Goal: Task Accomplishment & Management: Use online tool/utility

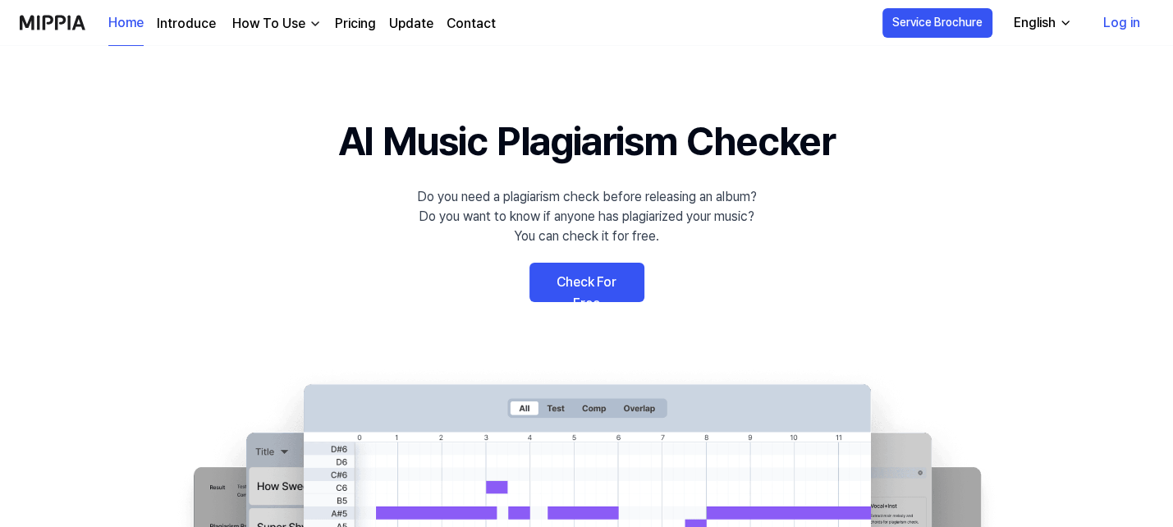
click at [569, 283] on link "Check For Free" at bounding box center [587, 282] width 115 height 39
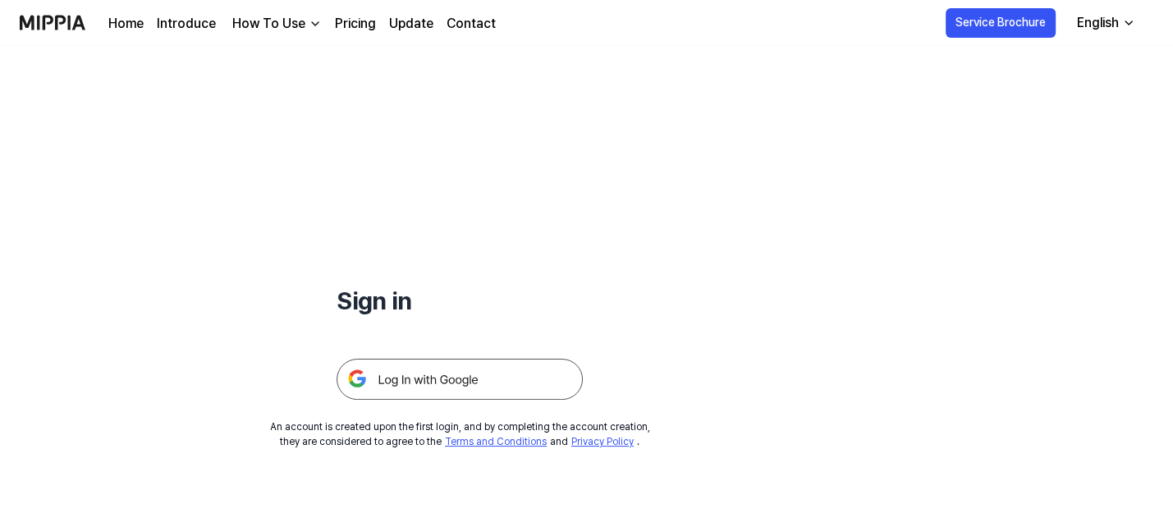
click at [417, 370] on img at bounding box center [460, 379] width 246 height 41
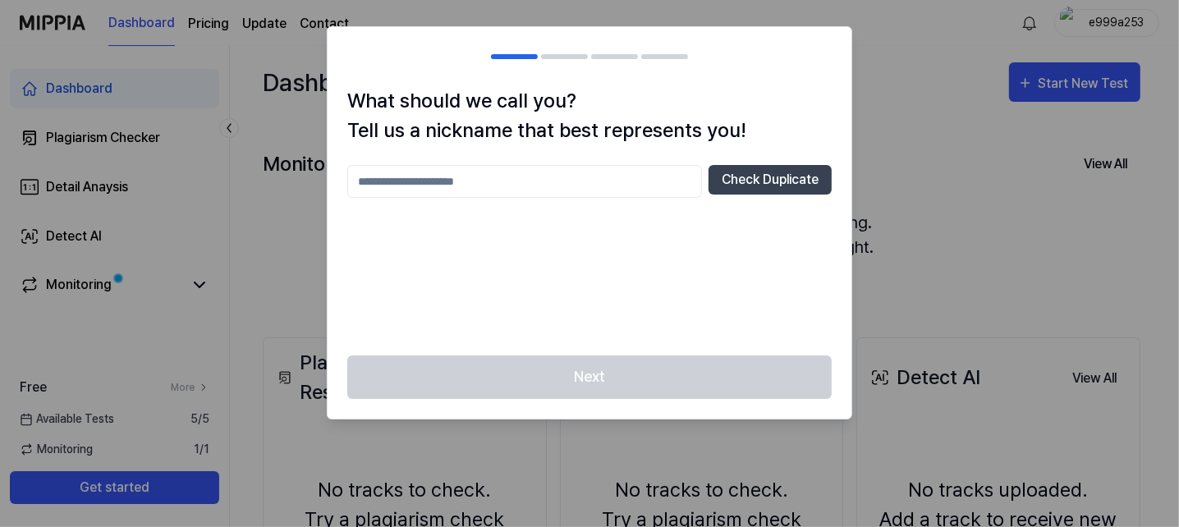
click at [399, 175] on input "text" at bounding box center [524, 181] width 355 height 33
type input "*******"
click at [782, 187] on button "Check Duplicate" at bounding box center [770, 180] width 123 height 30
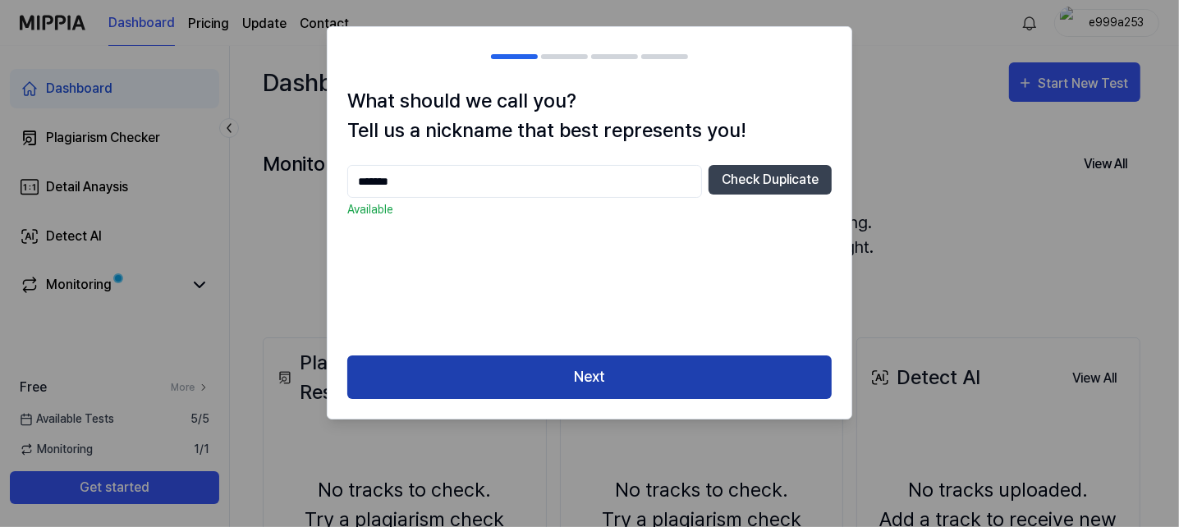
click at [484, 394] on button "Next" at bounding box center [589, 377] width 484 height 44
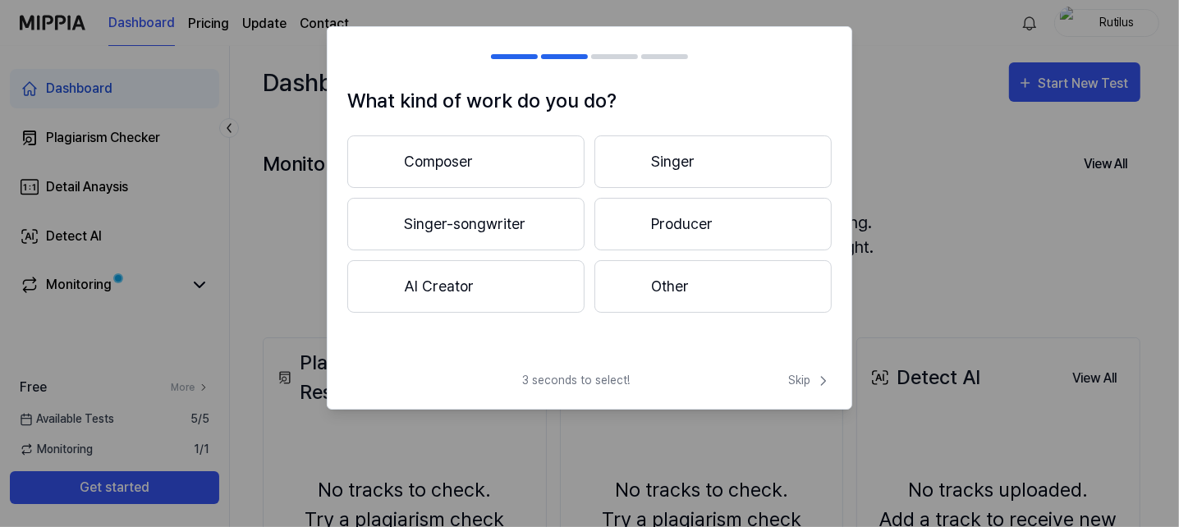
click at [494, 378] on div "3 seconds to select! Skip" at bounding box center [590, 390] width 524 height 37
click at [489, 288] on button "AI Creator" at bounding box center [465, 286] width 237 height 53
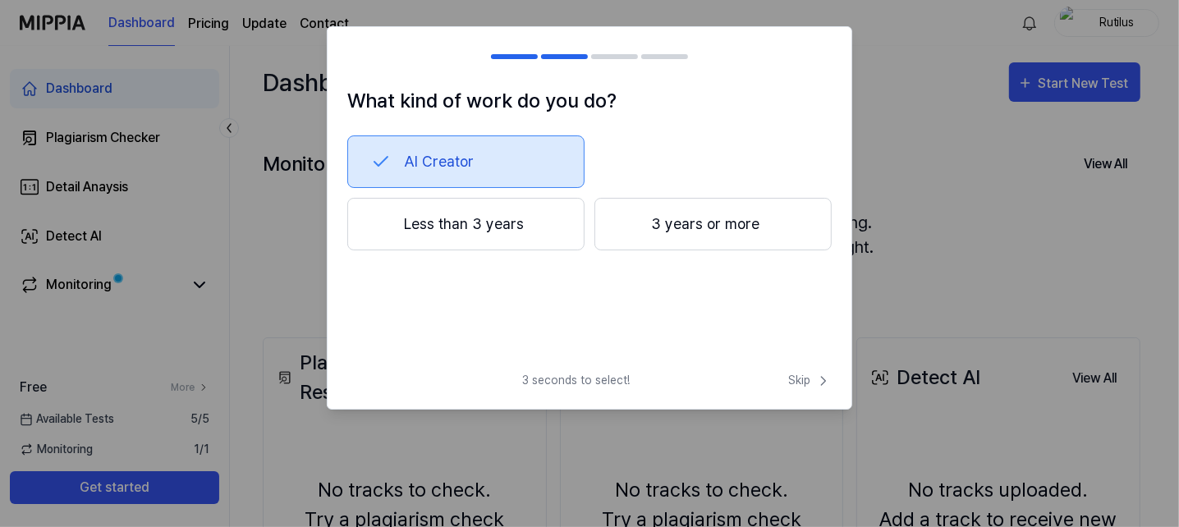
click at [475, 236] on button "Less than 3 years" at bounding box center [465, 224] width 237 height 53
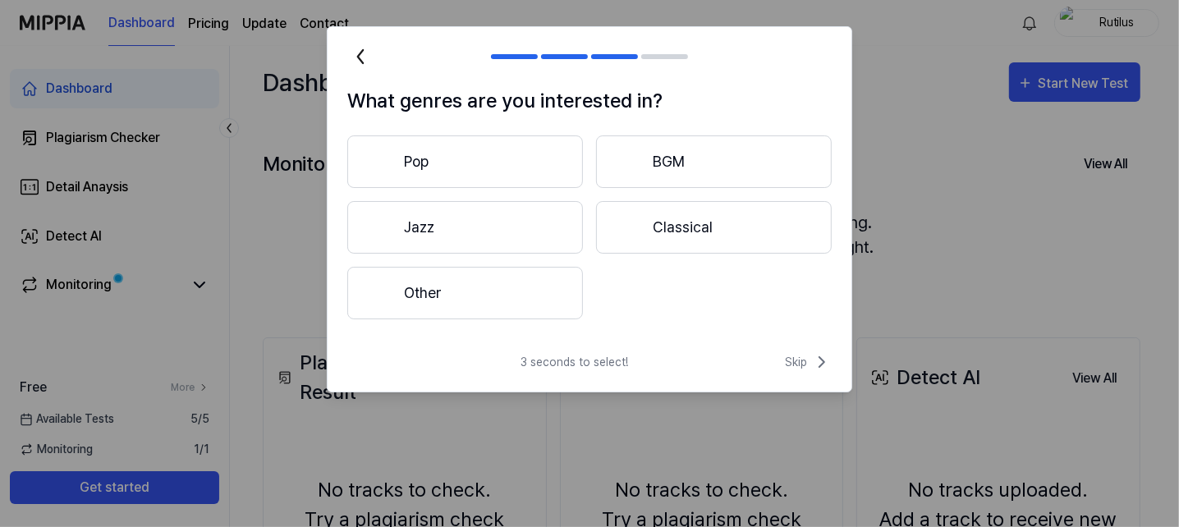
click at [474, 288] on button "Other" at bounding box center [465, 293] width 236 height 53
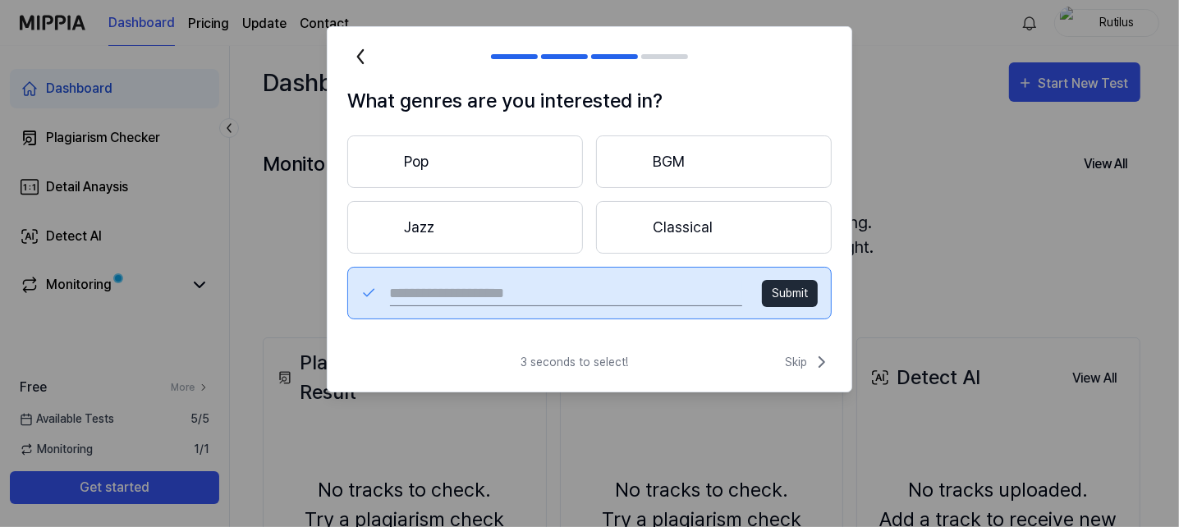
click at [521, 289] on input "text" at bounding box center [566, 293] width 352 height 26
type input "****"
click at [792, 294] on button "Submit" at bounding box center [790, 293] width 56 height 27
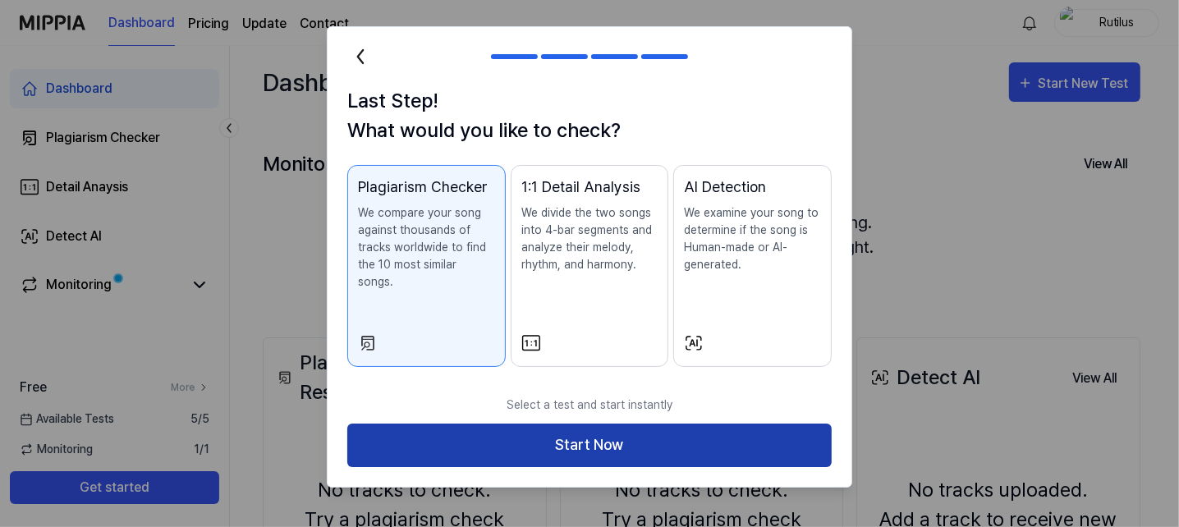
click at [457, 431] on button "Start Now" at bounding box center [589, 446] width 484 height 44
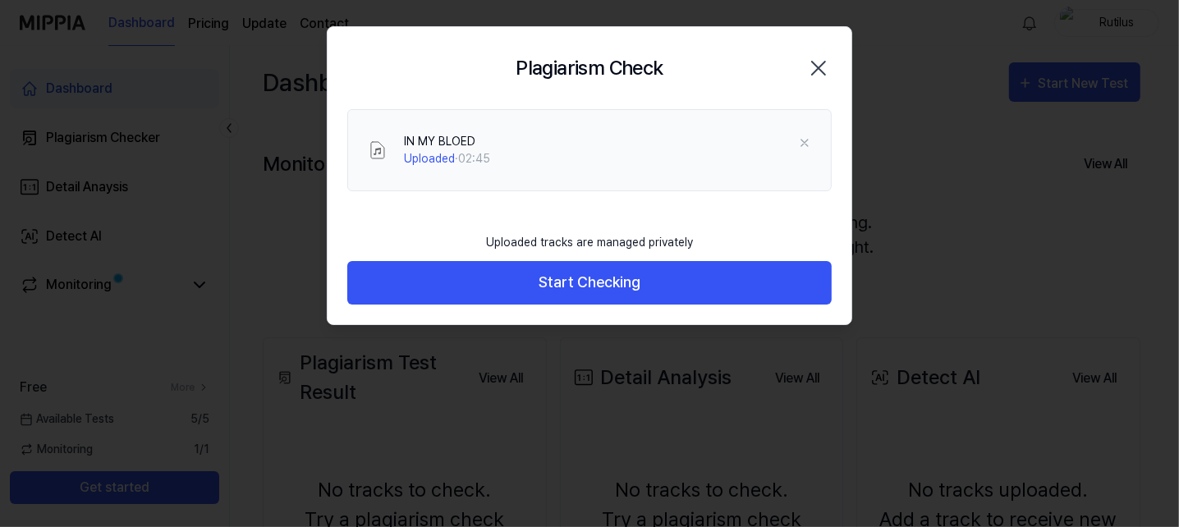
click at [603, 287] on button "Start Checking" at bounding box center [589, 283] width 484 height 44
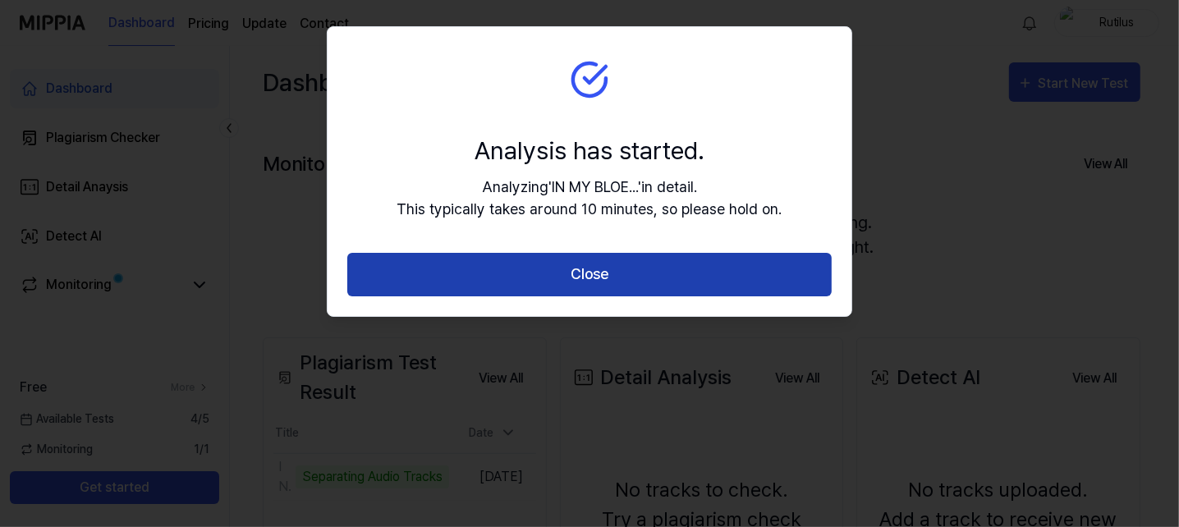
click at [582, 283] on button "Close" at bounding box center [589, 275] width 484 height 44
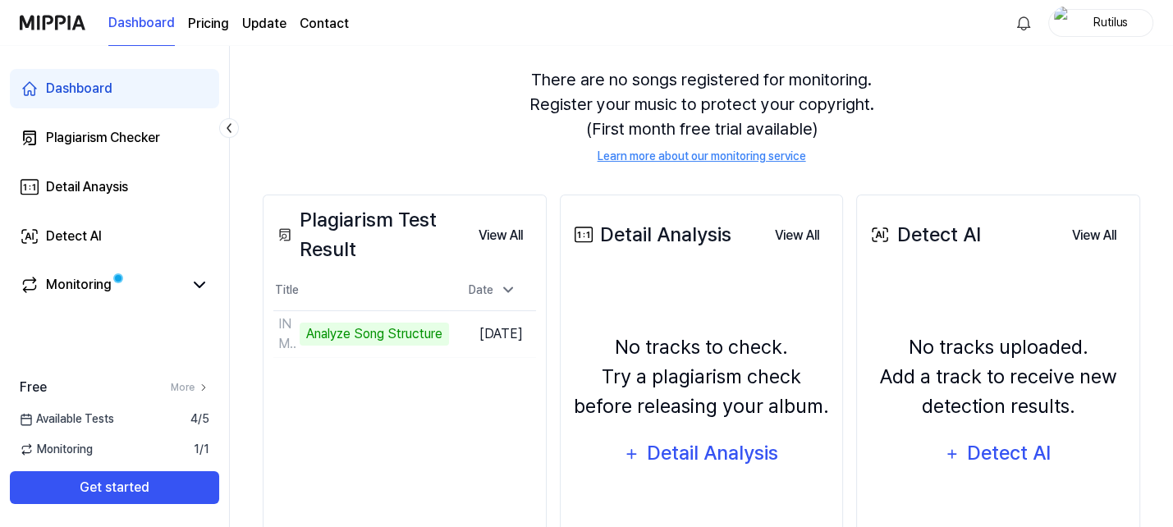
scroll to position [144, 0]
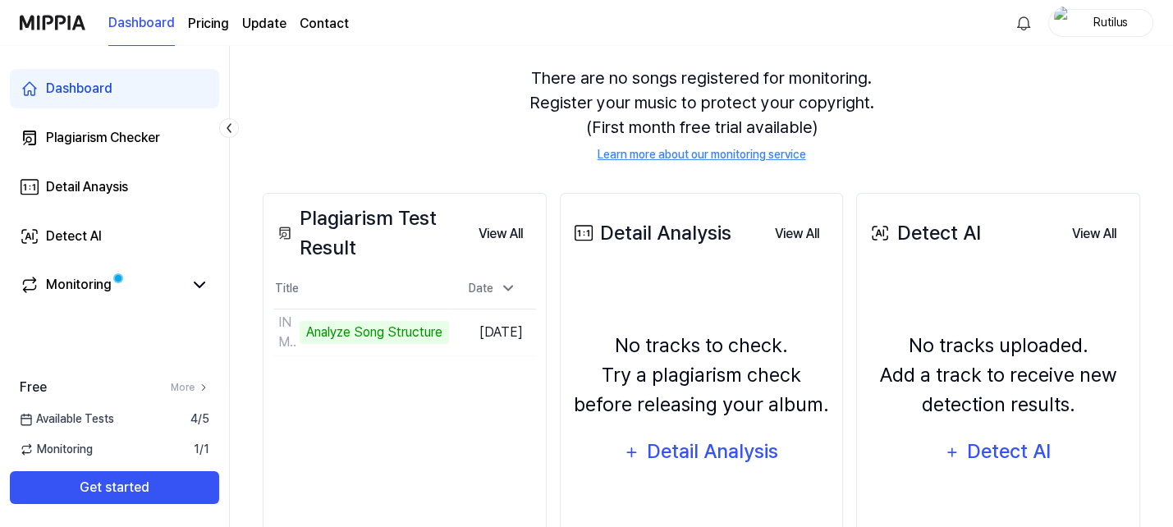
click at [198, 28] on page\) "Pricing" at bounding box center [208, 24] width 41 height 20
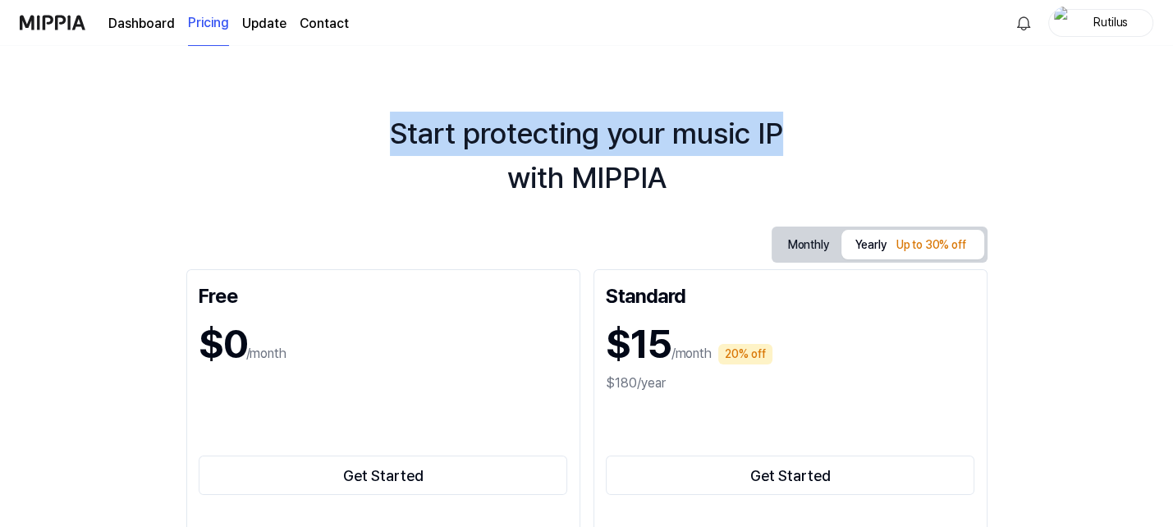
drag, startPoint x: 1171, startPoint y: 44, endPoint x: 1163, endPoint y: 83, distance: 39.5
click at [1163, 83] on div "Dashboard Pricing Update Contact Rutilus Start protecting your music IP with MI…" at bounding box center [586, 263] width 1173 height 527
click at [951, 105] on div "Start protecting your music IP with MIPPIA Monthly Yearly Up to 30% off Free $0…" at bounding box center [586, 286] width 1173 height 481
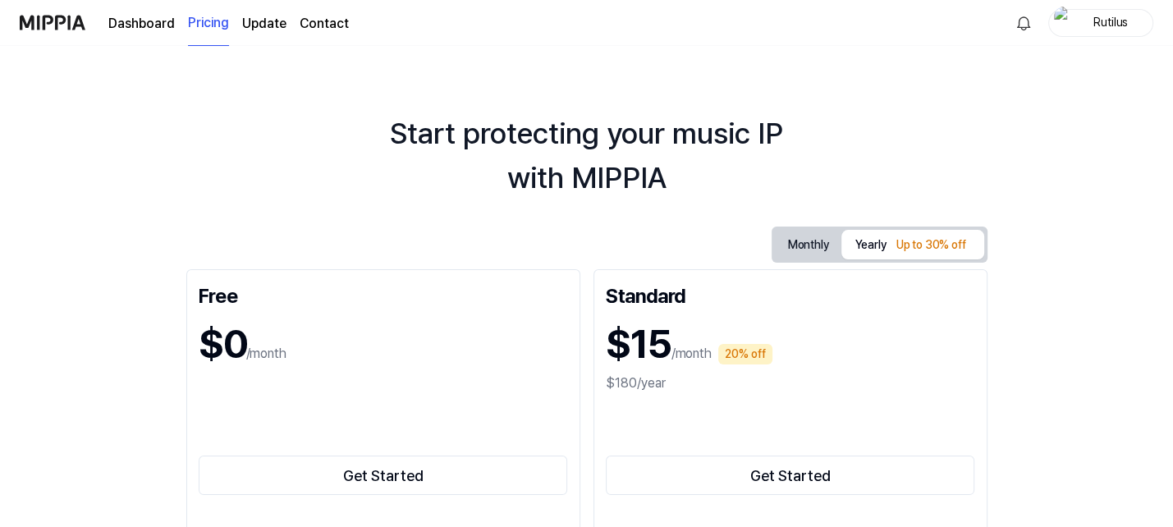
click at [800, 241] on button "Monthly" at bounding box center [808, 245] width 67 height 30
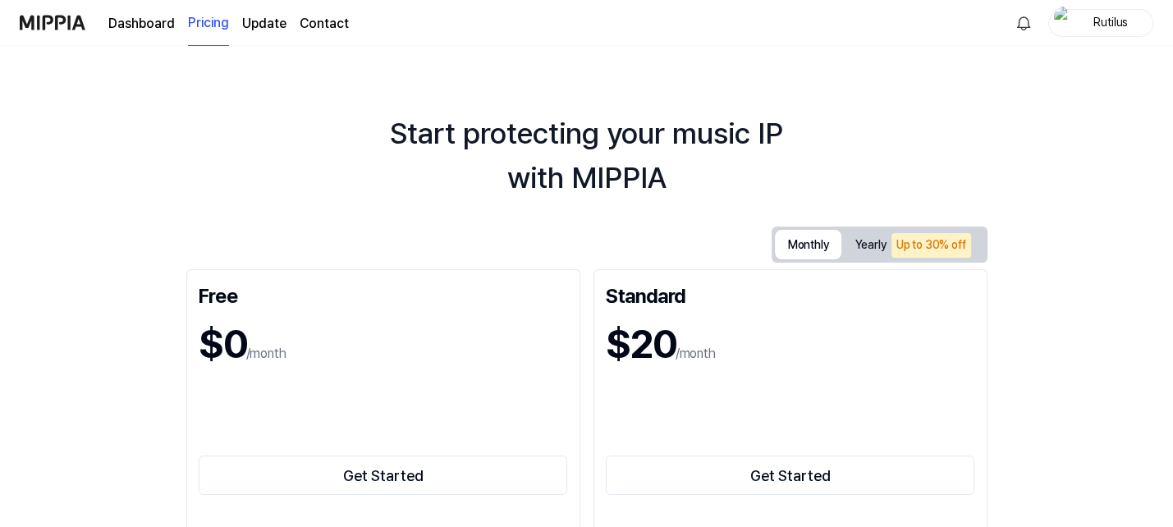
click at [143, 20] on link "Dashboard" at bounding box center [141, 24] width 67 height 20
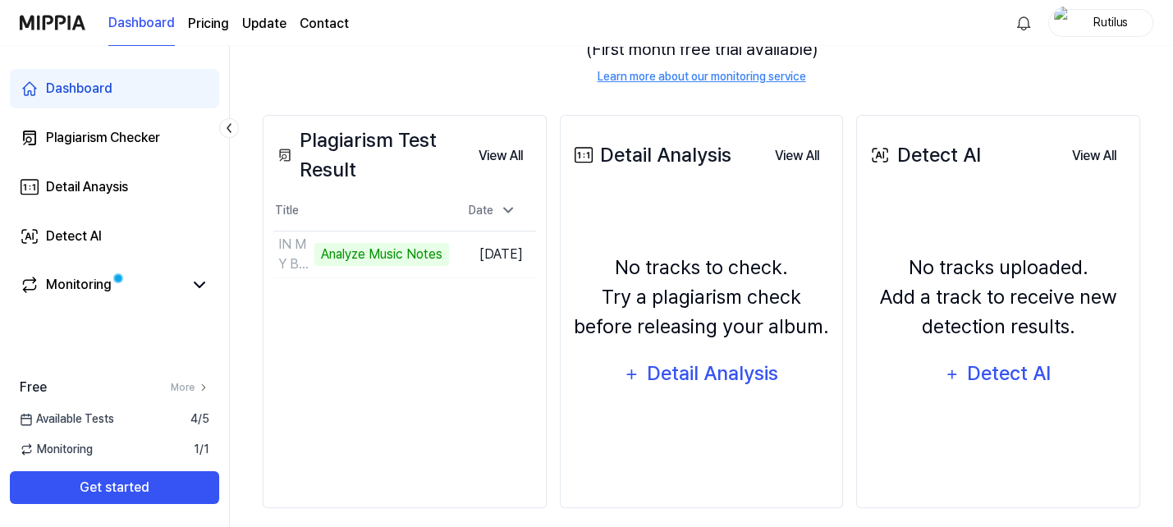
scroll to position [236, 0]
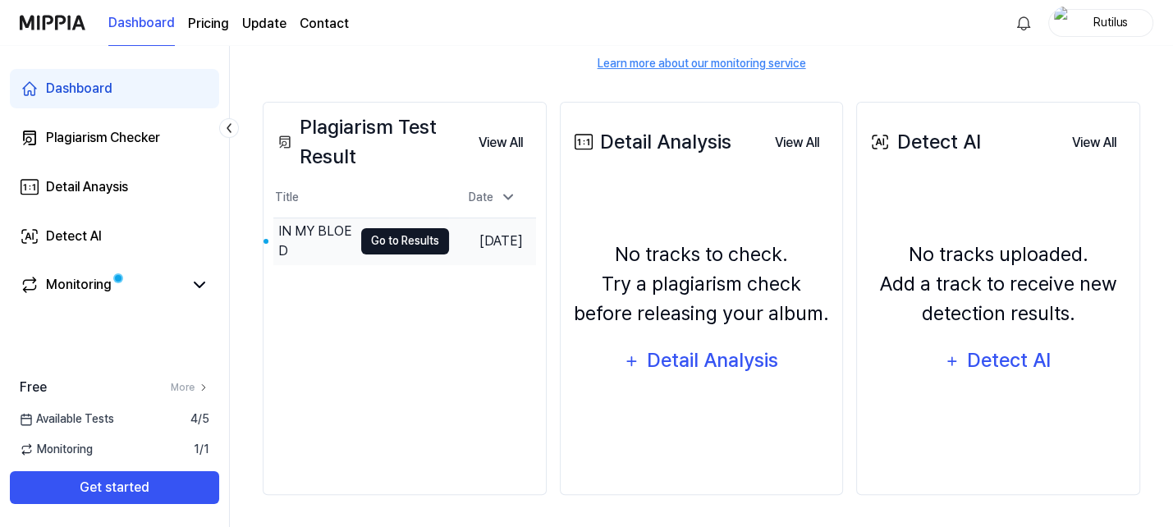
click at [381, 238] on button "Go to Results" at bounding box center [405, 241] width 88 height 26
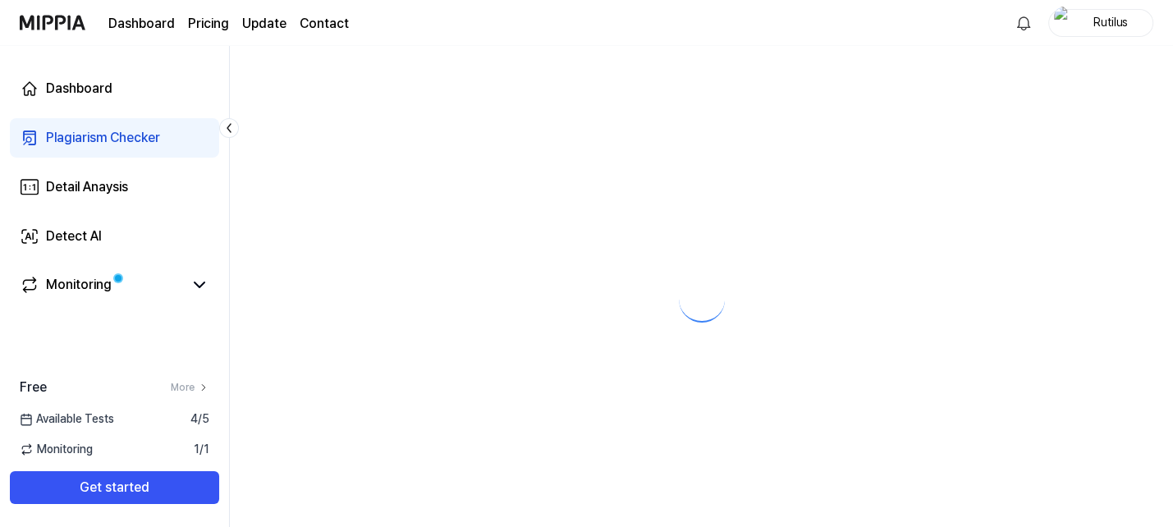
scroll to position [0, 0]
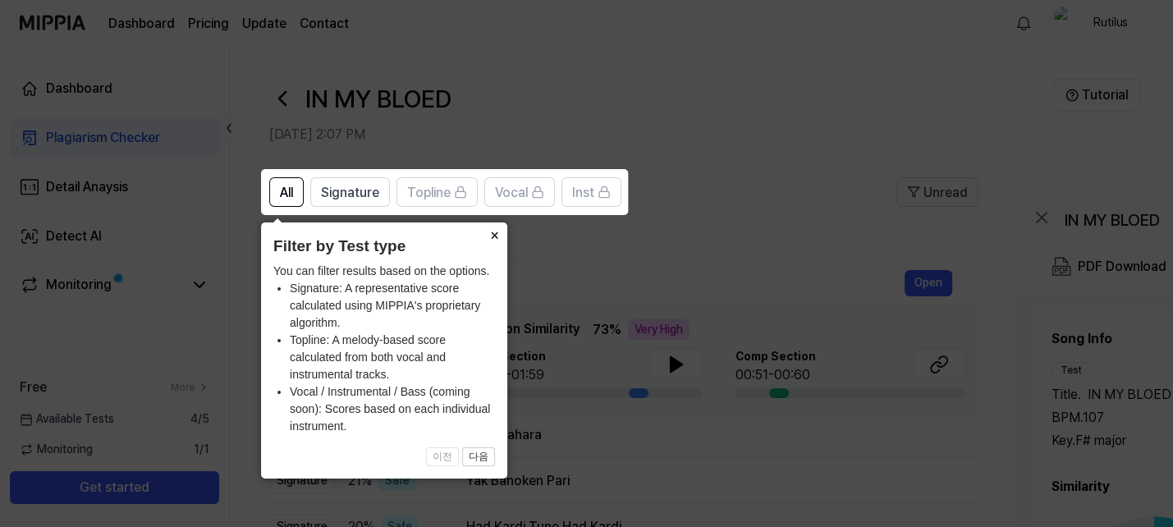
click at [498, 234] on button "×" at bounding box center [494, 233] width 26 height 23
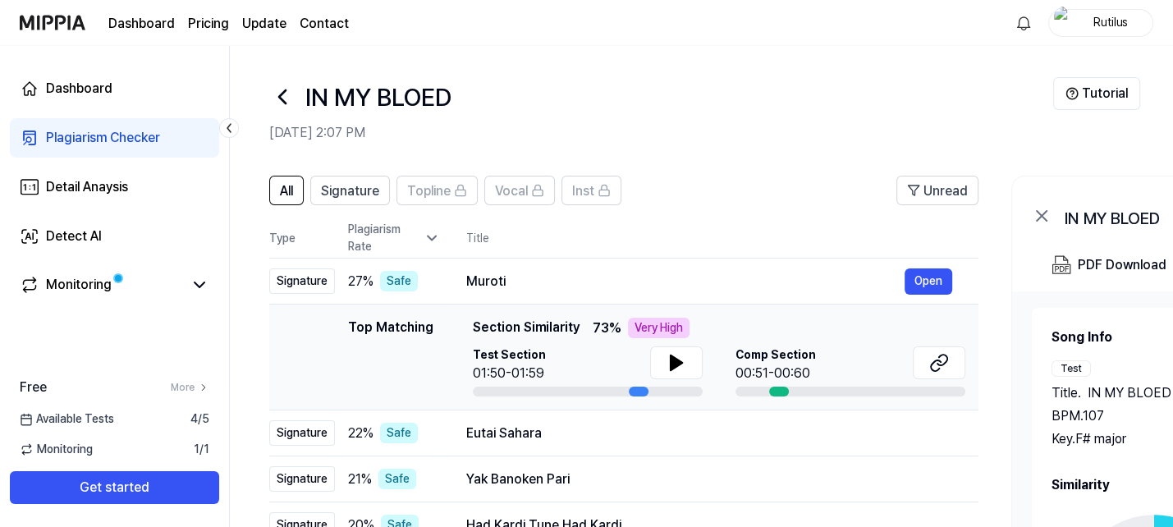
scroll to position [2, 0]
click at [673, 359] on icon at bounding box center [676, 362] width 11 height 15
click at [943, 362] on icon at bounding box center [943, 360] width 10 height 11
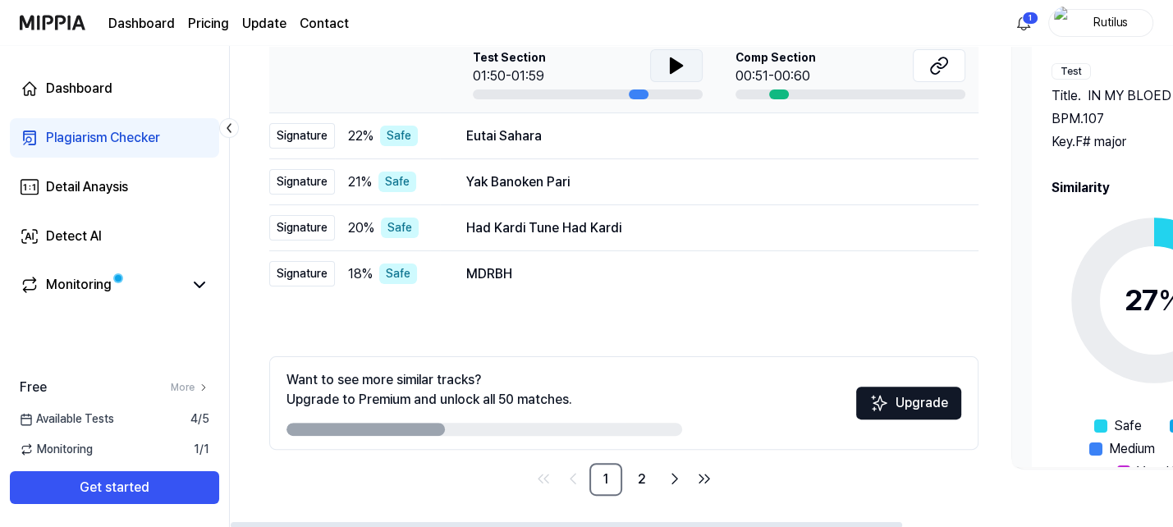
scroll to position [300, 0]
drag, startPoint x: 415, startPoint y: 427, endPoint x: 487, endPoint y: 434, distance: 71.8
click at [511, 429] on div at bounding box center [485, 428] width 396 height 13
drag, startPoint x: 414, startPoint y: 432, endPoint x: 548, endPoint y: 421, distance: 135.1
click at [548, 422] on div at bounding box center [485, 428] width 396 height 13
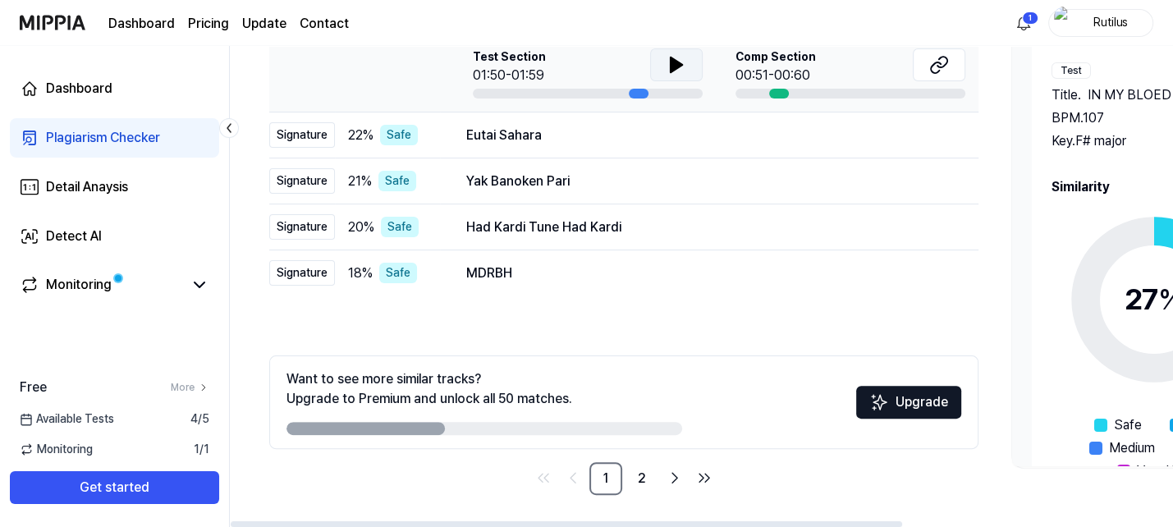
drag, startPoint x: 548, startPoint y: 421, endPoint x: 560, endPoint y: 423, distance: 11.6
click at [549, 422] on div at bounding box center [485, 428] width 396 height 13
drag, startPoint x: 560, startPoint y: 423, endPoint x: 844, endPoint y: 423, distance: 284.1
click at [564, 423] on div at bounding box center [485, 428] width 396 height 13
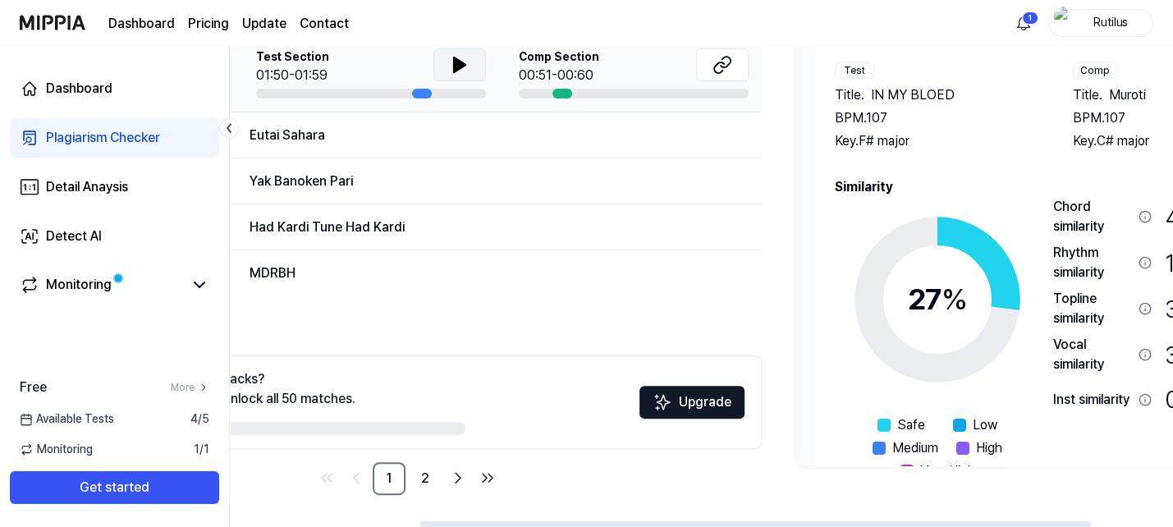
scroll to position [0, 379]
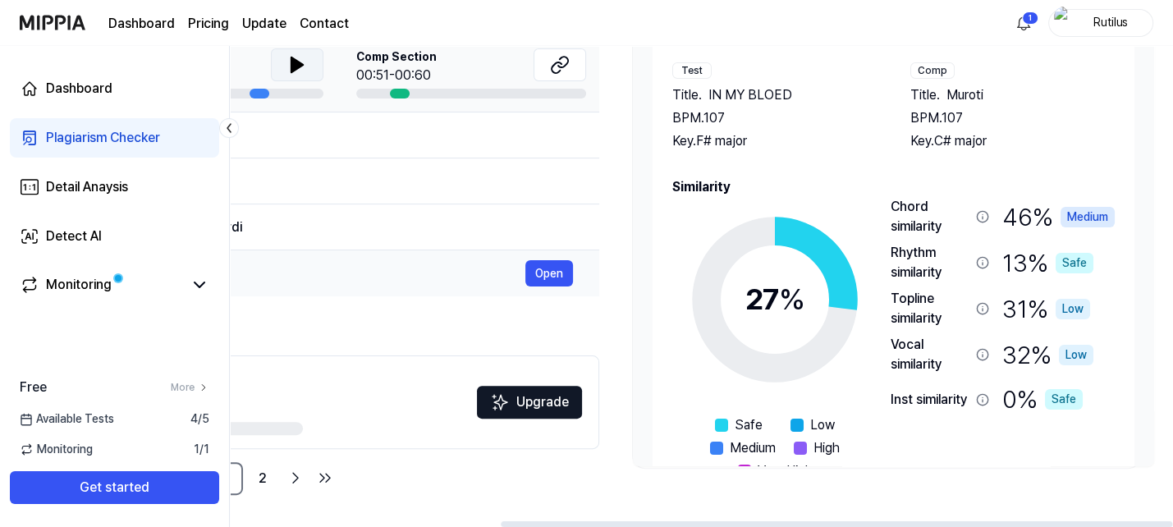
drag, startPoint x: 1077, startPoint y: 238, endPoint x: 264, endPoint y: 260, distance: 813.1
click at [292, 260] on div "All Signature Topline Vocal Inst Unread All Signature Topline Vocal Inst Type P…" at bounding box center [512, 194] width 1323 height 667
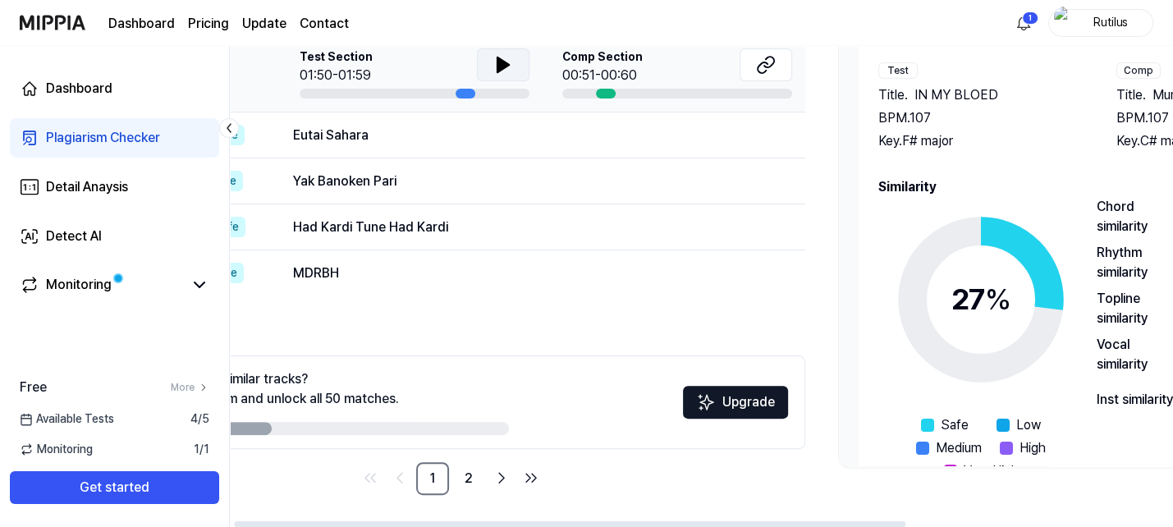
scroll to position [0, 0]
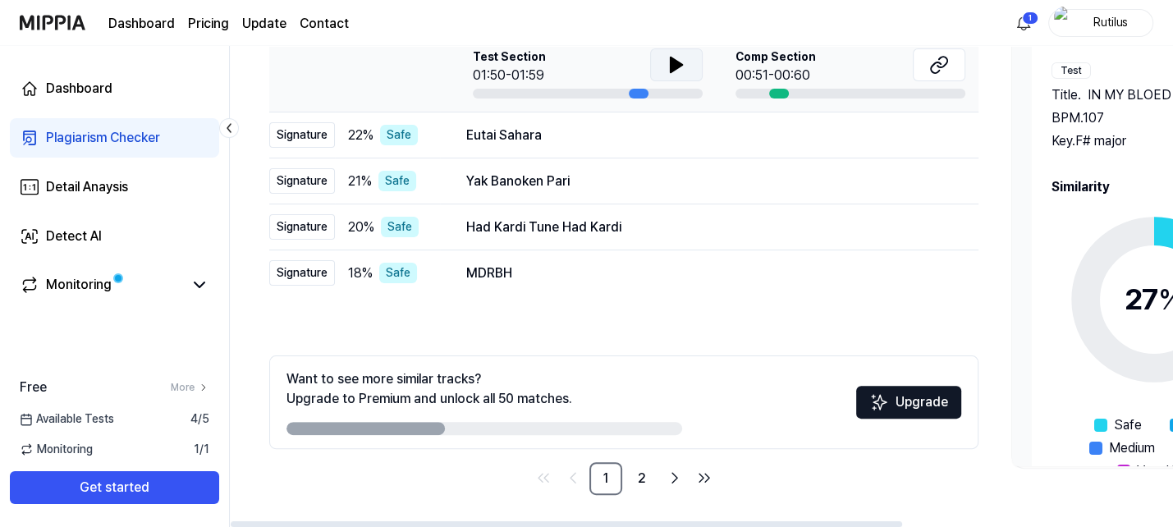
drag, startPoint x: 498, startPoint y: 498, endPoint x: 872, endPoint y: 498, distance: 374.4
click at [872, 498] on div "All Signature Topline Vocal Inst Unread All Signature Topline Vocal Inst Type P…" at bounding box center [891, 194] width 1323 height 667
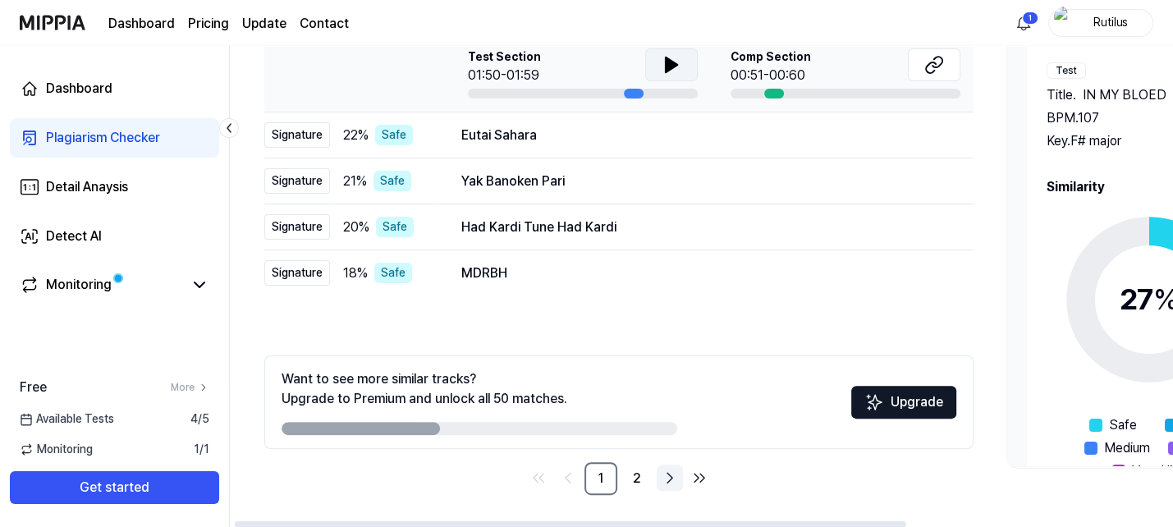
click at [671, 478] on icon "Go to next page" at bounding box center [669, 478] width 5 height 10
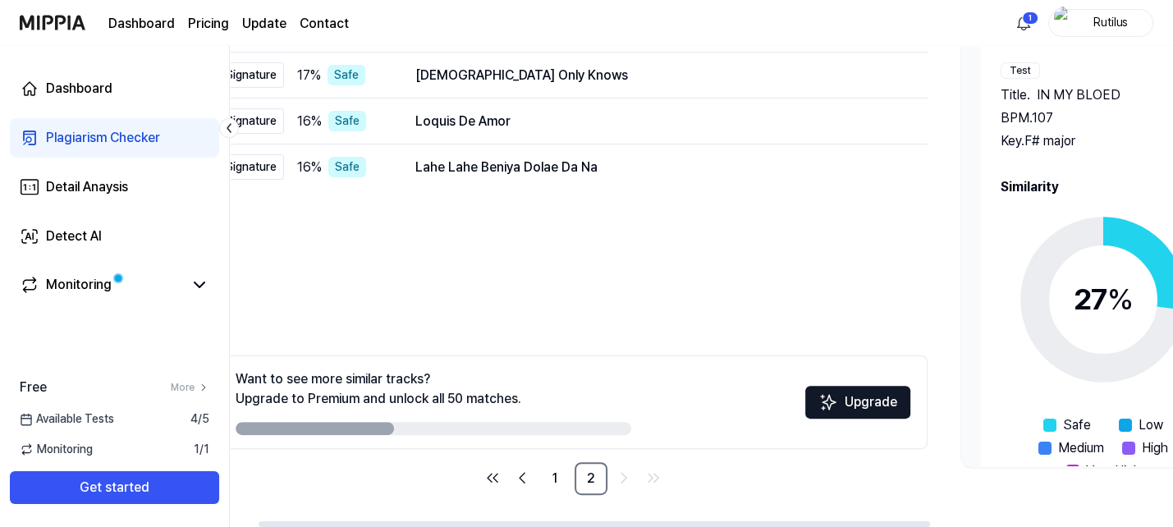
scroll to position [0, 51]
drag, startPoint x: 873, startPoint y: 263, endPoint x: 827, endPoint y: 263, distance: 46.0
click at [827, 263] on div "All Signature Topline Vocal Inst Unread All Signature Topline Vocal Inst Type P…" at bounding box center [572, 186] width 709 height 617
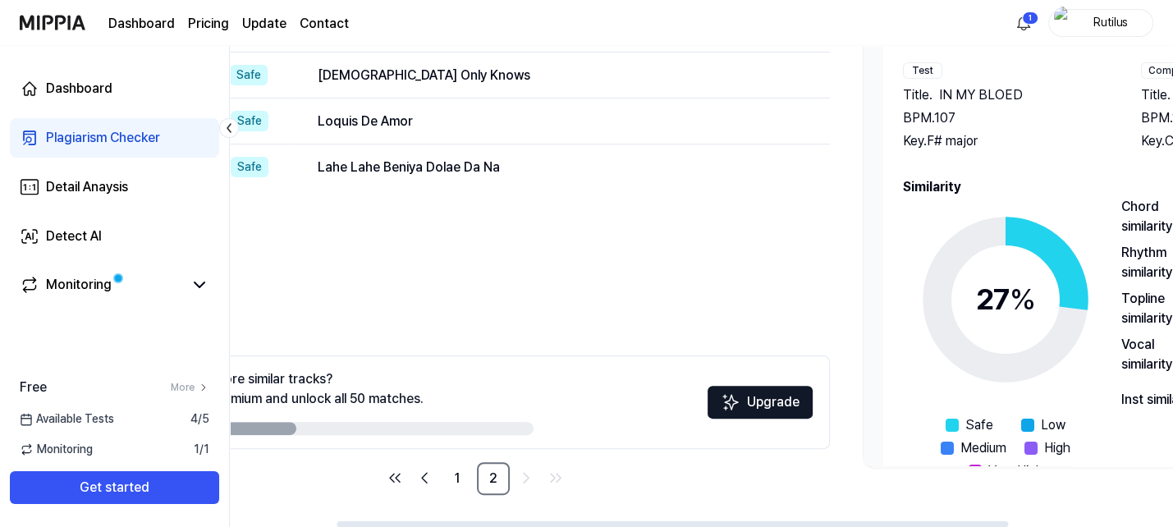
scroll to position [0, 165]
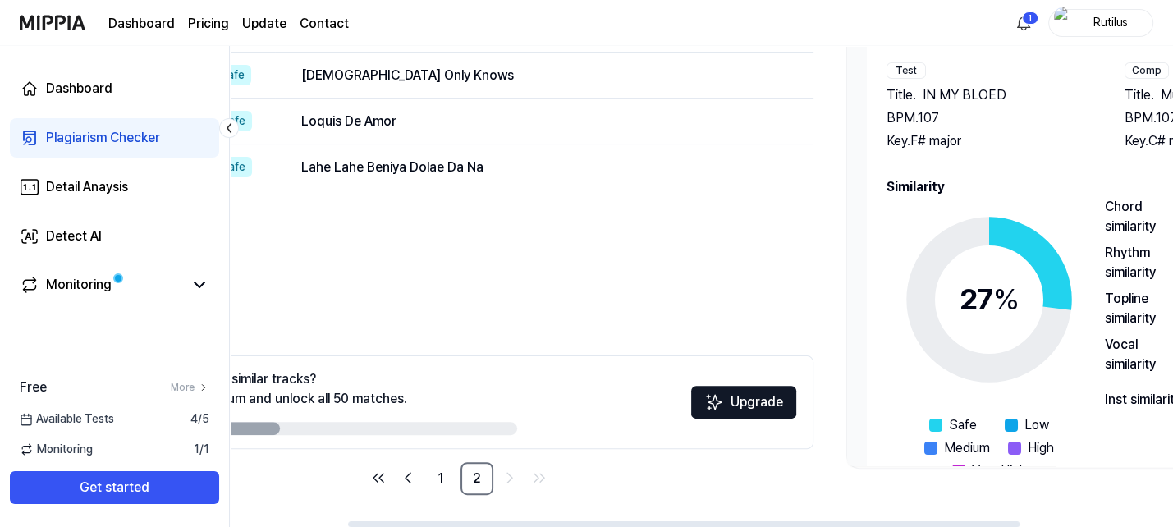
drag, startPoint x: 783, startPoint y: 477, endPoint x: 670, endPoint y: 490, distance: 114.1
click at [670, 490] on nav "1 2" at bounding box center [458, 478] width 709 height 33
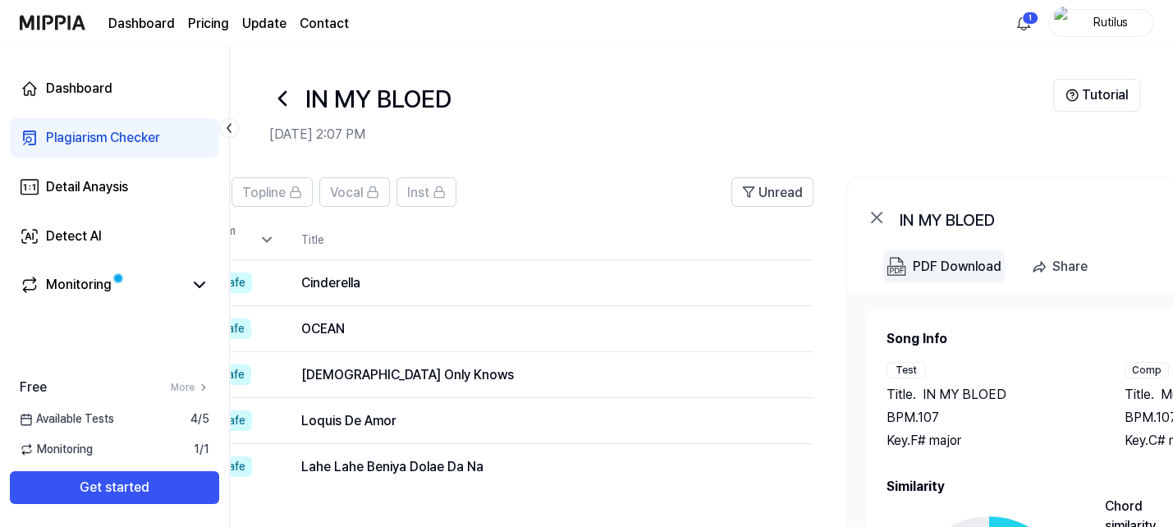
click at [931, 269] on div "PDF Download" at bounding box center [957, 266] width 89 height 21
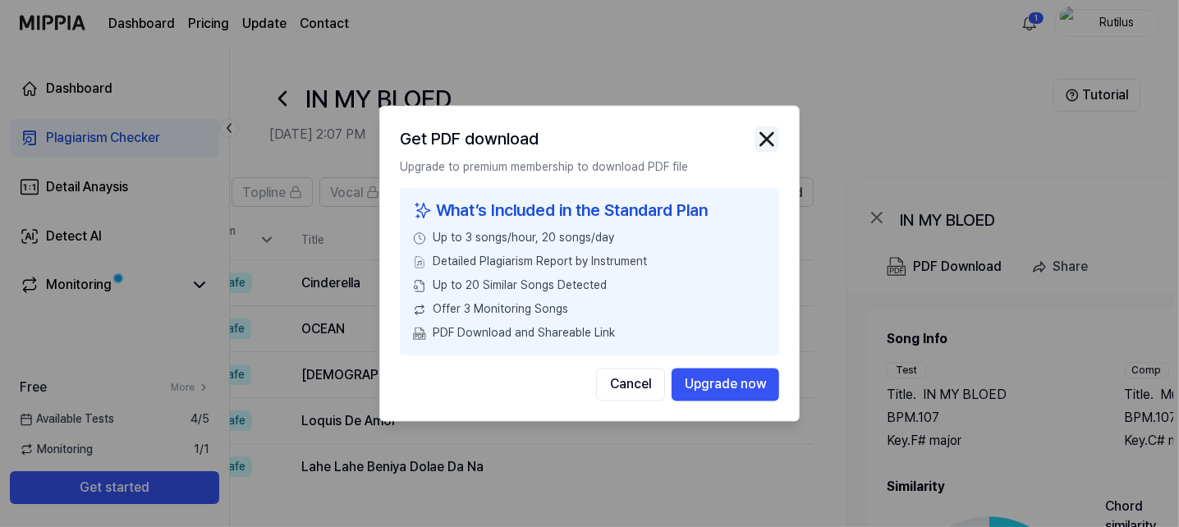
click at [768, 144] on img "button" at bounding box center [767, 139] width 25 height 25
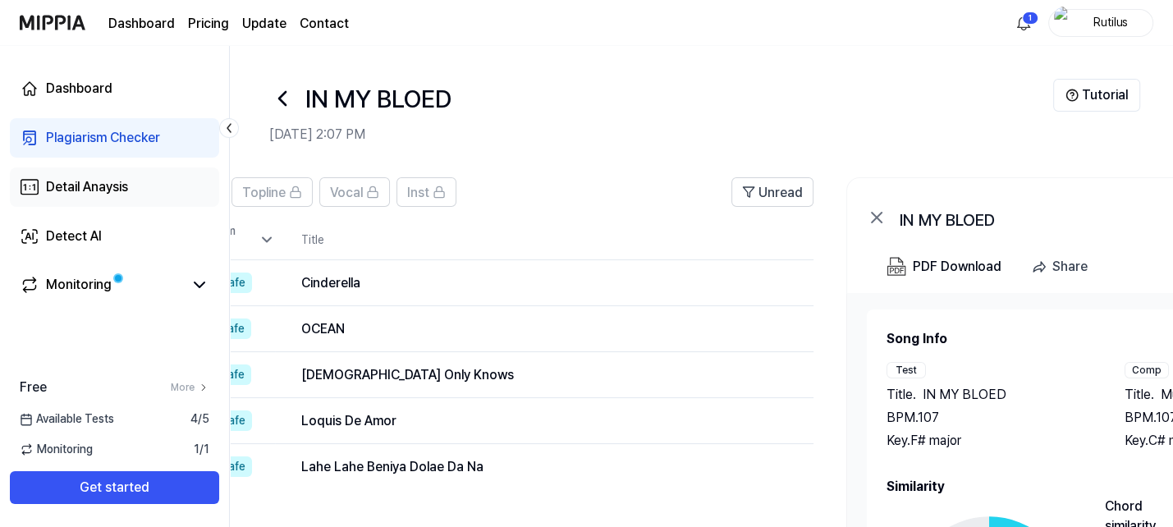
click at [133, 187] on link "Detail Anaysis" at bounding box center [114, 186] width 209 height 39
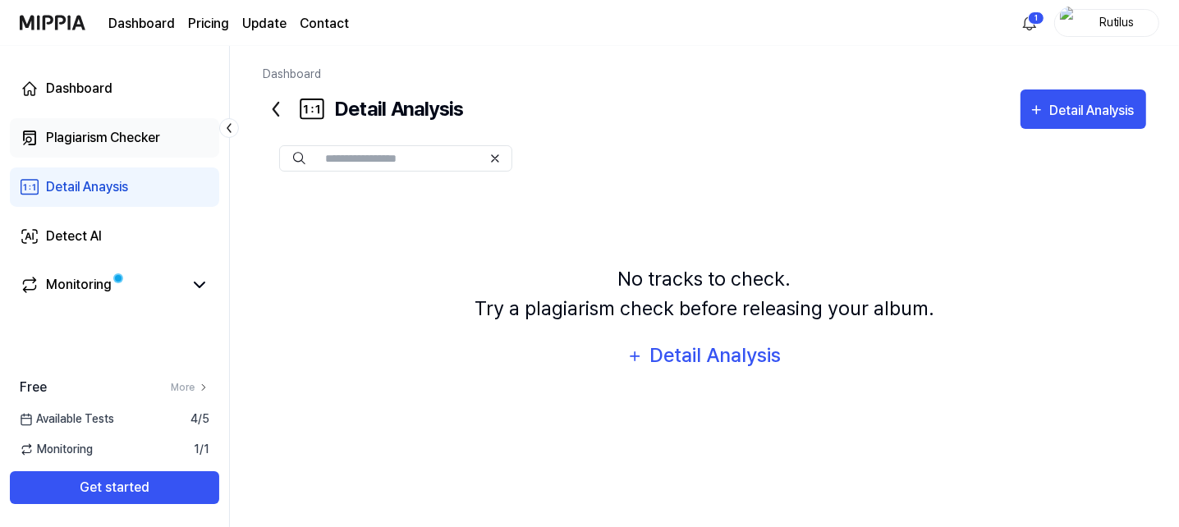
click at [143, 145] on div "Plagiarism Checker" at bounding box center [103, 138] width 114 height 20
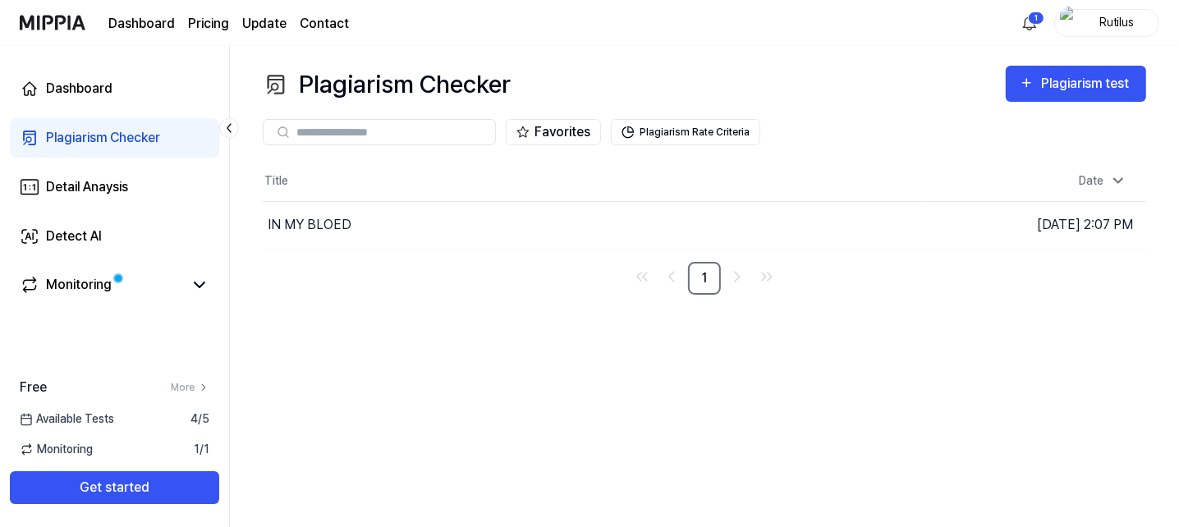
click at [209, 17] on page\) "Pricing" at bounding box center [208, 24] width 41 height 20
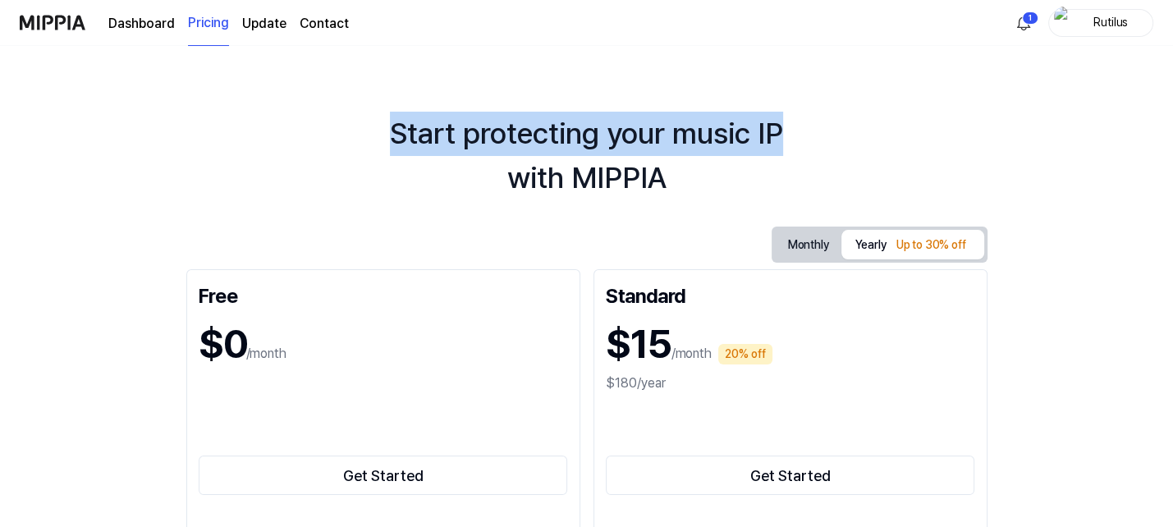
drag, startPoint x: 1172, startPoint y: 31, endPoint x: 1172, endPoint y: 57, distance: 26.3
click at [1172, 57] on html "Dashboard Pricing Update Contact 1 Rutilus Start protecting your music IP with …" at bounding box center [586, 263] width 1173 height 527
click at [1126, 98] on div "Start protecting your music IP with MIPPIA Monthly Yearly Up to 30% off Free $0…" at bounding box center [586, 286] width 1173 height 481
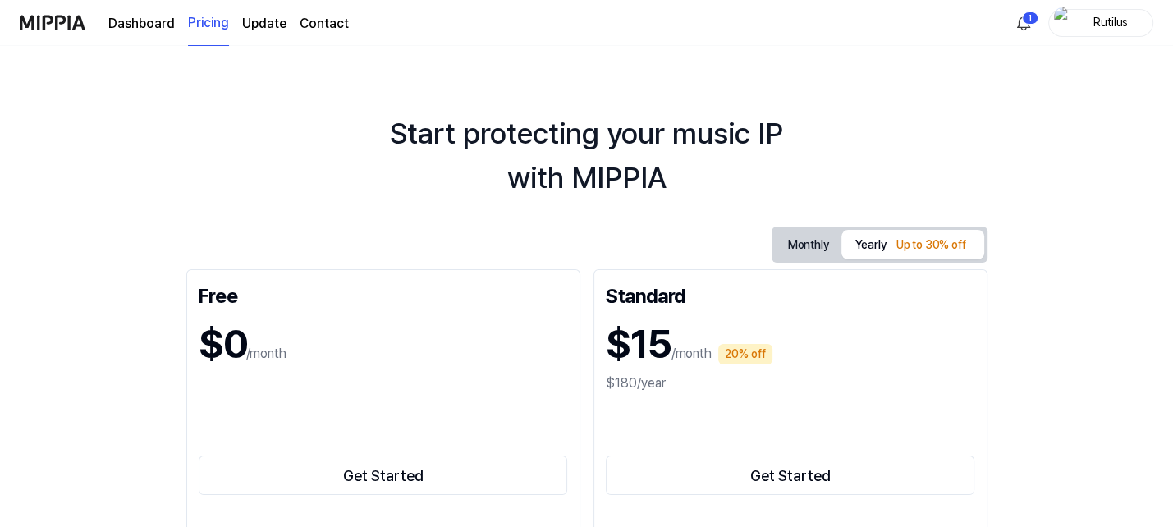
click at [144, 20] on link "Dashboard" at bounding box center [141, 24] width 67 height 20
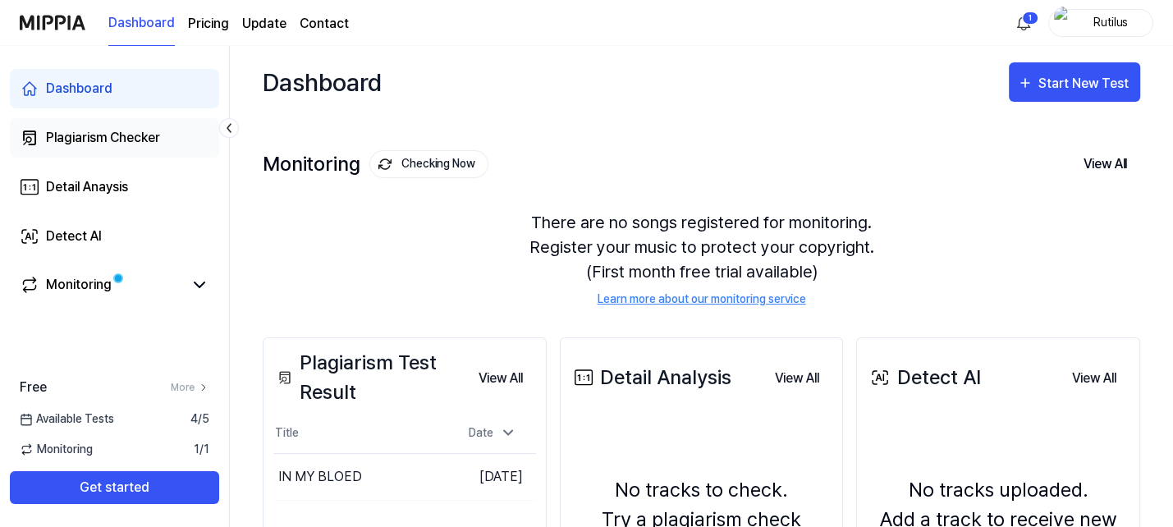
click at [145, 137] on div "Plagiarism Checker" at bounding box center [103, 138] width 114 height 20
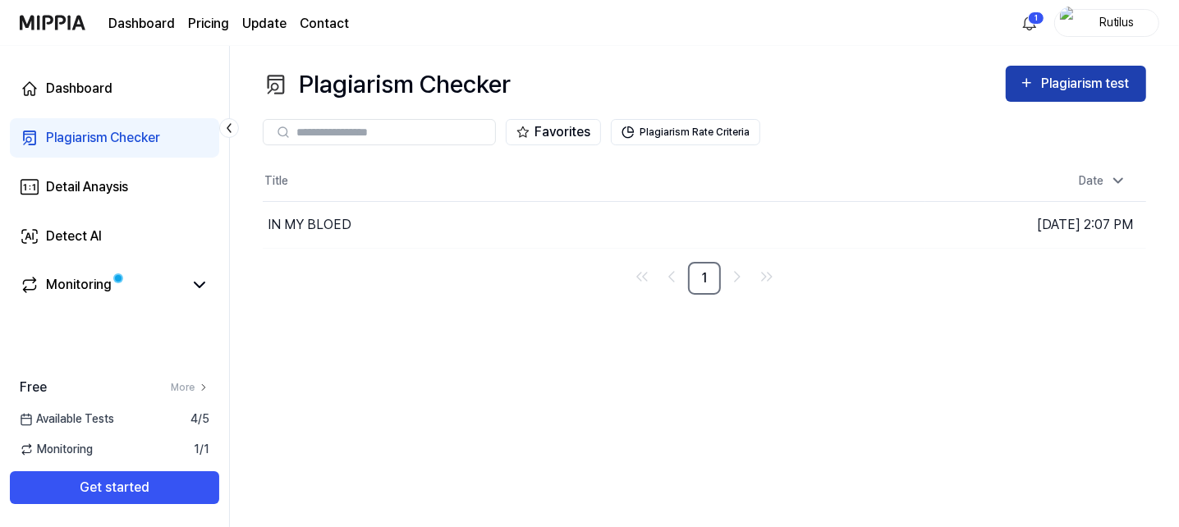
click at [1047, 78] on div "Plagiarism test" at bounding box center [1087, 83] width 92 height 21
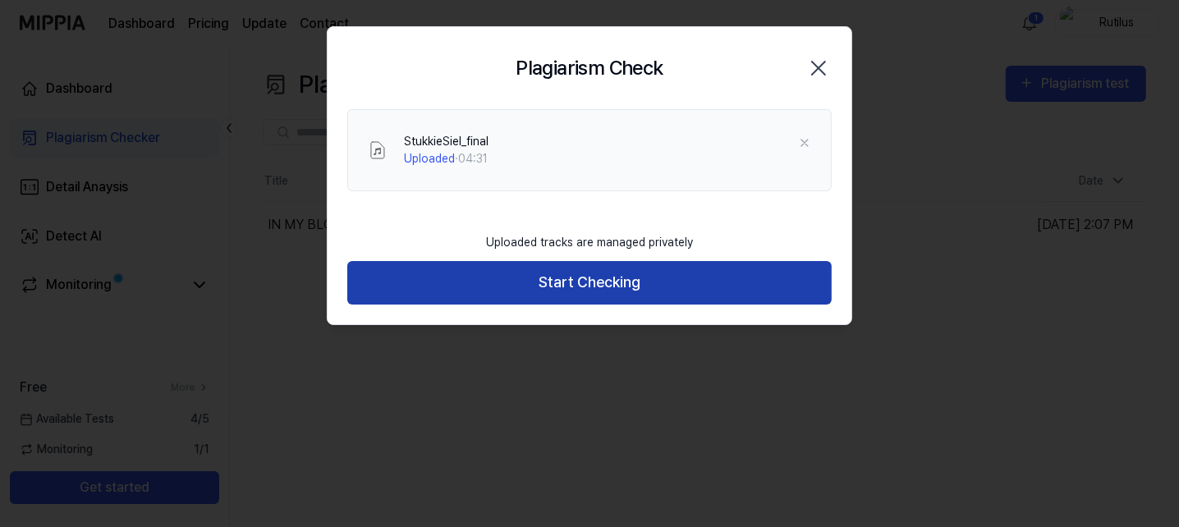
click at [589, 282] on button "Start Checking" at bounding box center [589, 283] width 484 height 44
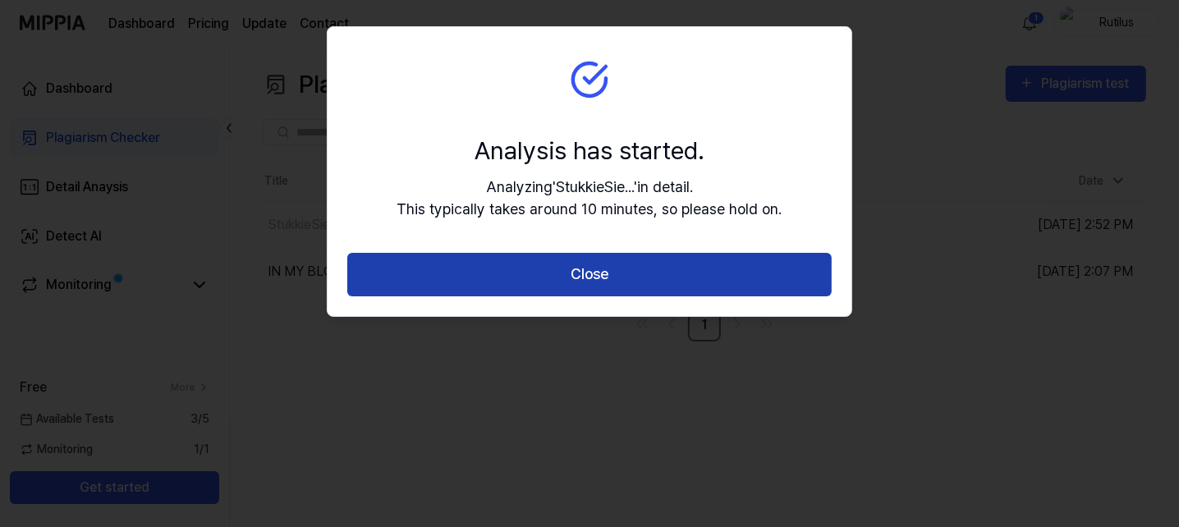
click at [648, 276] on button "Close" at bounding box center [589, 275] width 484 height 44
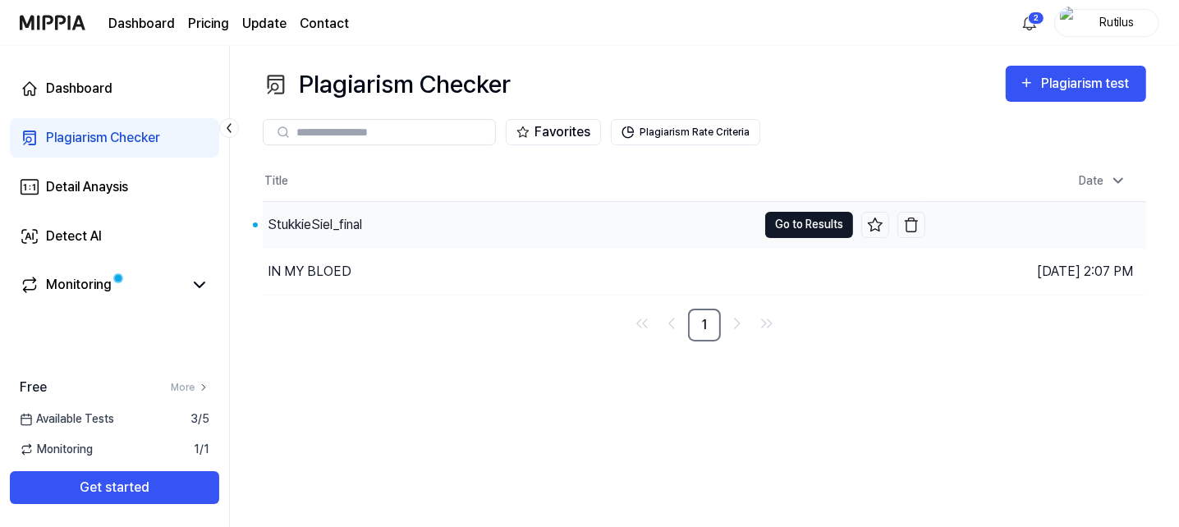
click at [830, 219] on button "Go to Results" at bounding box center [809, 225] width 88 height 26
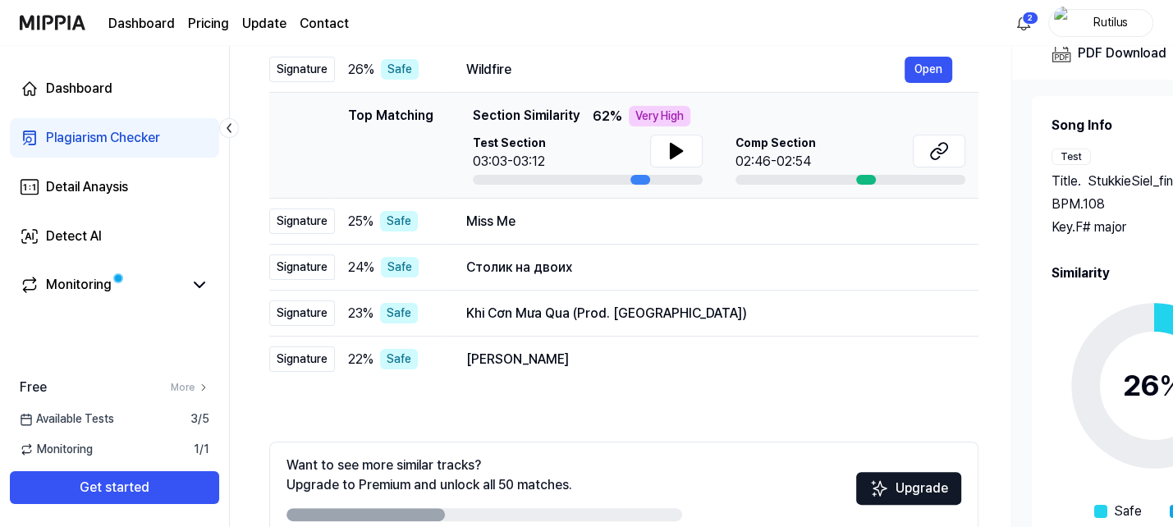
scroll to position [218, 0]
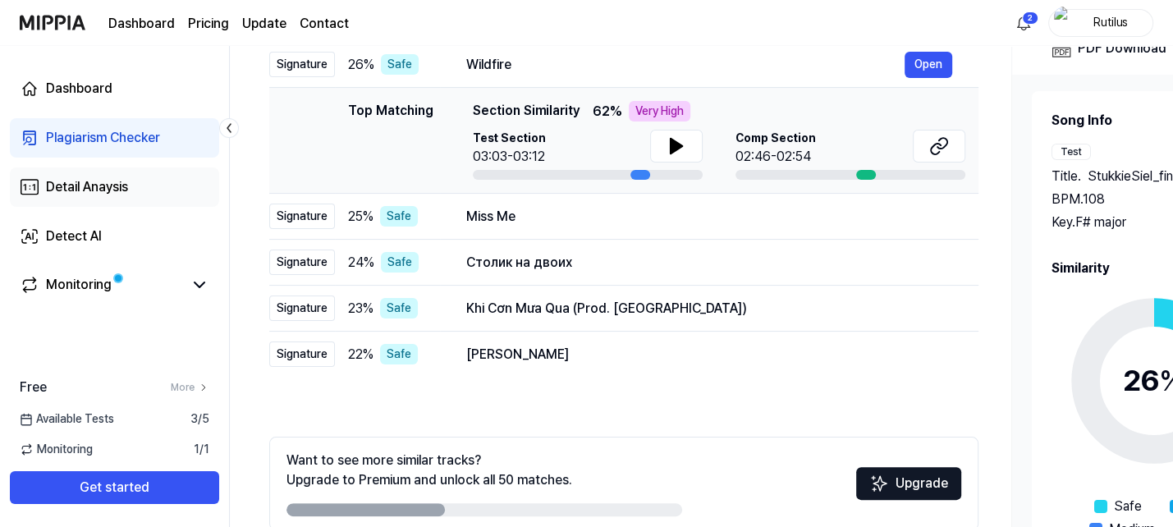
click at [144, 189] on link "Detail Anaysis" at bounding box center [114, 186] width 209 height 39
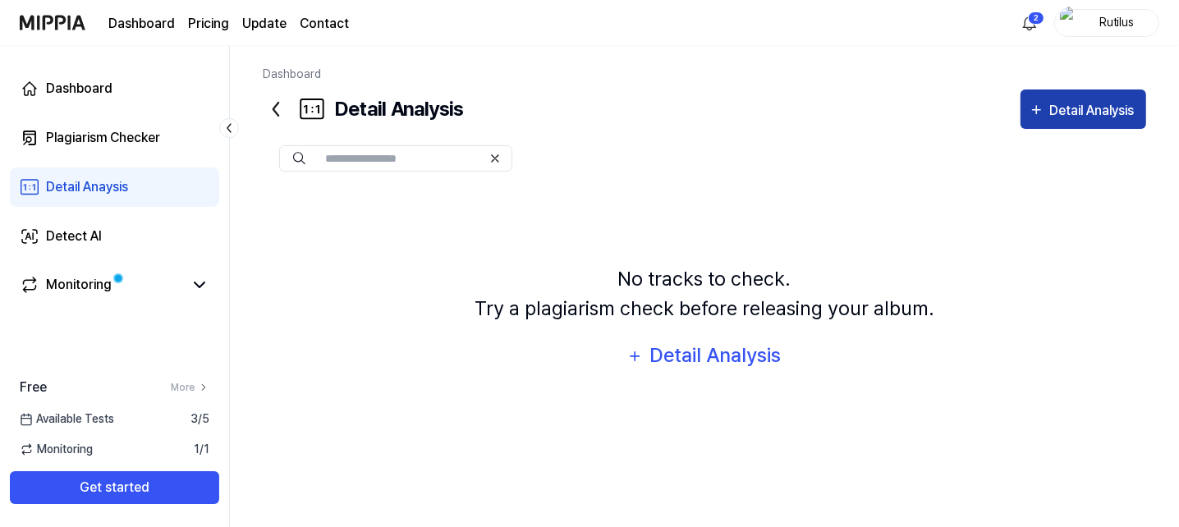
click at [1071, 105] on div "Detail Analysis" at bounding box center [1094, 110] width 89 height 21
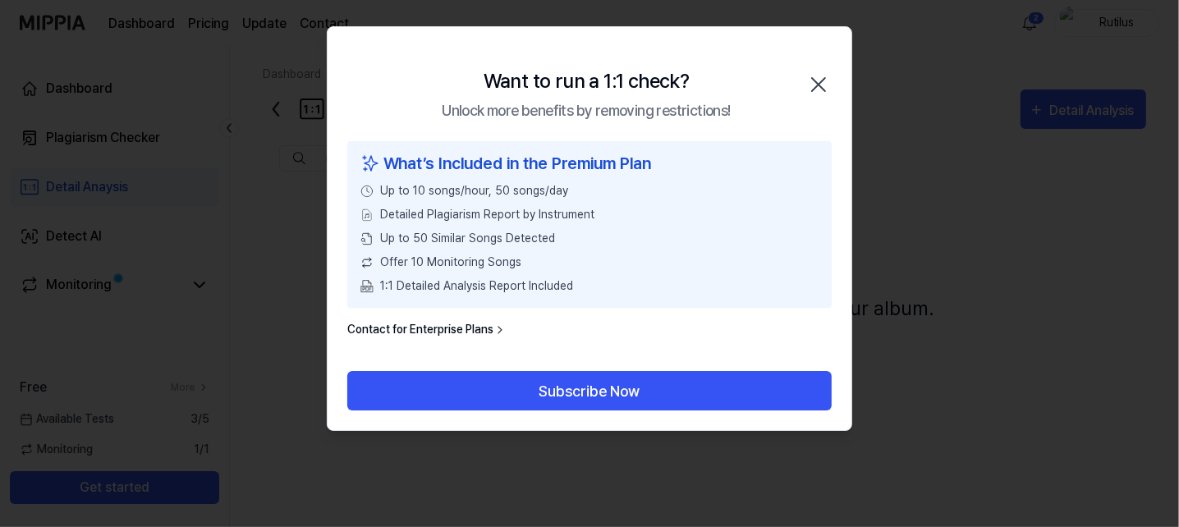
click at [824, 85] on icon "button" at bounding box center [818, 84] width 26 height 26
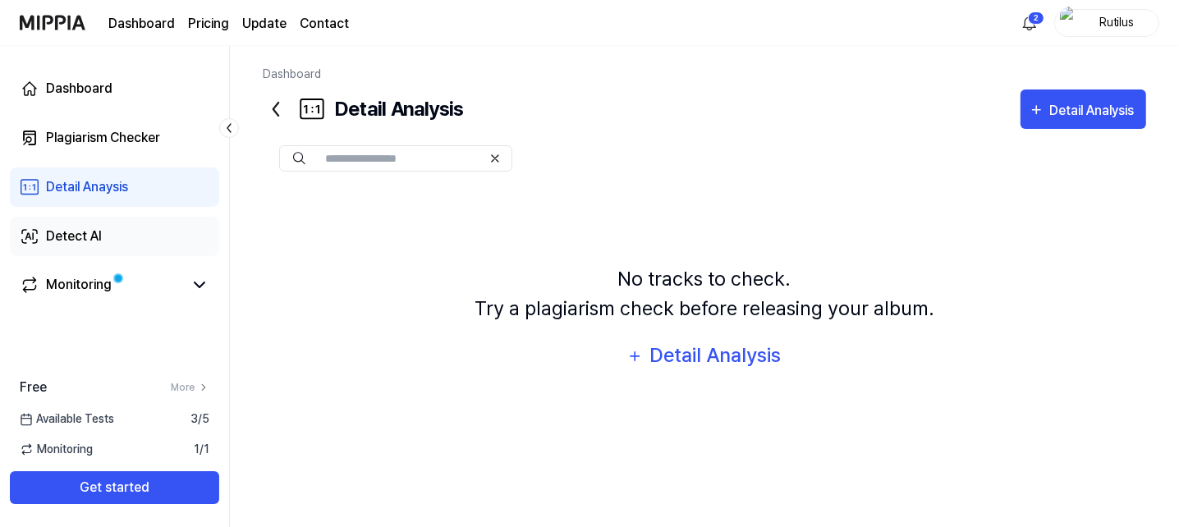
click at [129, 241] on link "Detect AI" at bounding box center [114, 236] width 209 height 39
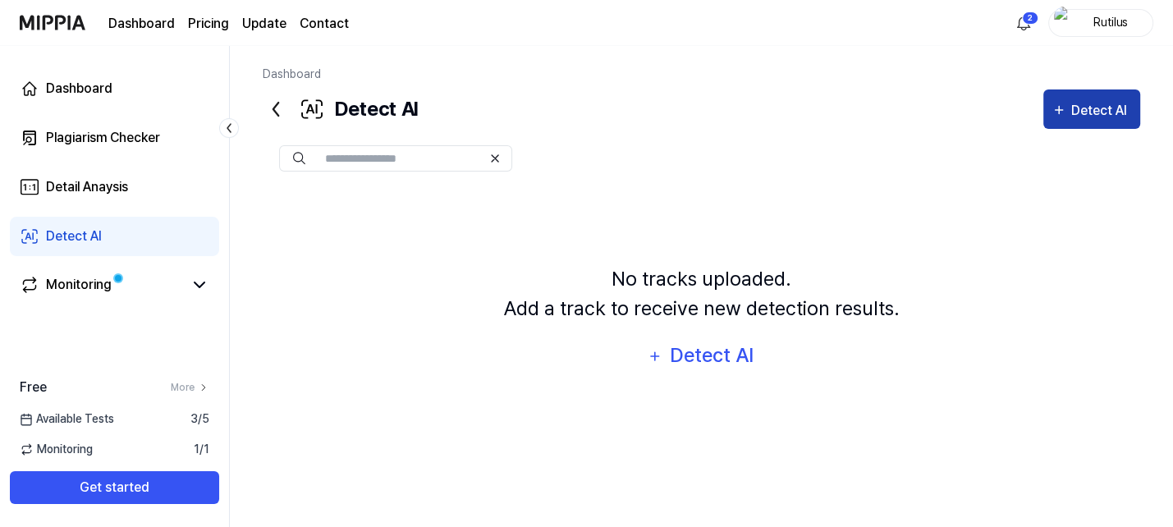
click at [1097, 113] on div "Detect AI" at bounding box center [1101, 110] width 61 height 21
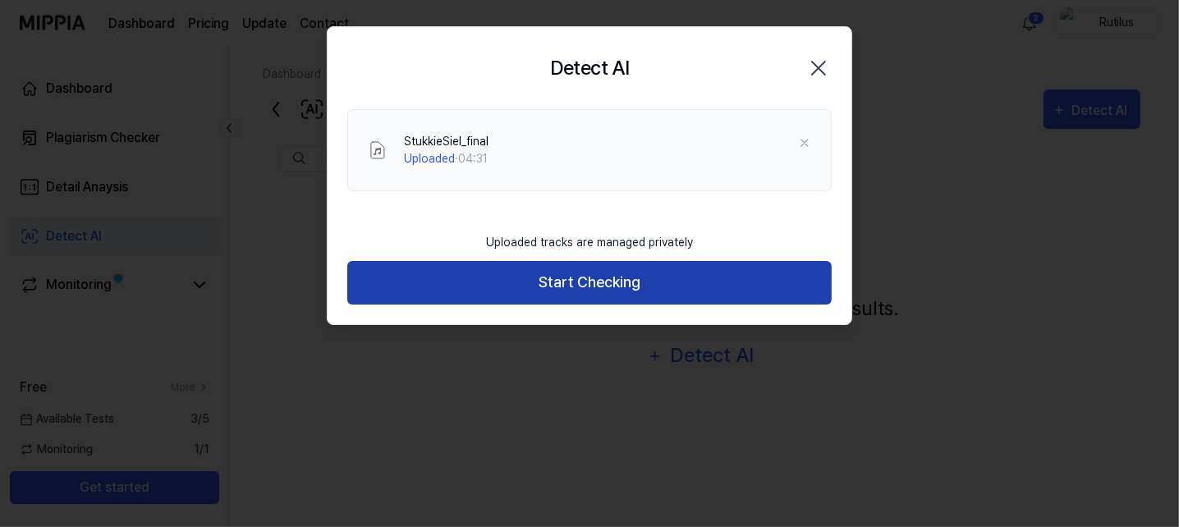
click at [498, 277] on button "Start Checking" at bounding box center [589, 283] width 484 height 44
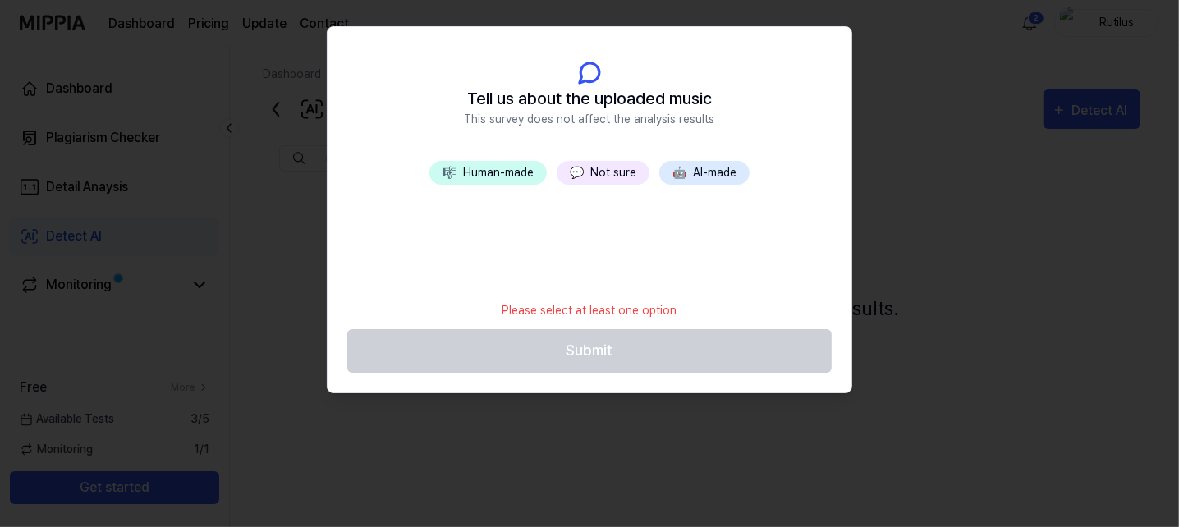
click at [599, 177] on button "💬 Not sure" at bounding box center [603, 173] width 93 height 24
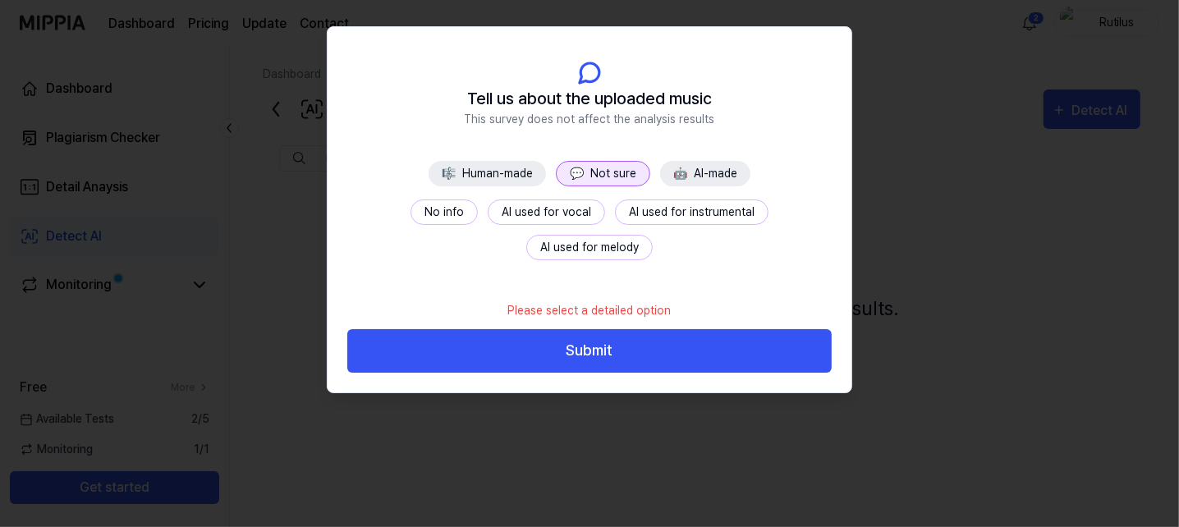
click at [411, 209] on button "No info" at bounding box center [444, 212] width 67 height 25
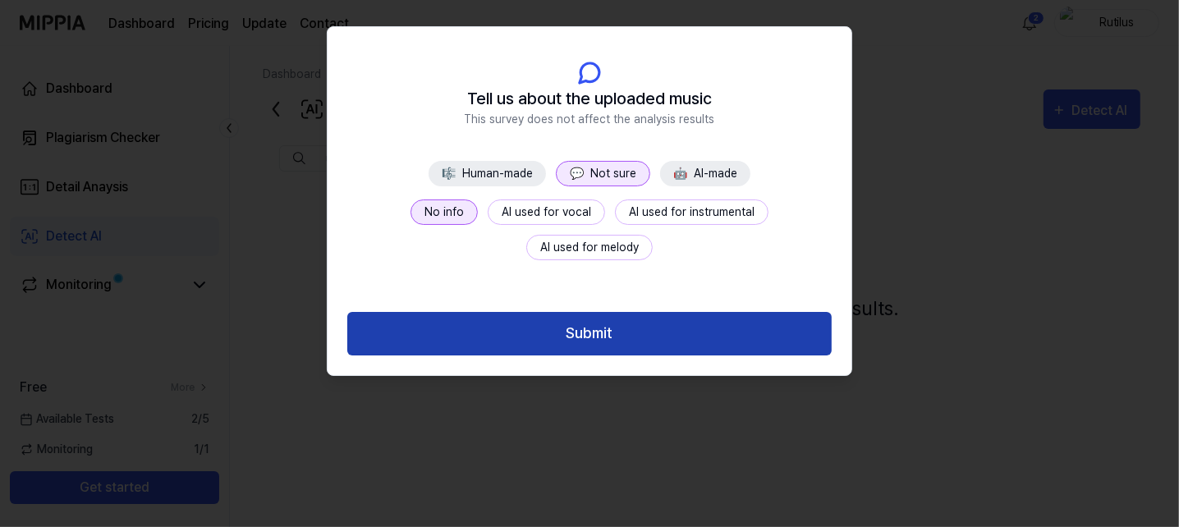
click at [448, 331] on button "Submit" at bounding box center [589, 334] width 484 height 44
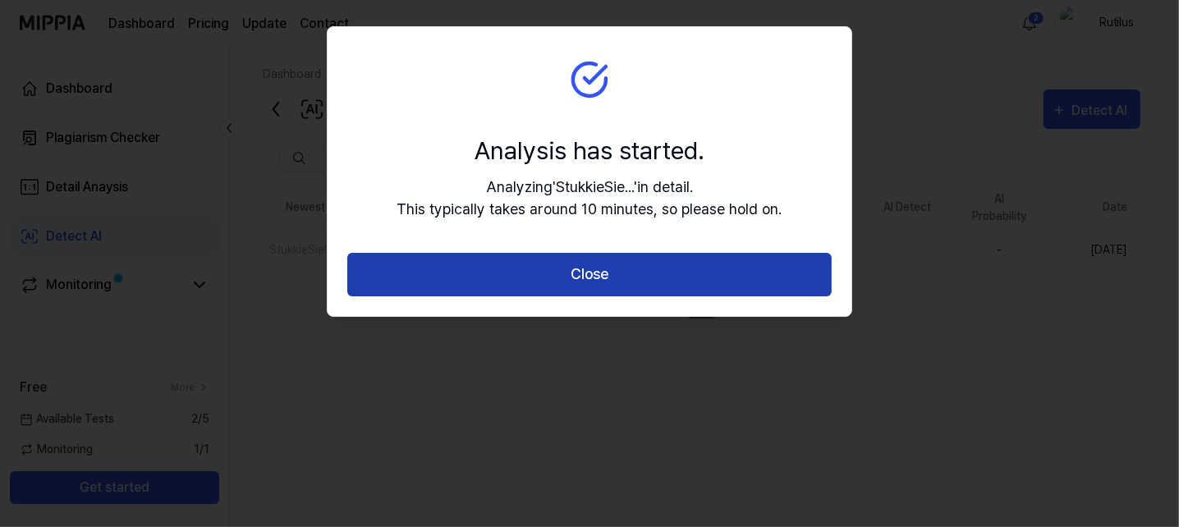
click at [479, 269] on button "Close" at bounding box center [589, 275] width 484 height 44
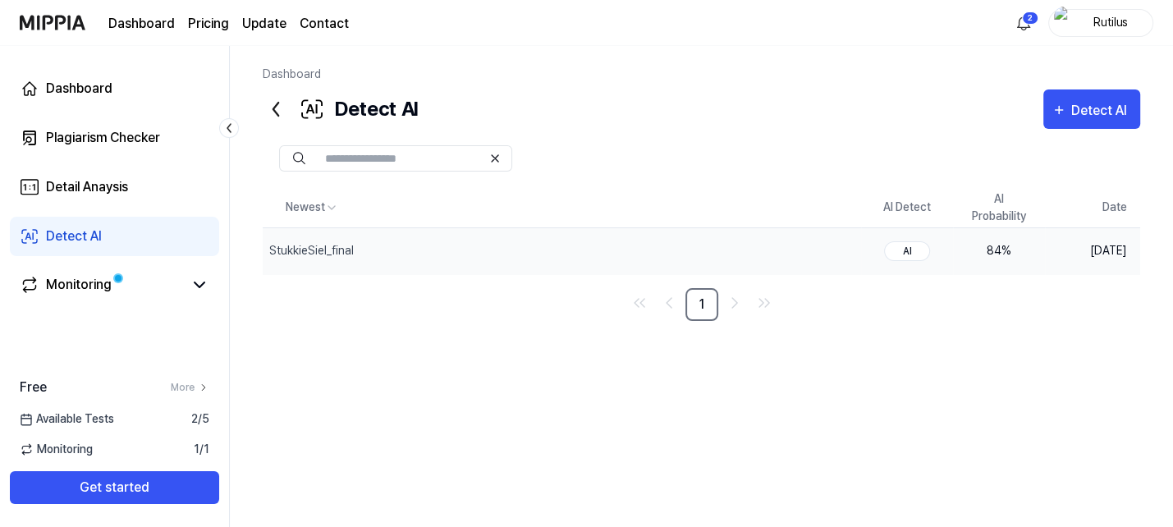
click at [993, 249] on div "84 %" at bounding box center [999, 250] width 66 height 17
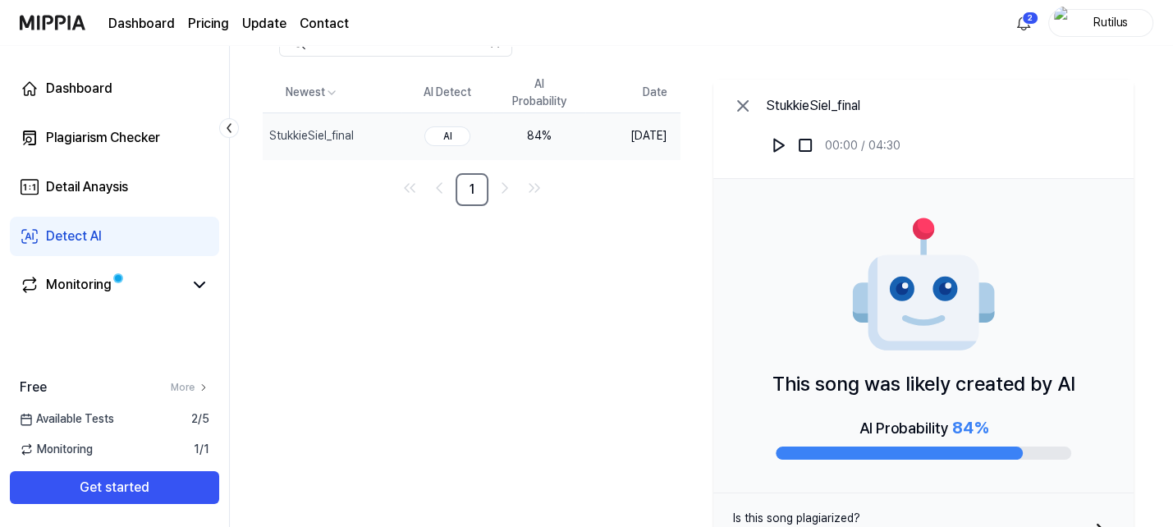
scroll to position [162, 0]
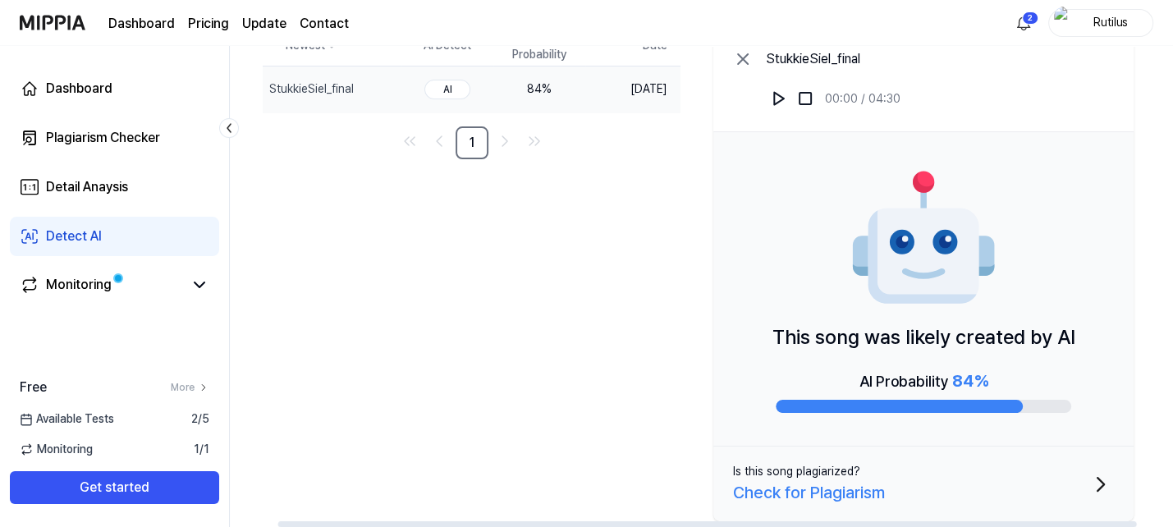
drag, startPoint x: 371, startPoint y: 357, endPoint x: 369, endPoint y: 255, distance: 102.7
drag, startPoint x: 452, startPoint y: 326, endPoint x: 468, endPoint y: 361, distance: 38.9
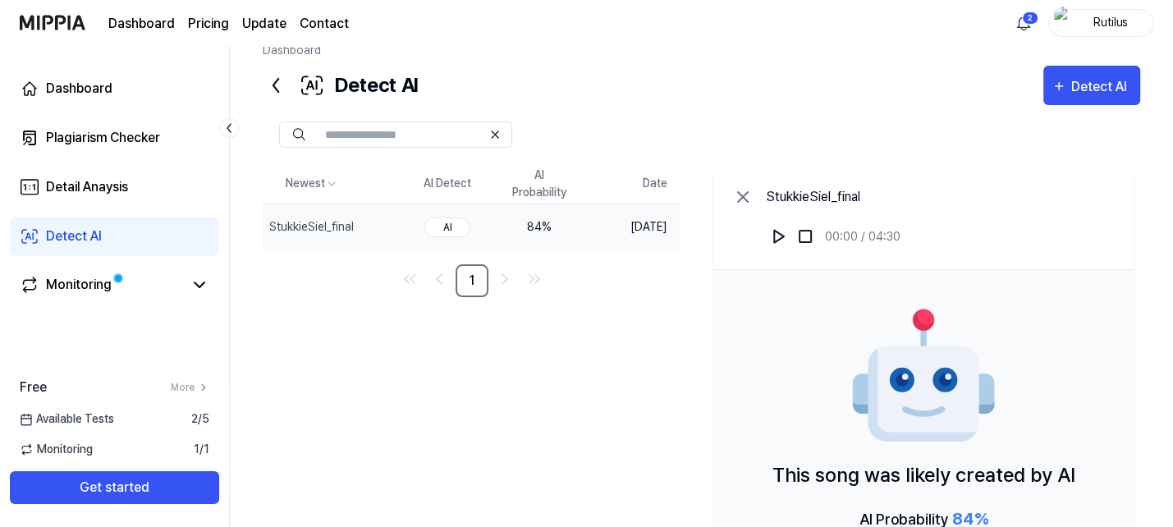
scroll to position [0, 0]
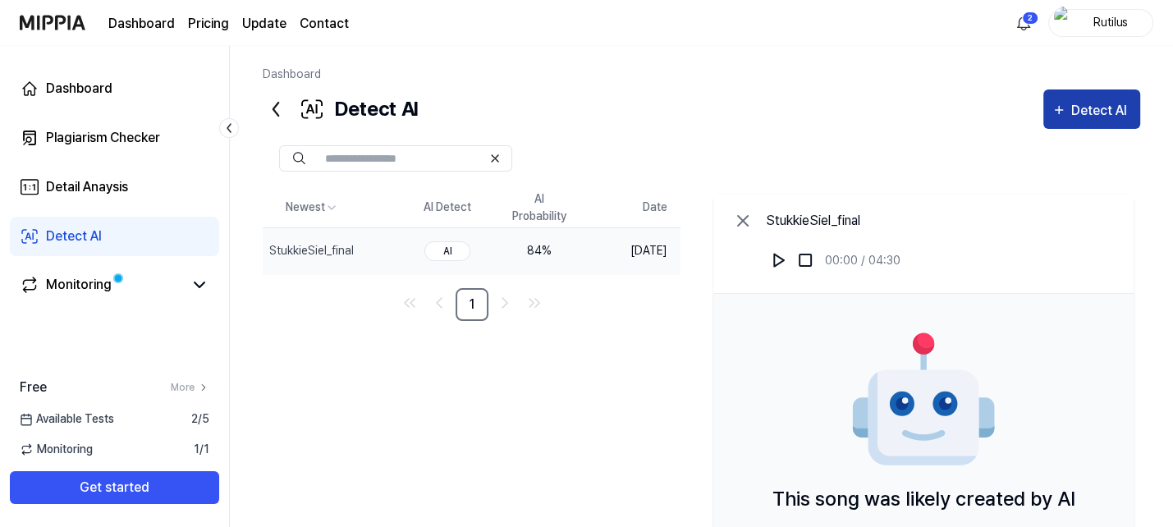
click at [1104, 113] on div "Detect AI" at bounding box center [1101, 110] width 61 height 21
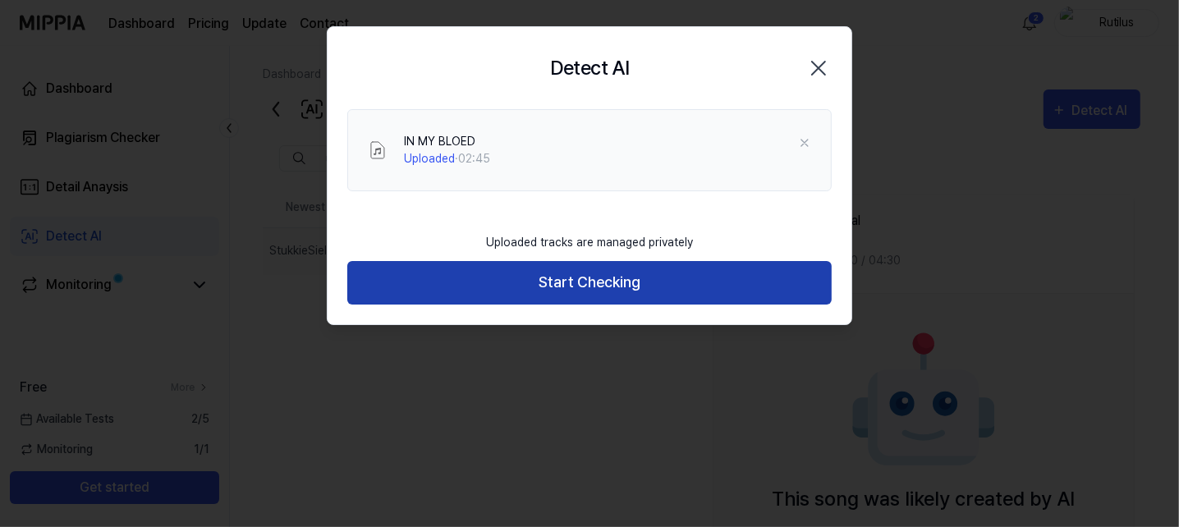
click at [617, 280] on button "Start Checking" at bounding box center [589, 283] width 484 height 44
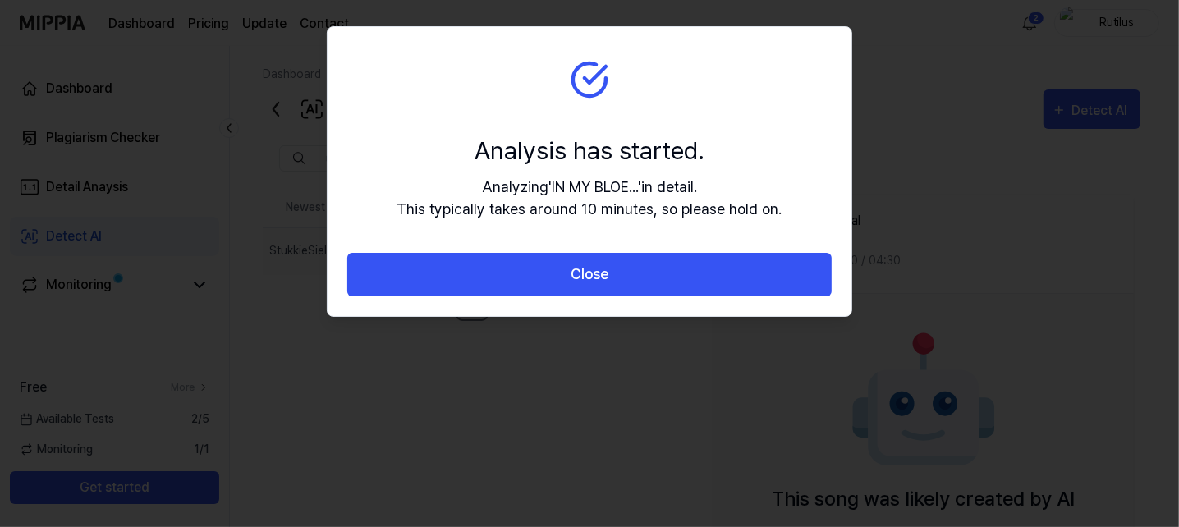
click at [617, 280] on button "Close" at bounding box center [589, 275] width 484 height 44
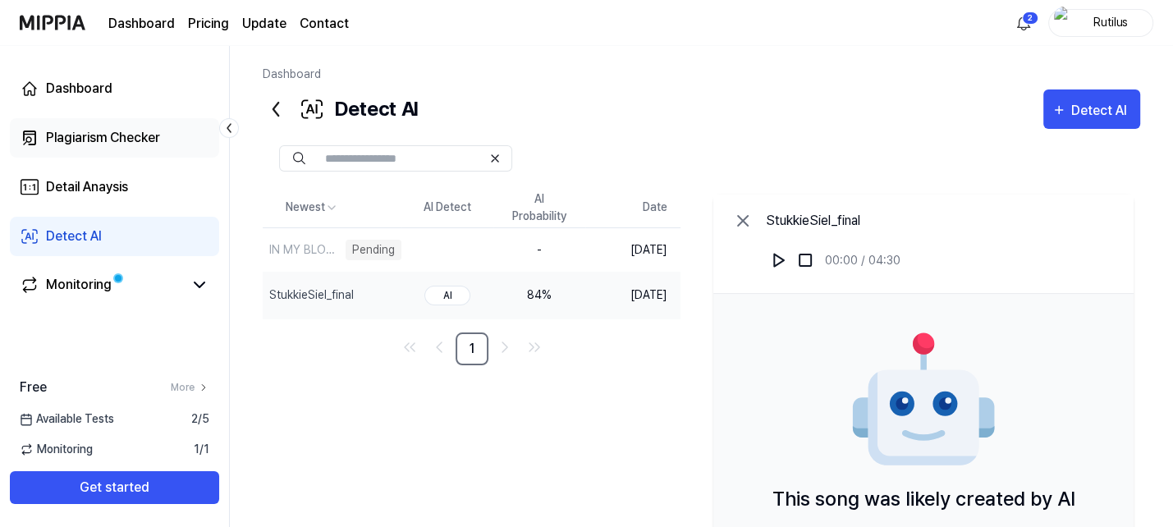
click at [102, 134] on div "Plagiarism Checker" at bounding box center [103, 138] width 114 height 20
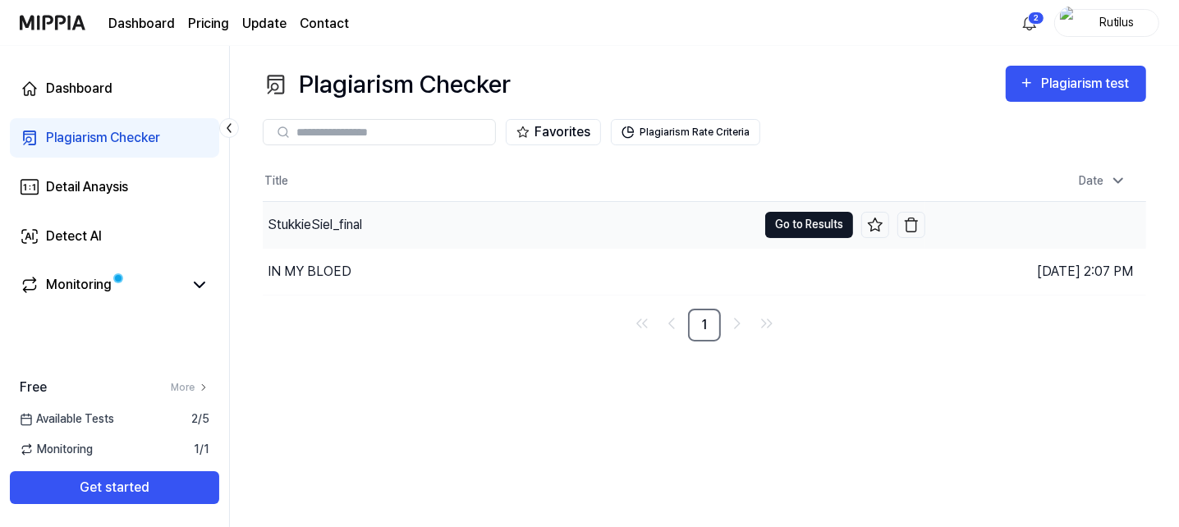
click at [802, 226] on button "Go to Results" at bounding box center [809, 225] width 88 height 26
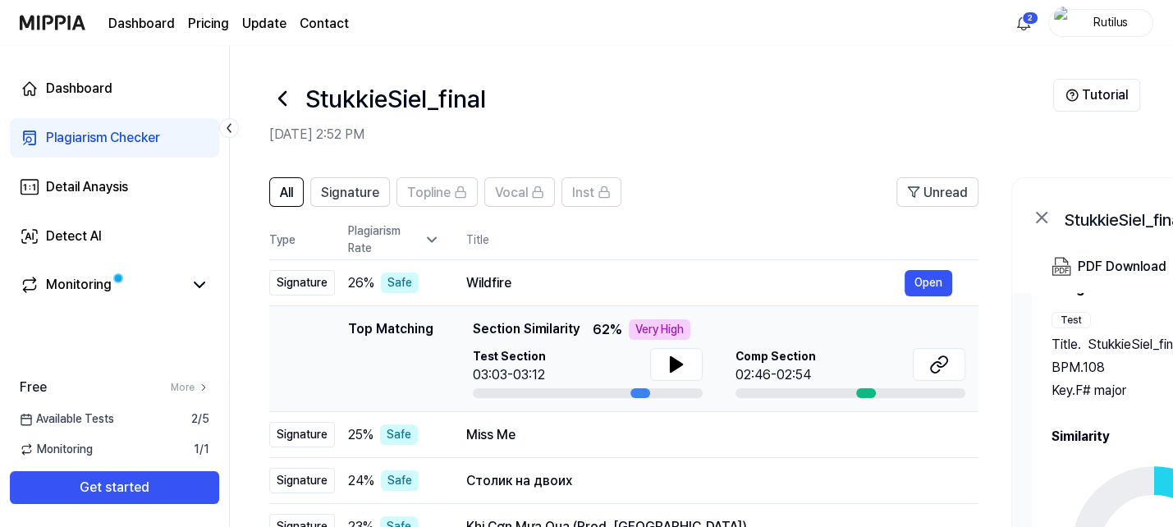
scroll to position [300, 0]
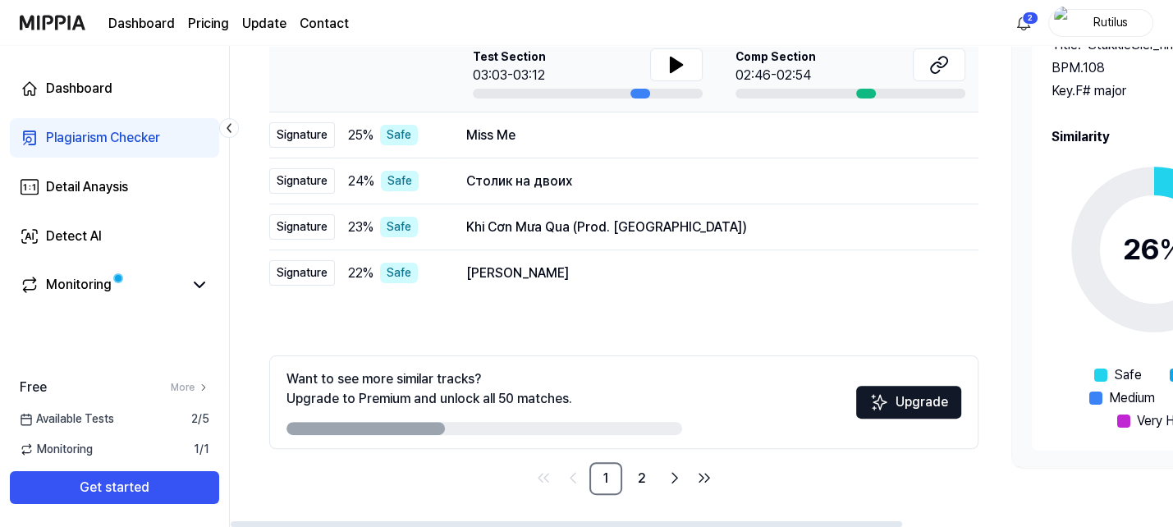
drag, startPoint x: 377, startPoint y: 424, endPoint x: 390, endPoint y: 487, distance: 63.8
click at [418, 433] on div at bounding box center [366, 428] width 158 height 13
drag, startPoint x: 401, startPoint y: 487, endPoint x: 881, endPoint y: 450, distance: 481.7
click at [618, 484] on nav "1 2" at bounding box center [623, 478] width 709 height 33
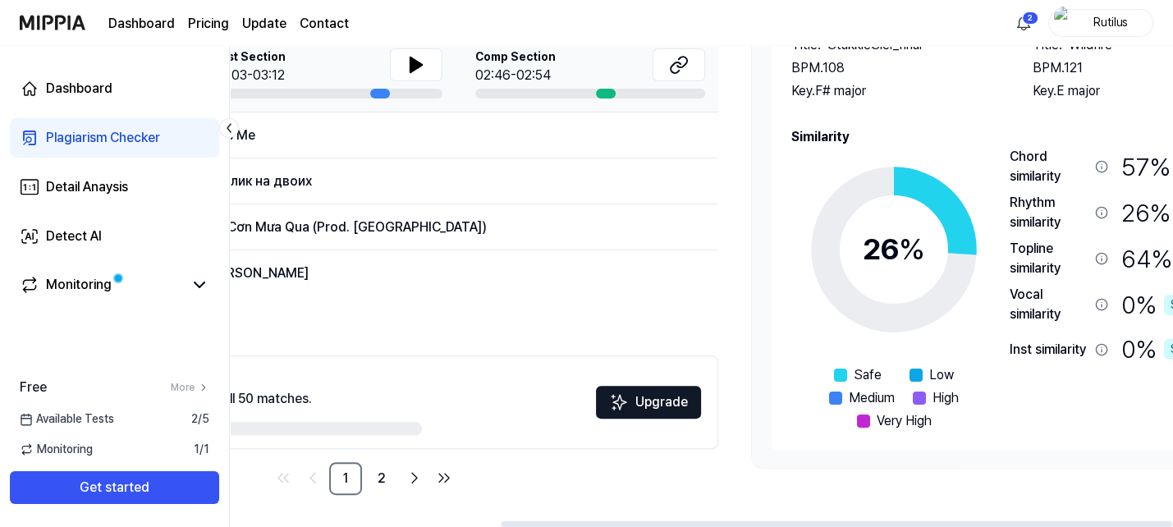
scroll to position [0, 379]
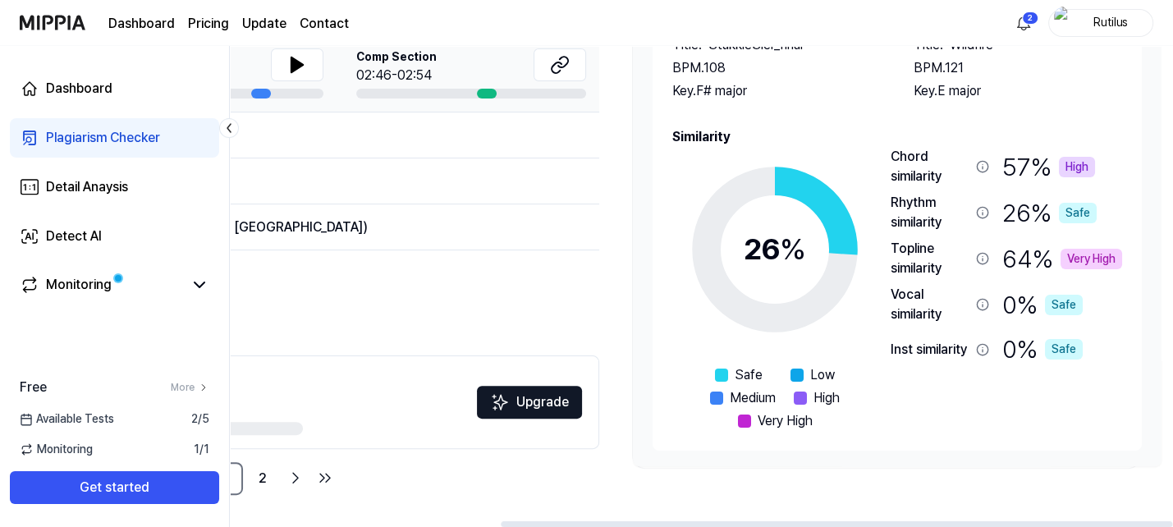
drag, startPoint x: 1041, startPoint y: 470, endPoint x: 430, endPoint y: 502, distance: 611.6
click at [430, 502] on div "All Signature Topline Vocal Inst Unread All Signature Topline Vocal Inst Type P…" at bounding box center [512, 194] width 1323 height 667
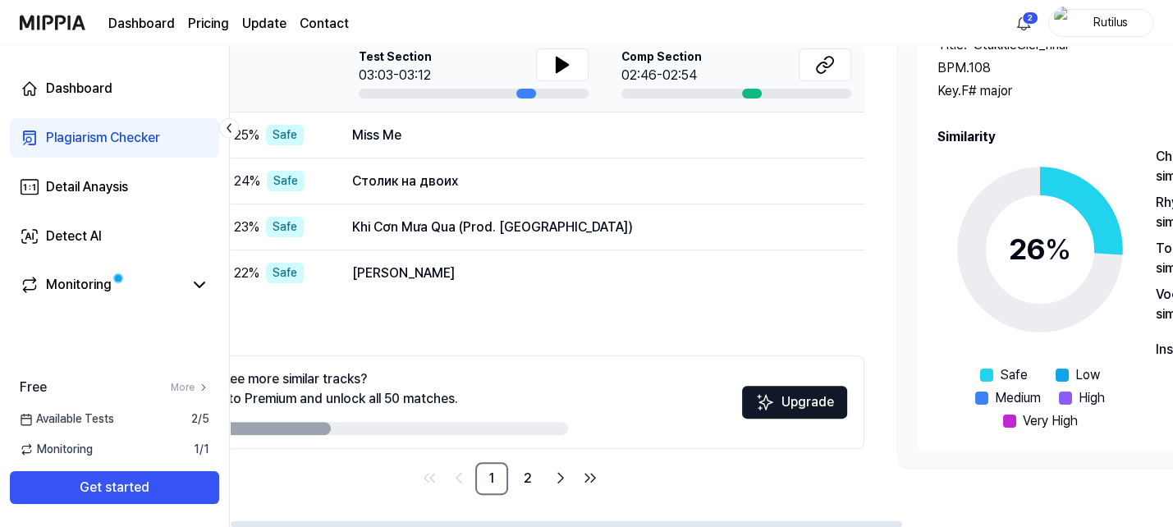
scroll to position [0, 0]
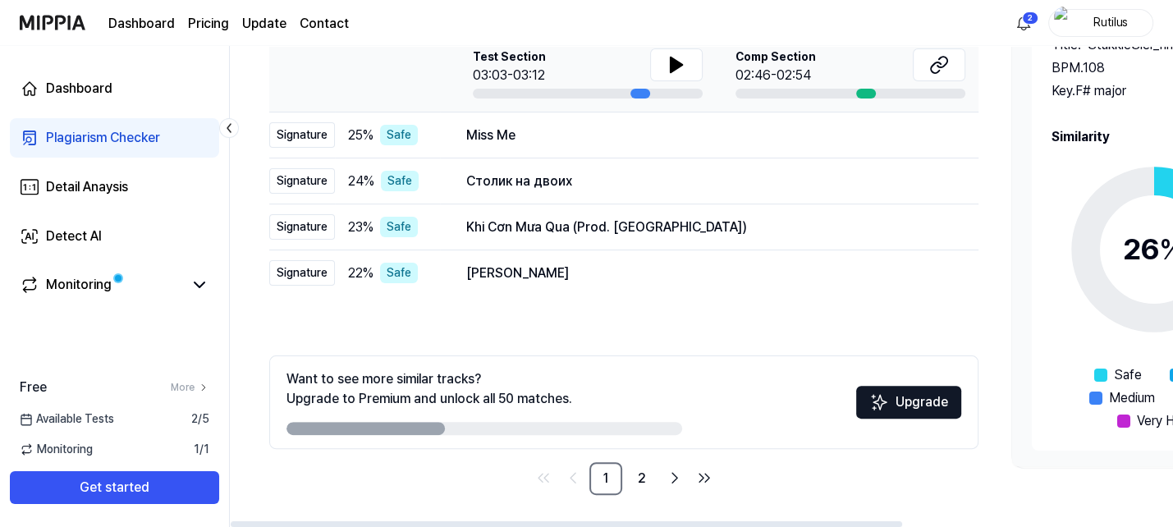
drag, startPoint x: 559, startPoint y: 484, endPoint x: 1177, endPoint y: 457, distance: 618.8
click at [644, 477] on link "2" at bounding box center [642, 478] width 33 height 33
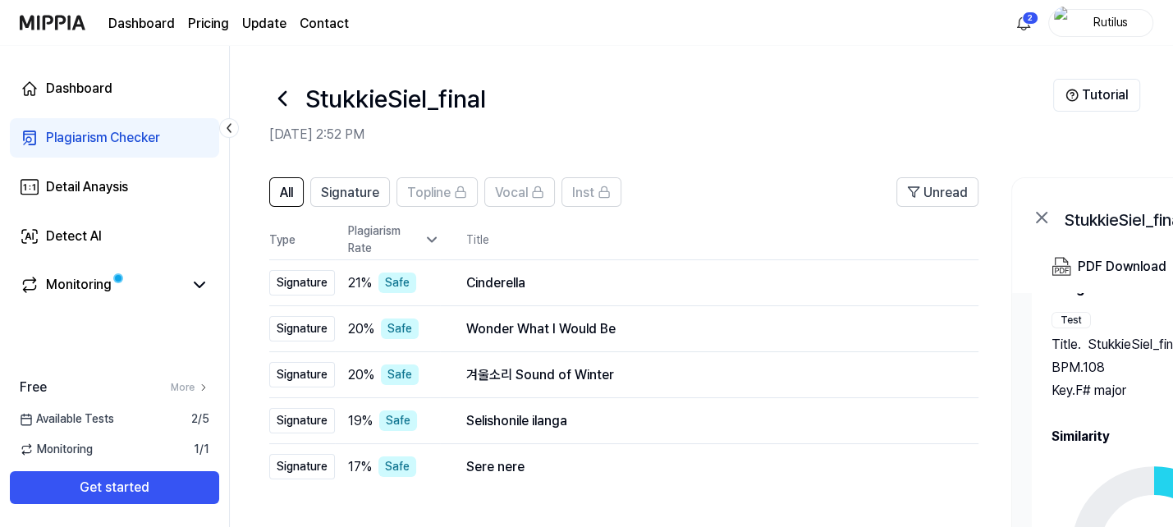
scroll to position [300, 0]
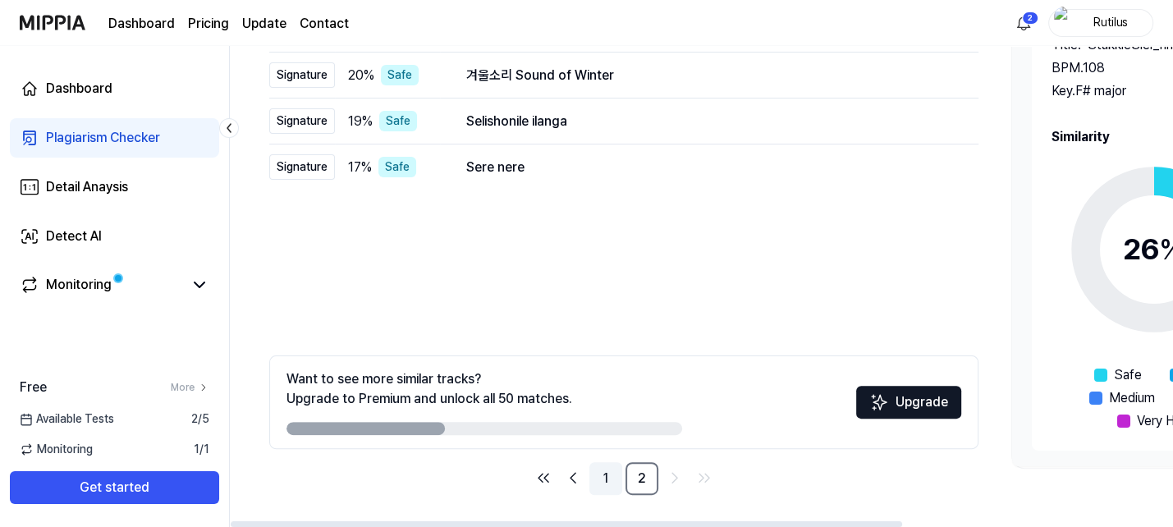
click at [603, 477] on link "1" at bounding box center [605, 478] width 33 height 33
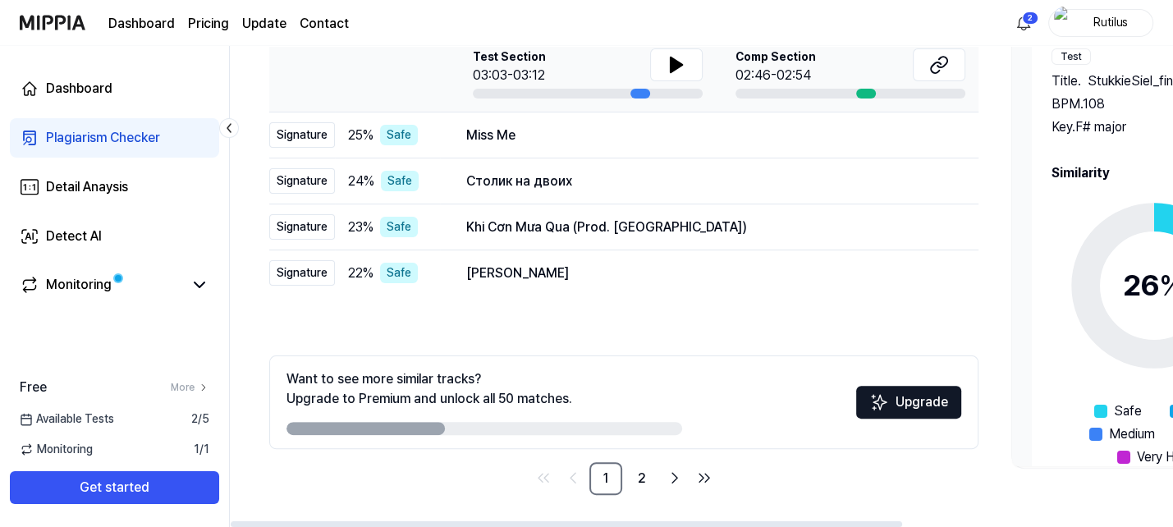
scroll to position [0, 0]
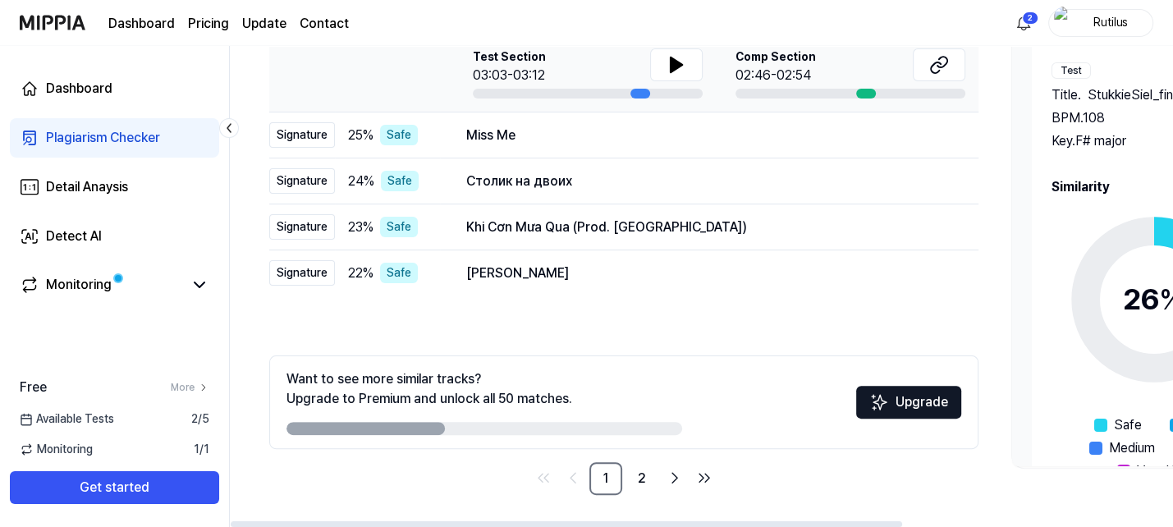
click at [1172, 261] on icon at bounding box center [1154, 299] width 205 height 205
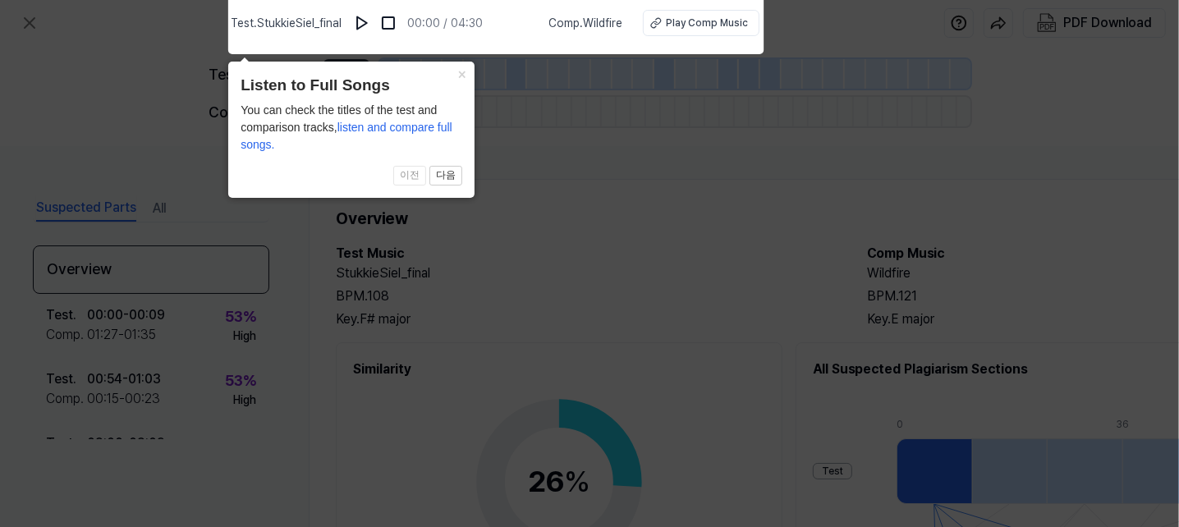
click at [584, 66] on icon at bounding box center [589, 259] width 1179 height 535
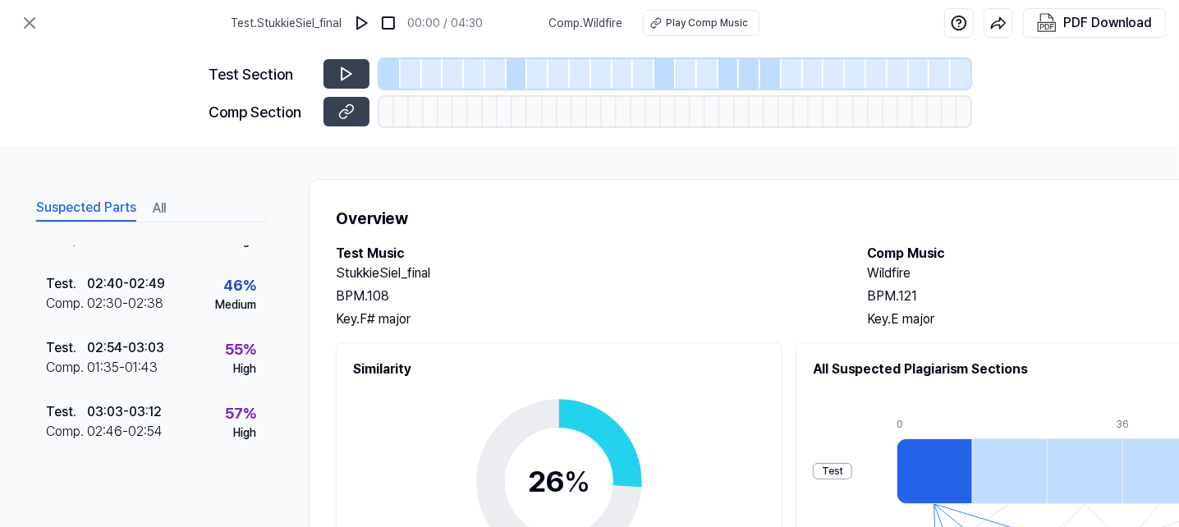
scroll to position [244, 0]
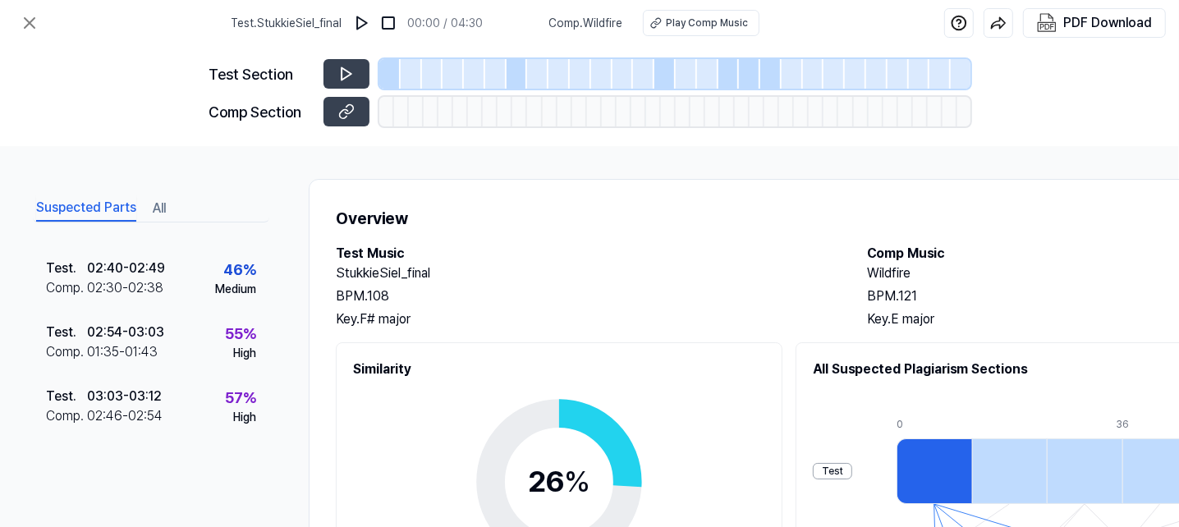
click at [155, 210] on button "All" at bounding box center [159, 208] width 13 height 26
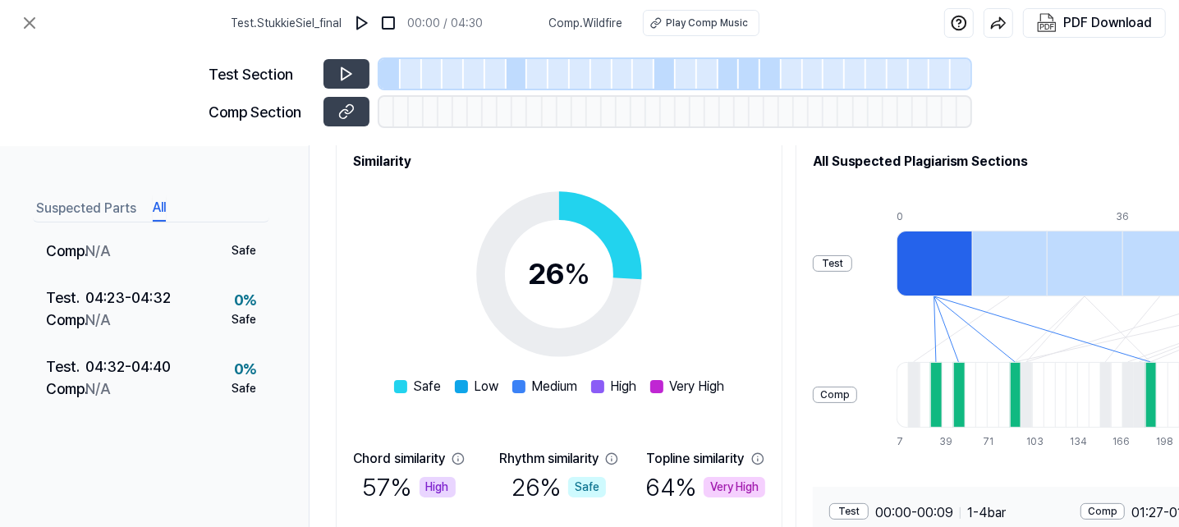
scroll to position [259, 0]
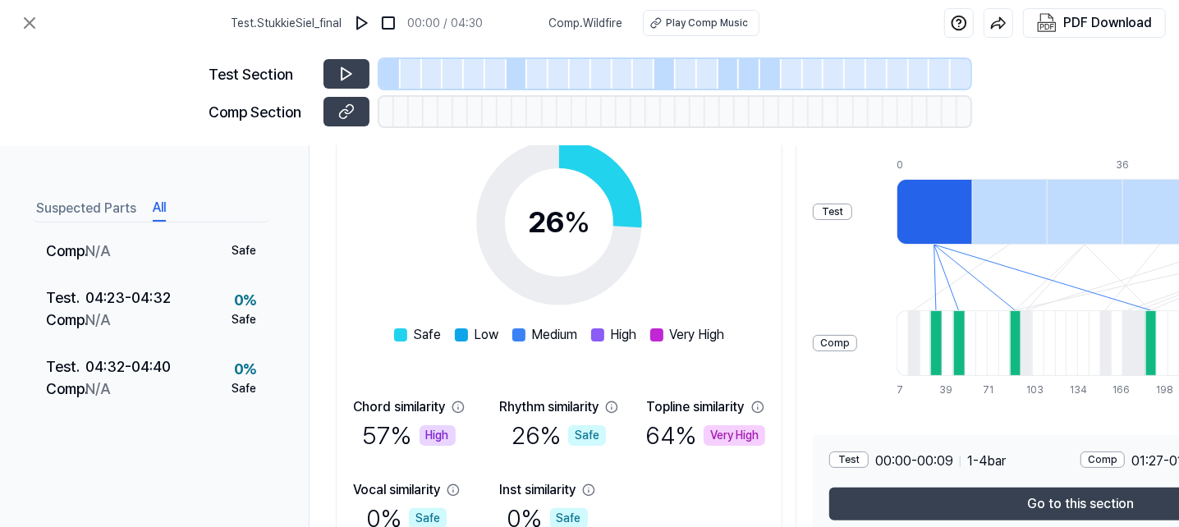
click at [330, 473] on div "Overview Test Music StukkieSiel_final BPM. 108 Key. F# major Comp Music Wildfir…" at bounding box center [851, 251] width 1084 height 662
drag, startPoint x: 1011, startPoint y: 420, endPoint x: 877, endPoint y: 430, distance: 134.3
click at [877, 430] on div "All Suspected Plagiarism Sections Test Comp 0 9 18 27 36 45 54 7 15 23 31 39 47…" at bounding box center [1081, 318] width 570 height 471
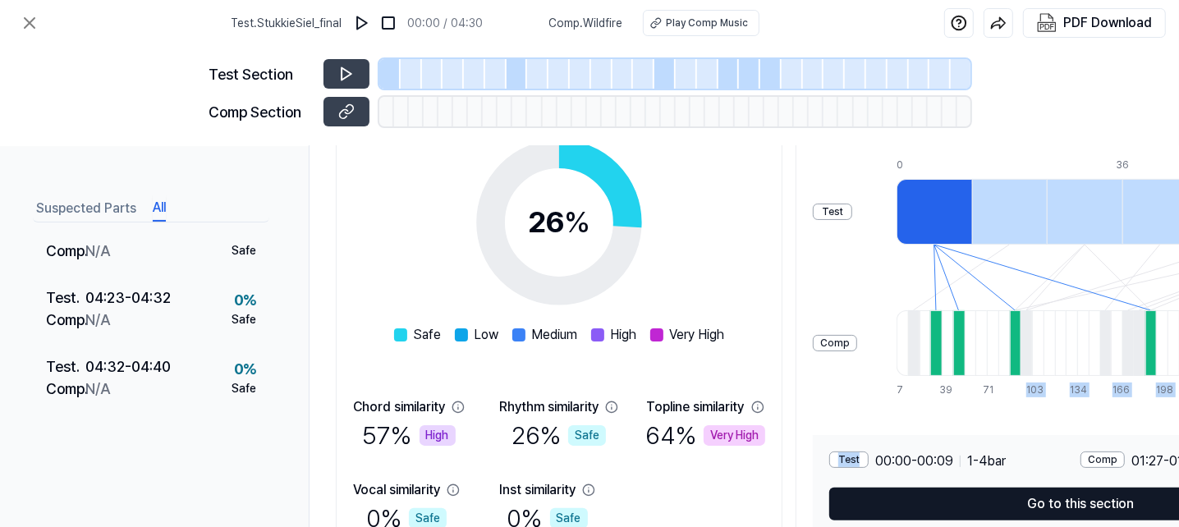
click at [1007, 506] on button "Go to this section" at bounding box center [1080, 504] width 502 height 33
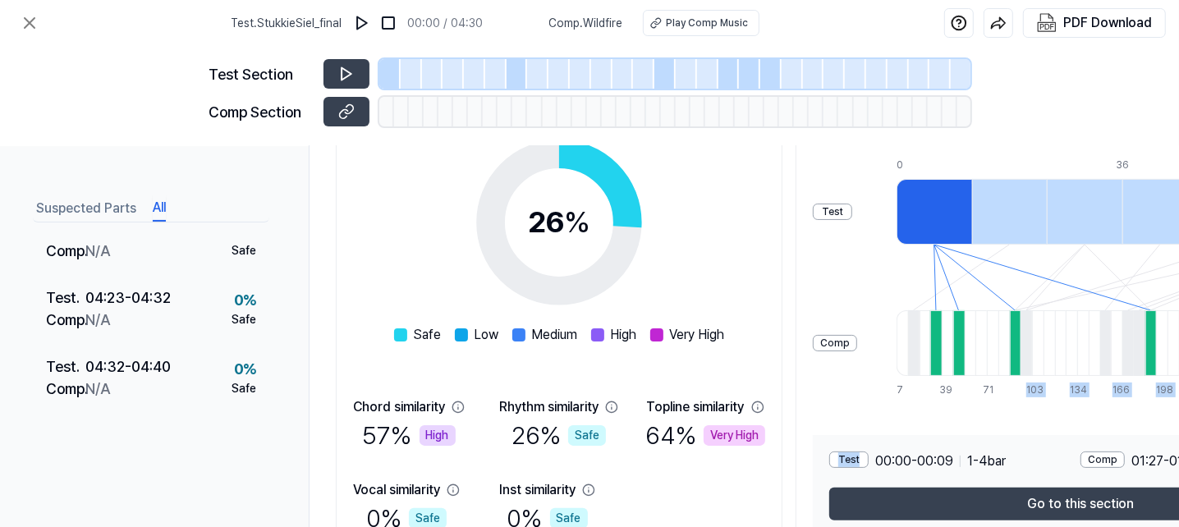
scroll to position [539, 0]
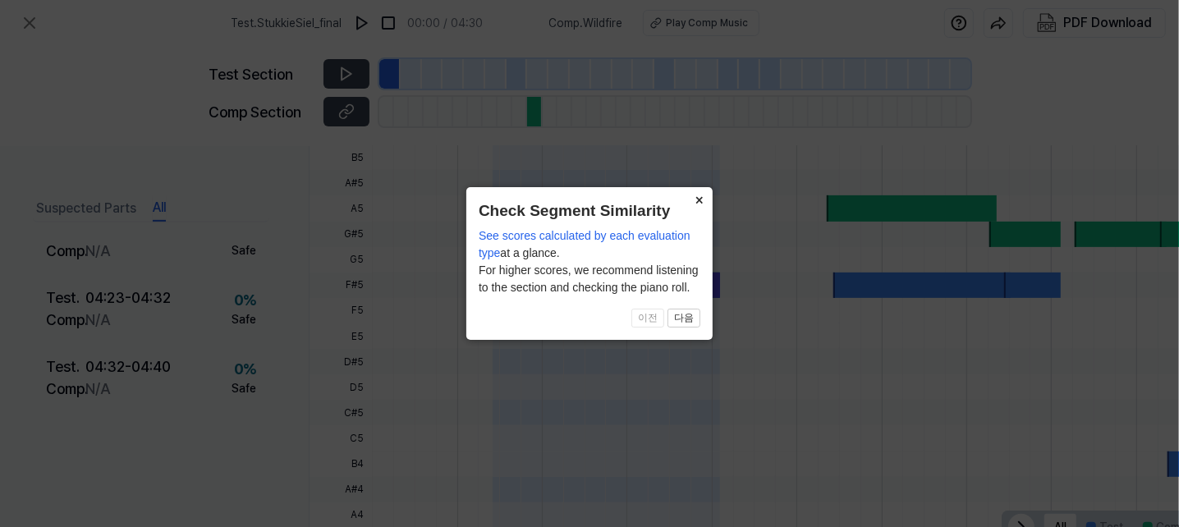
click at [703, 195] on button "×" at bounding box center [699, 198] width 26 height 23
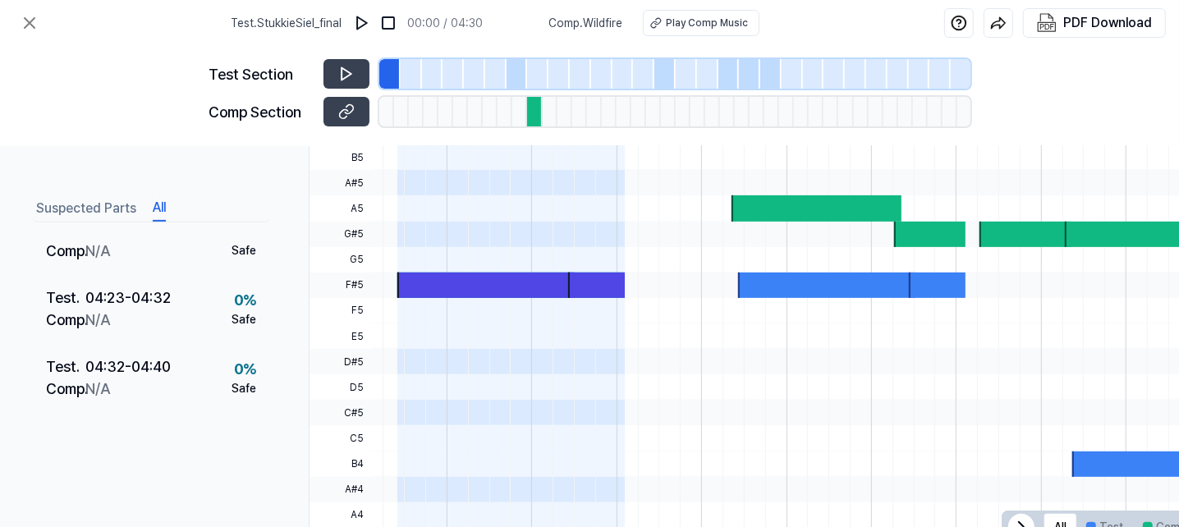
scroll to position [0, 0]
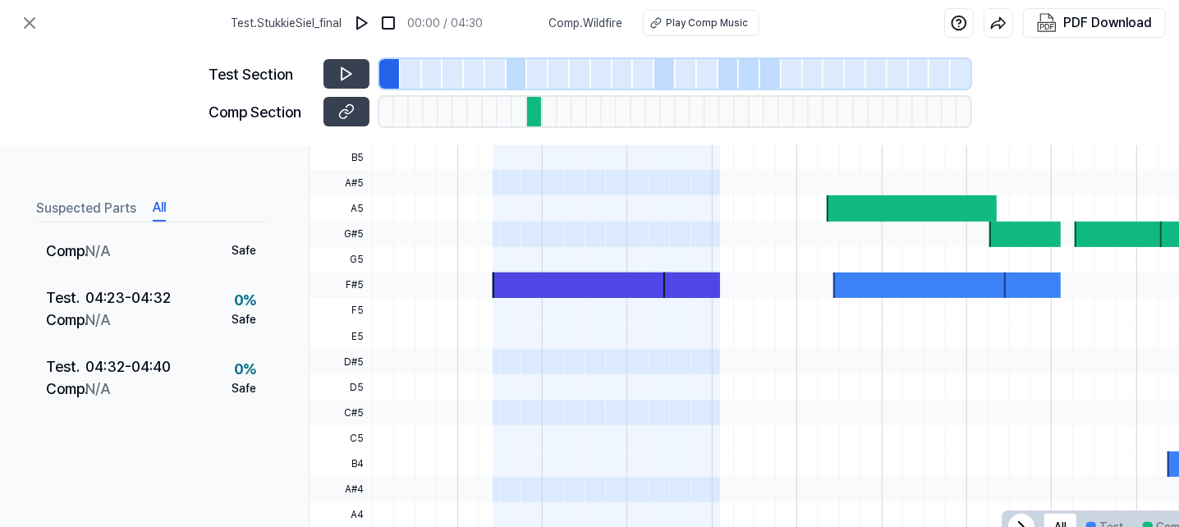
drag, startPoint x: 892, startPoint y: 487, endPoint x: 956, endPoint y: 465, distance: 67.8
click at [956, 94] on div at bounding box center [1050, 94] width 1356 height 0
click at [344, 66] on icon at bounding box center [346, 74] width 16 height 16
click at [1072, 19] on div "PDF Download" at bounding box center [1107, 22] width 89 height 21
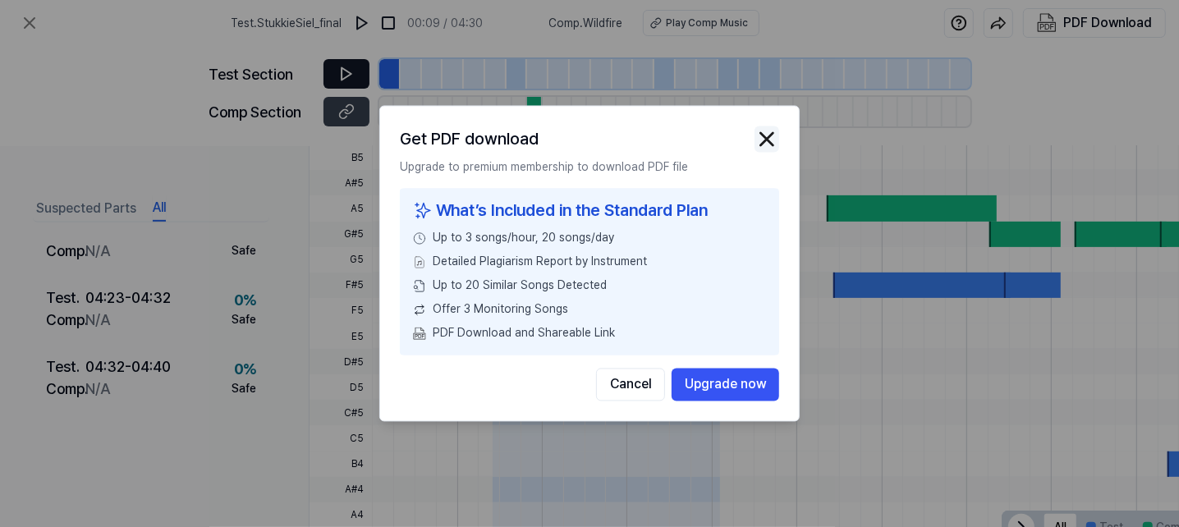
click at [766, 137] on img "button" at bounding box center [767, 139] width 25 height 25
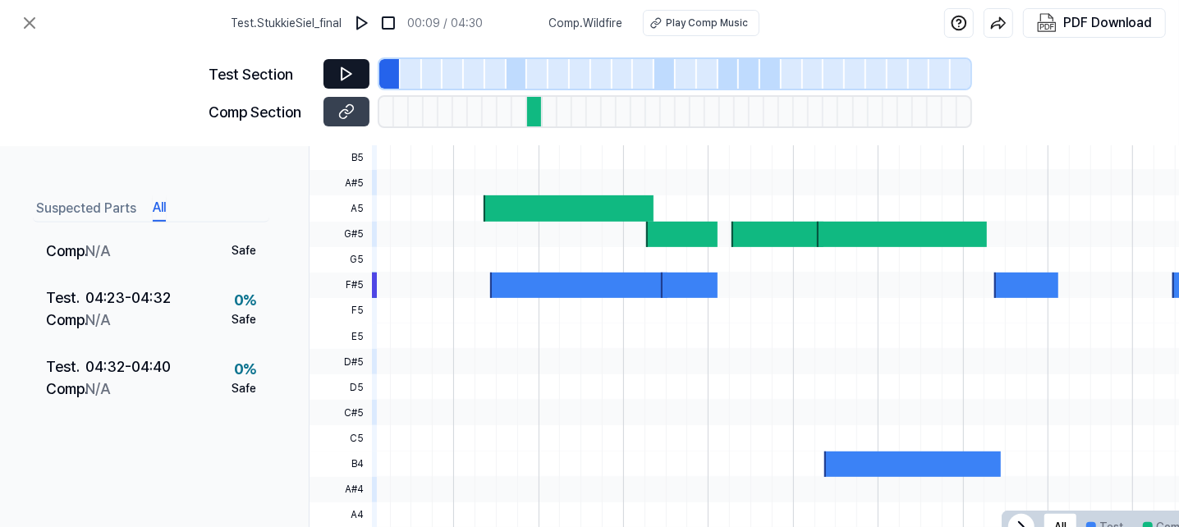
scroll to position [0, 433]
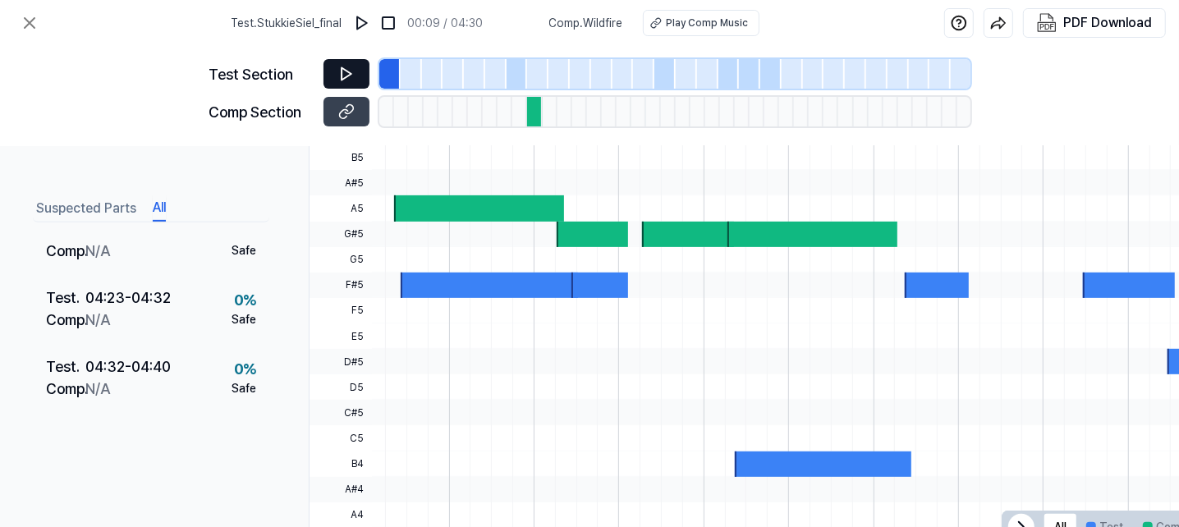
drag, startPoint x: 922, startPoint y: 421, endPoint x: 332, endPoint y: 437, distance: 590.5
click at [332, 437] on div "C#6 C6 B5 A#5 A5 G#5 G5 F#5 F5 E5 D#5 D5 C#5 C5 B4 A#4 A4 G#4" at bounding box center [586, 324] width 1419 height 460
drag, startPoint x: 1153, startPoint y: 372, endPoint x: 860, endPoint y: 400, distance: 293.6
click at [899, 392] on div at bounding box center [617, 386] width 1356 height 25
drag, startPoint x: 719, startPoint y: 450, endPoint x: 1177, endPoint y: 355, distance: 467.9
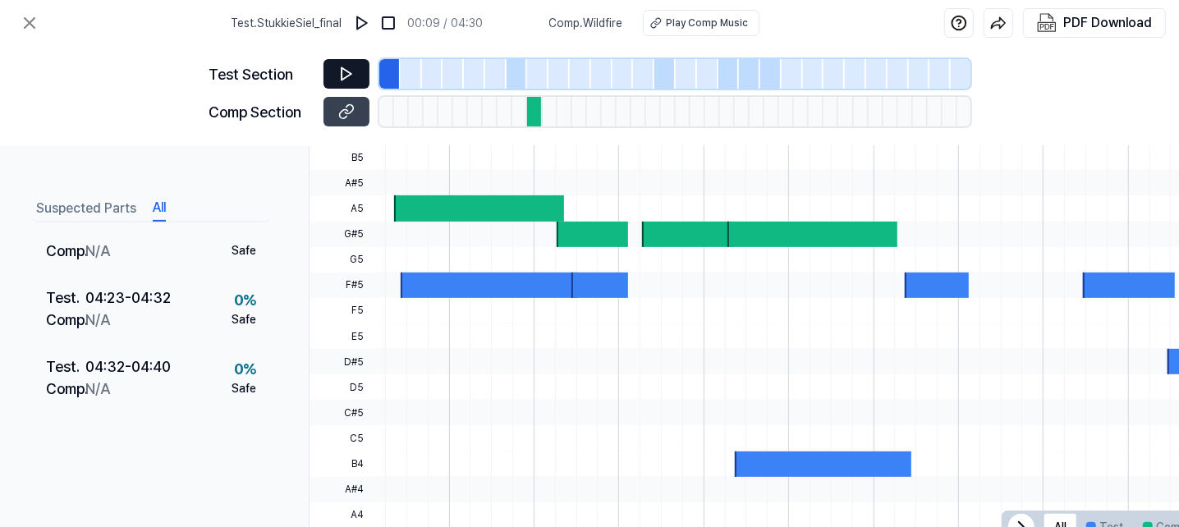
click at [681, 314] on div at bounding box center [617, 324] width 1356 height 460
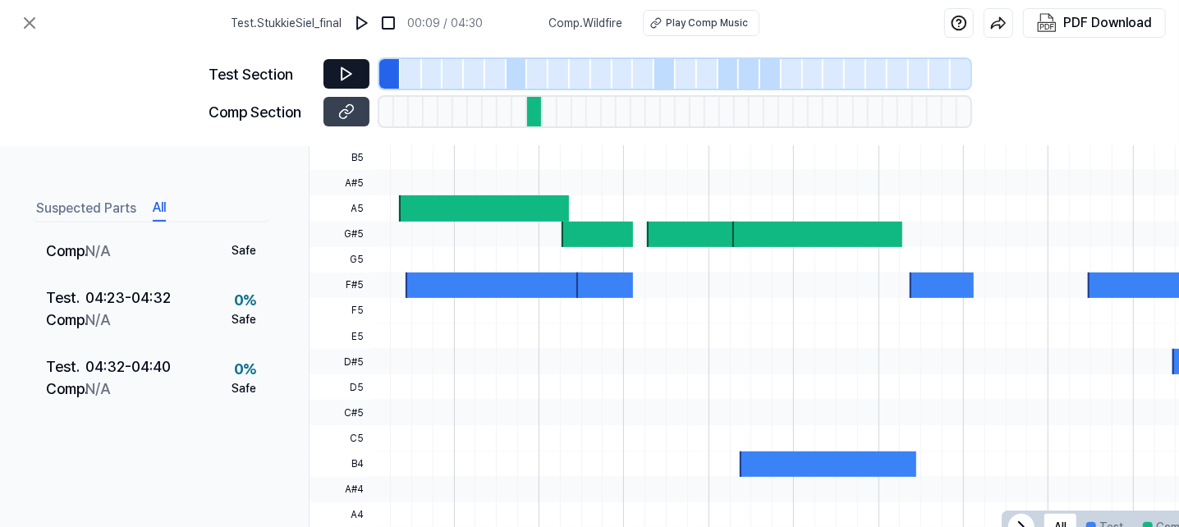
drag, startPoint x: 1165, startPoint y: 358, endPoint x: 1003, endPoint y: 379, distance: 163.1
click at [1003, 94] on div at bounding box center [622, 94] width 1356 height 0
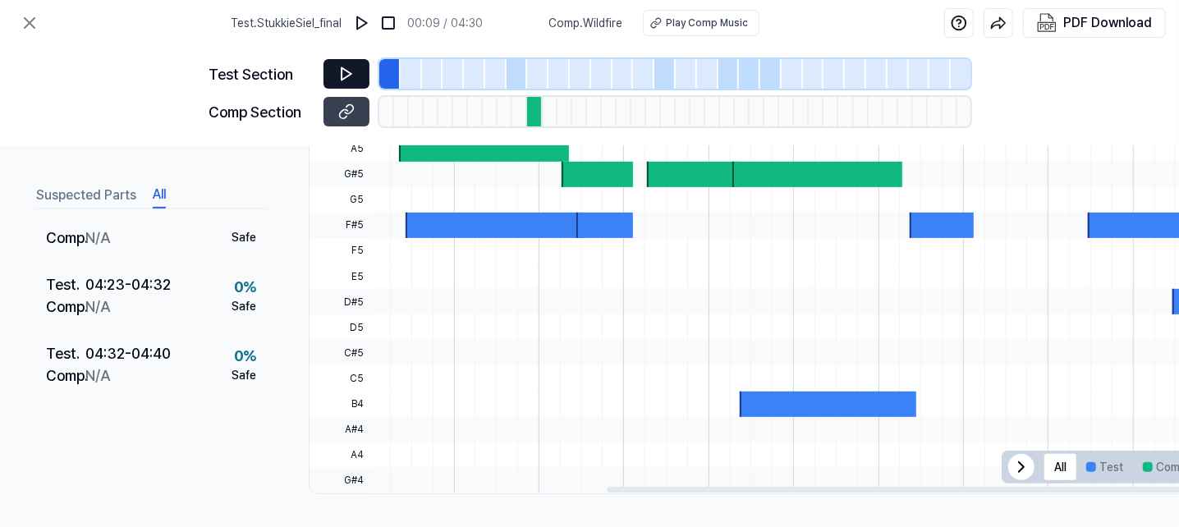
scroll to position [0, 433]
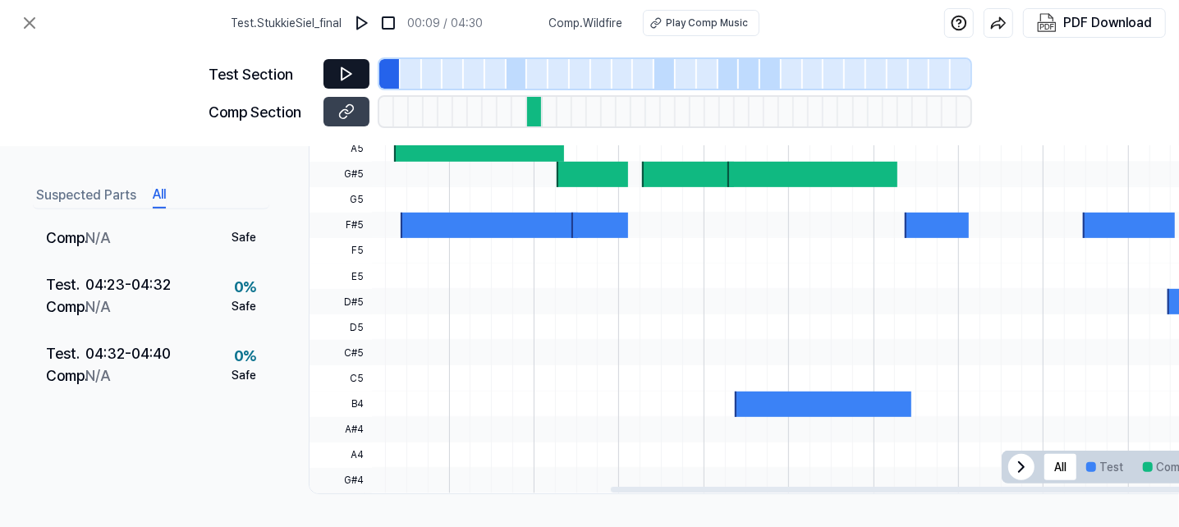
drag, startPoint x: 859, startPoint y: 477, endPoint x: 524, endPoint y: 479, distance: 335.0
click at [524, 479] on div "Topline Vocal Inst Match to C Major Test Comp 1.1 1.2 1.3 1.4 2.1 2.2 2.3 2.4 3…" at bounding box center [586, 177] width 1419 height 631
drag, startPoint x: 1025, startPoint y: 277, endPoint x: 593, endPoint y: 344, distance: 437.9
click at [713, 34] on div at bounding box center [617, 34] width 1356 height 0
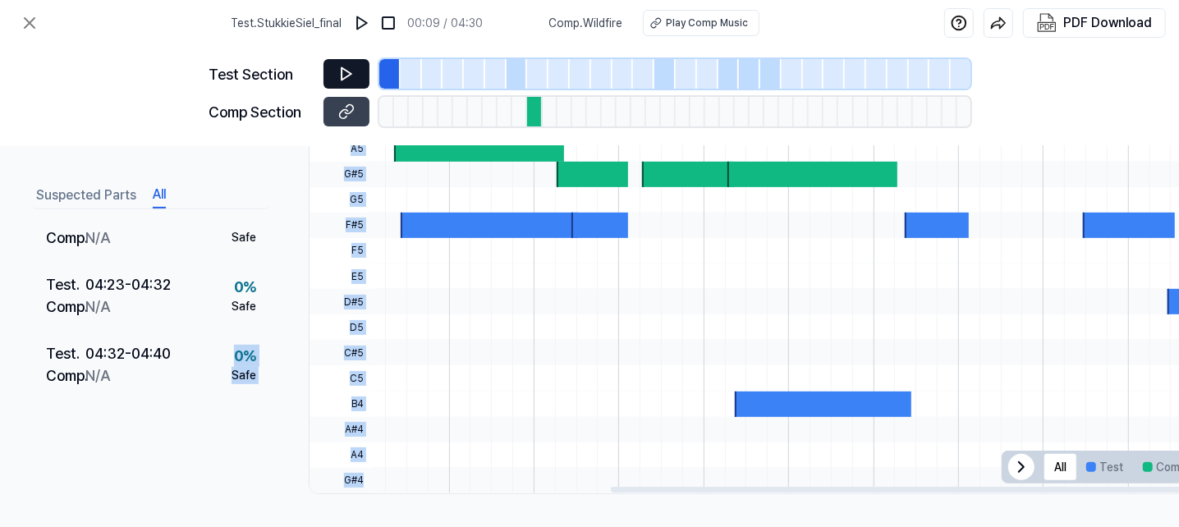
drag, startPoint x: 190, startPoint y: 459, endPoint x: 415, endPoint y: 452, distance: 225.1
click at [415, 452] on div "Suspected Parts All Overview Test . 00:00 - 00:09 Comp . 01:27 - 01:35 53 % Hig…" at bounding box center [589, 336] width 1179 height 381
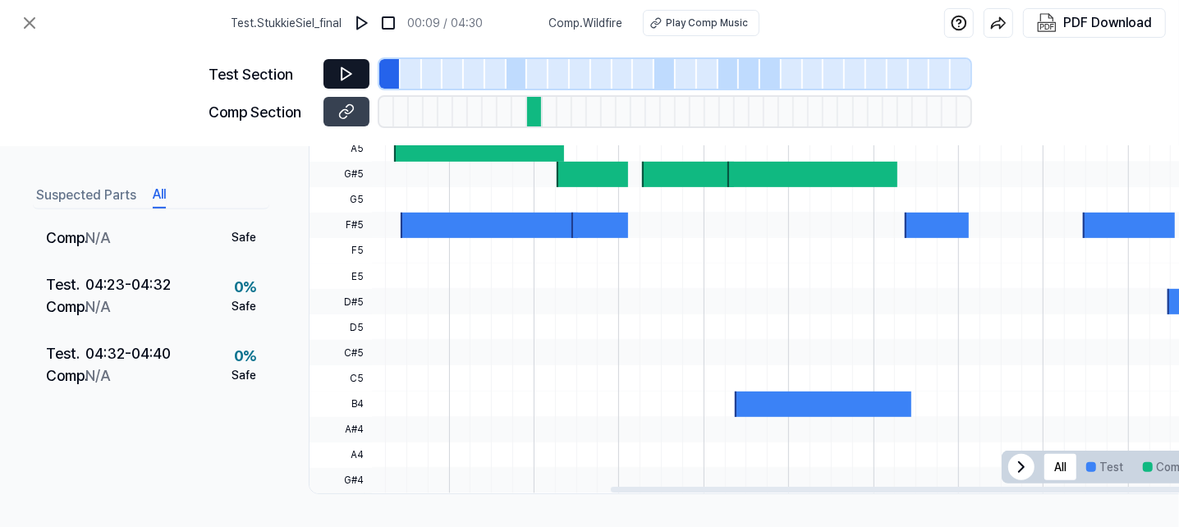
click at [1146, 67] on div "Test Section Comp Section" at bounding box center [589, 96] width 1179 height 100
drag, startPoint x: 1166, startPoint y: 174, endPoint x: 607, endPoint y: 245, distance: 563.7
click at [697, 34] on div at bounding box center [617, 34] width 1356 height 0
click at [210, 450] on div "Suspected Parts All Overview Test . 00:00 - 00:09 Comp . 01:27 - 01:35 53 % Hig…" at bounding box center [151, 336] width 236 height 315
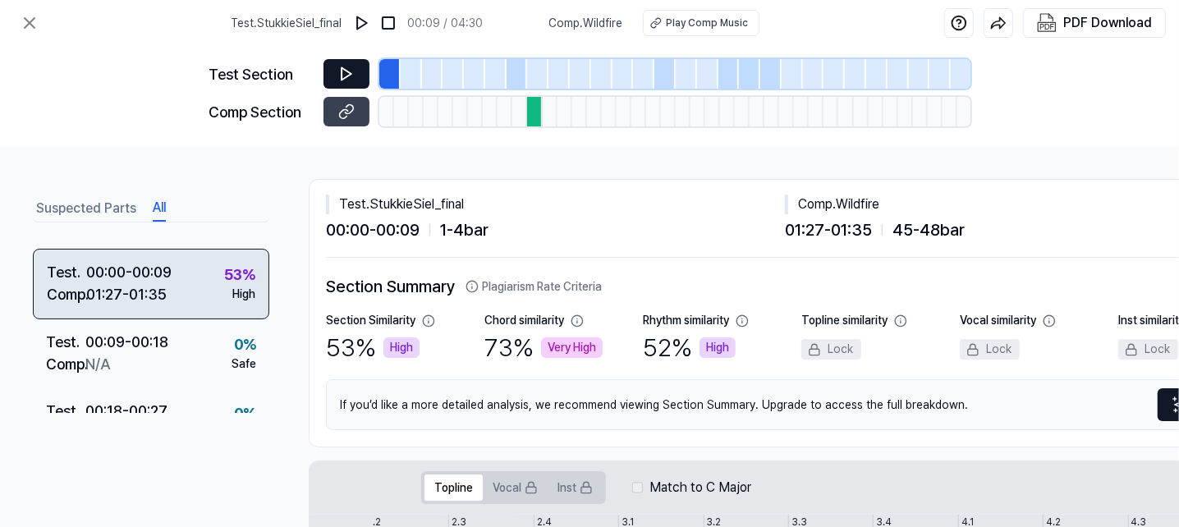
scroll to position [0, 0]
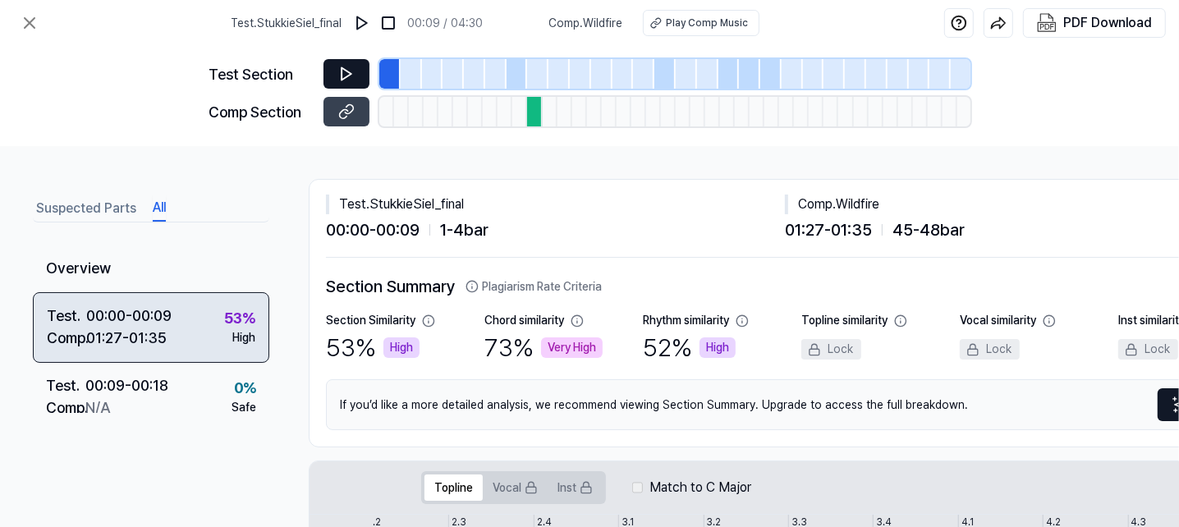
click at [206, 342] on div "Test . 00:00 - 00:09 Comp . 01:27 - 01:35 53 % High" at bounding box center [151, 327] width 236 height 71
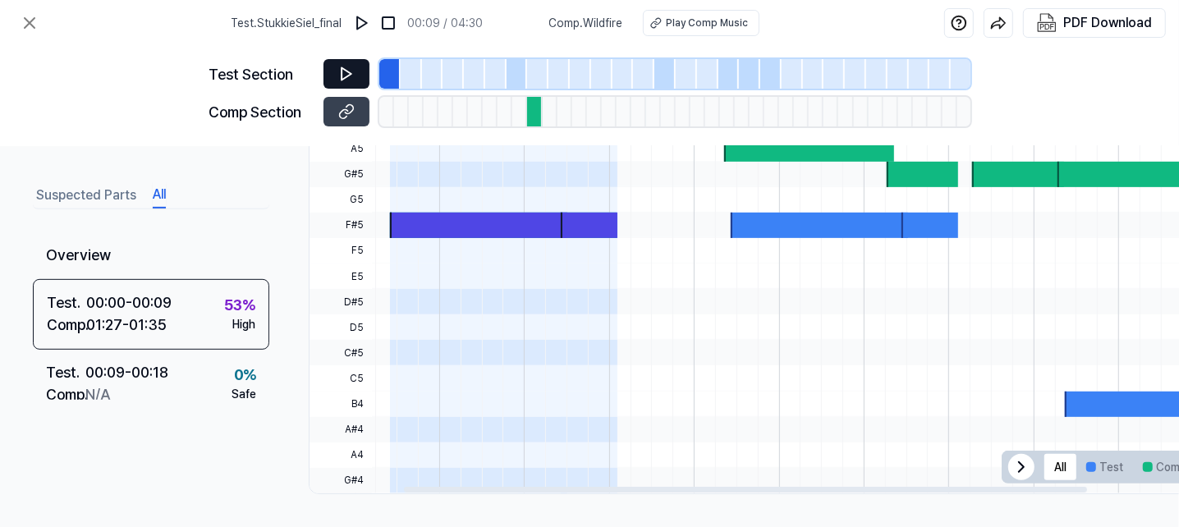
scroll to position [0, 102]
drag, startPoint x: 743, startPoint y: 484, endPoint x: 513, endPoint y: 491, distance: 230.0
click at [513, 491] on div at bounding box center [723, 490] width 683 height 6
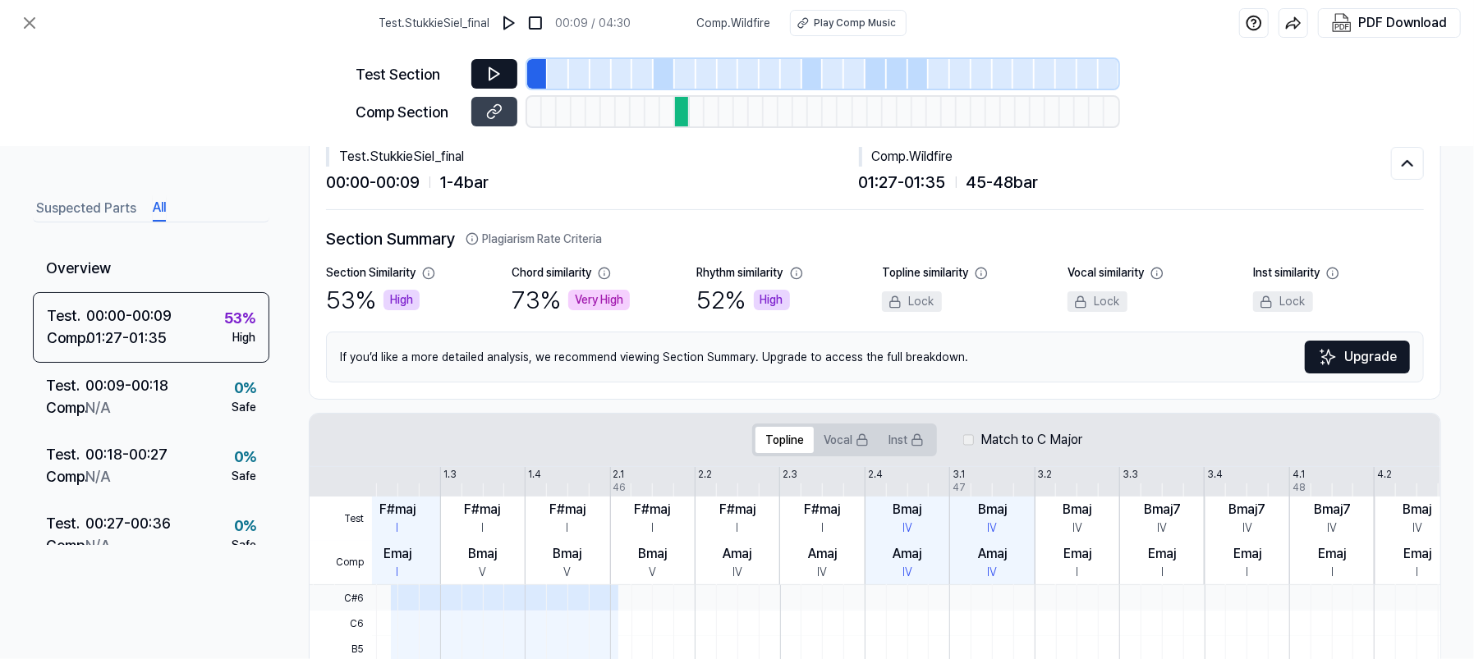
drag, startPoint x: 1149, startPoint y: 0, endPoint x: 159, endPoint y: 90, distance: 993.4
click at [159, 90] on div "Test Section Comp Section" at bounding box center [737, 96] width 1474 height 100
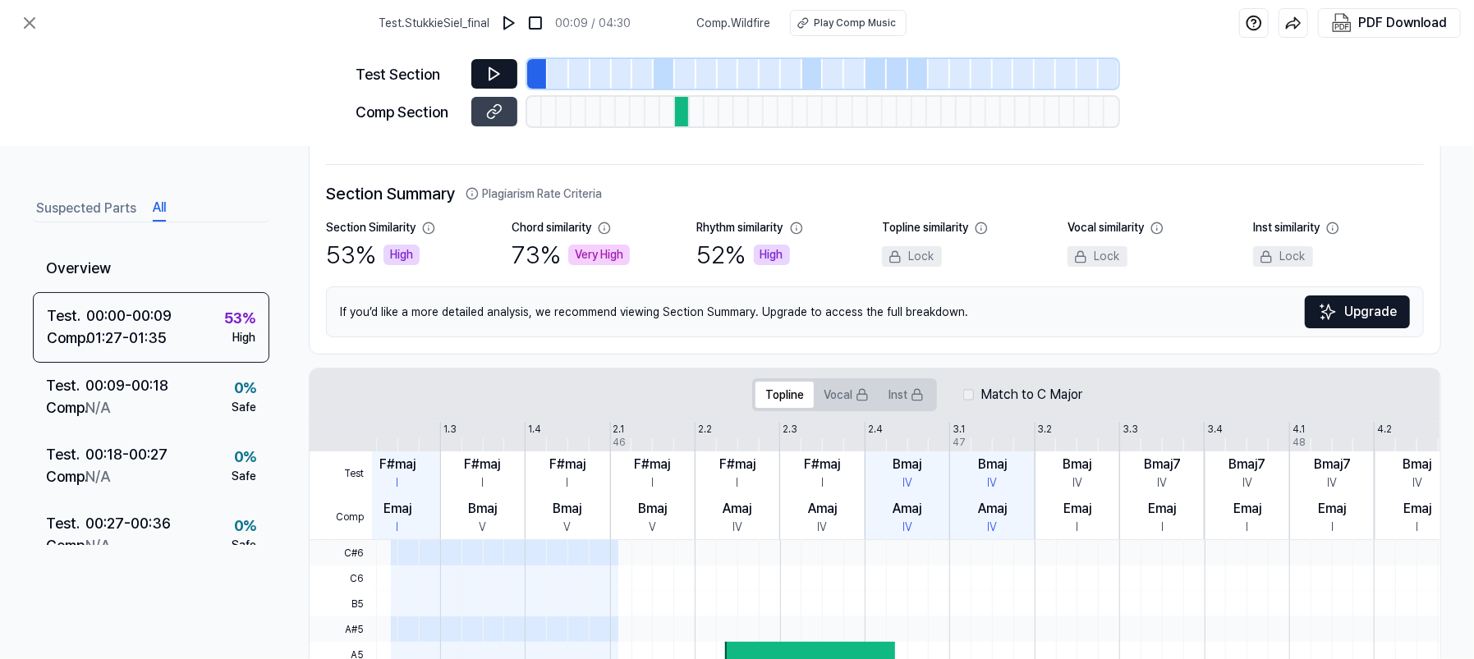
scroll to position [0, 0]
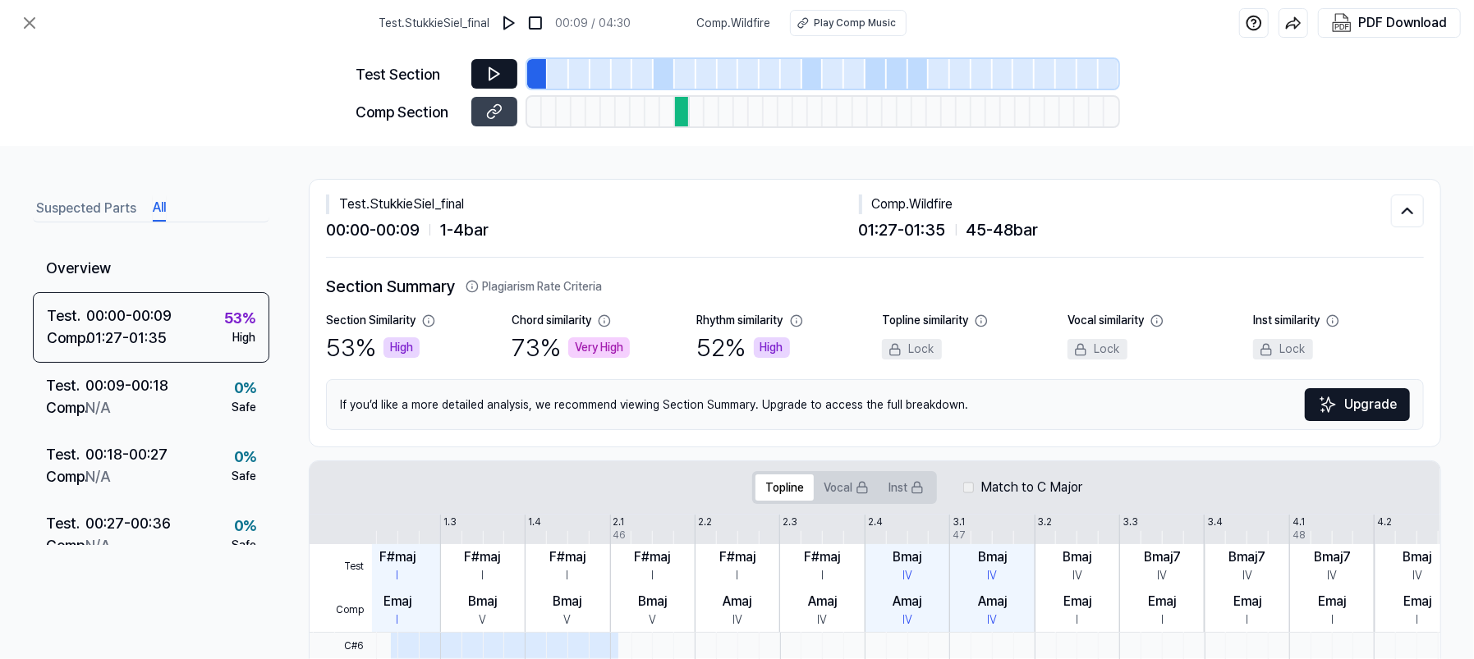
click at [67, 209] on button "Suspected Parts" at bounding box center [86, 208] width 100 height 26
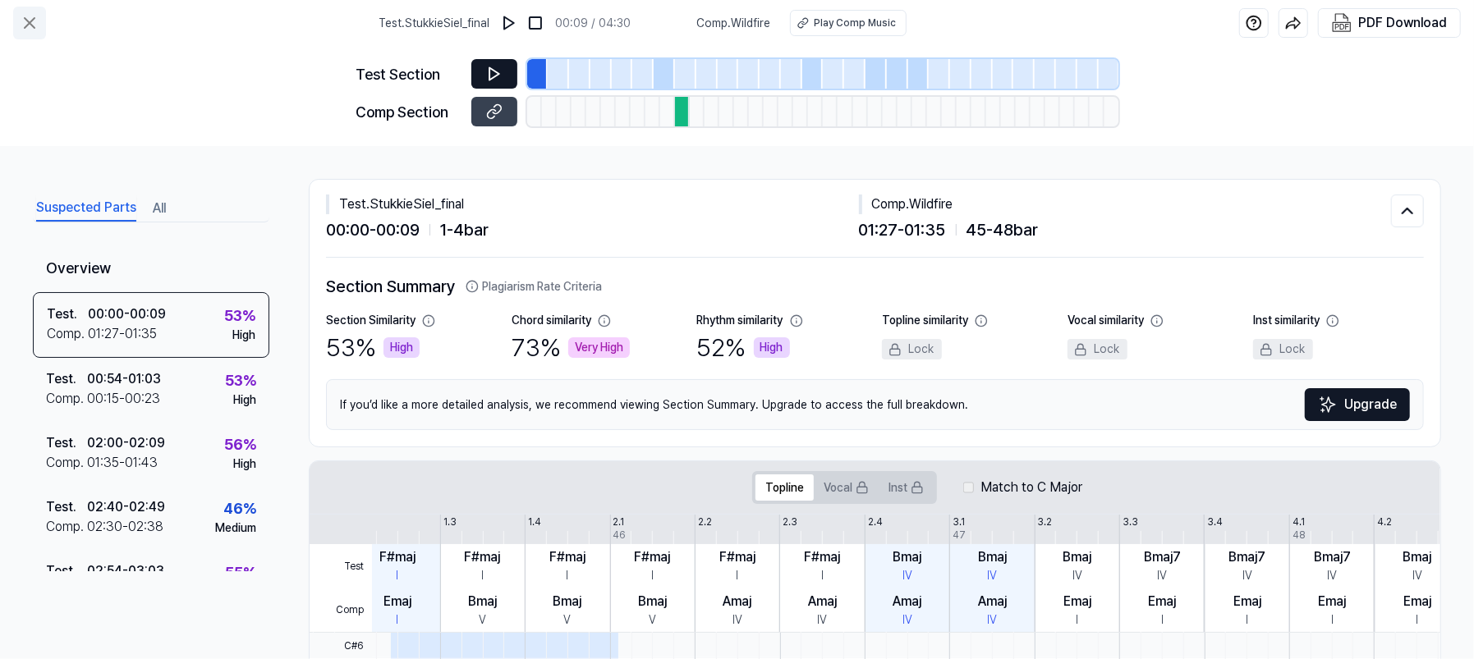
click at [36, 21] on icon at bounding box center [30, 23] width 20 height 20
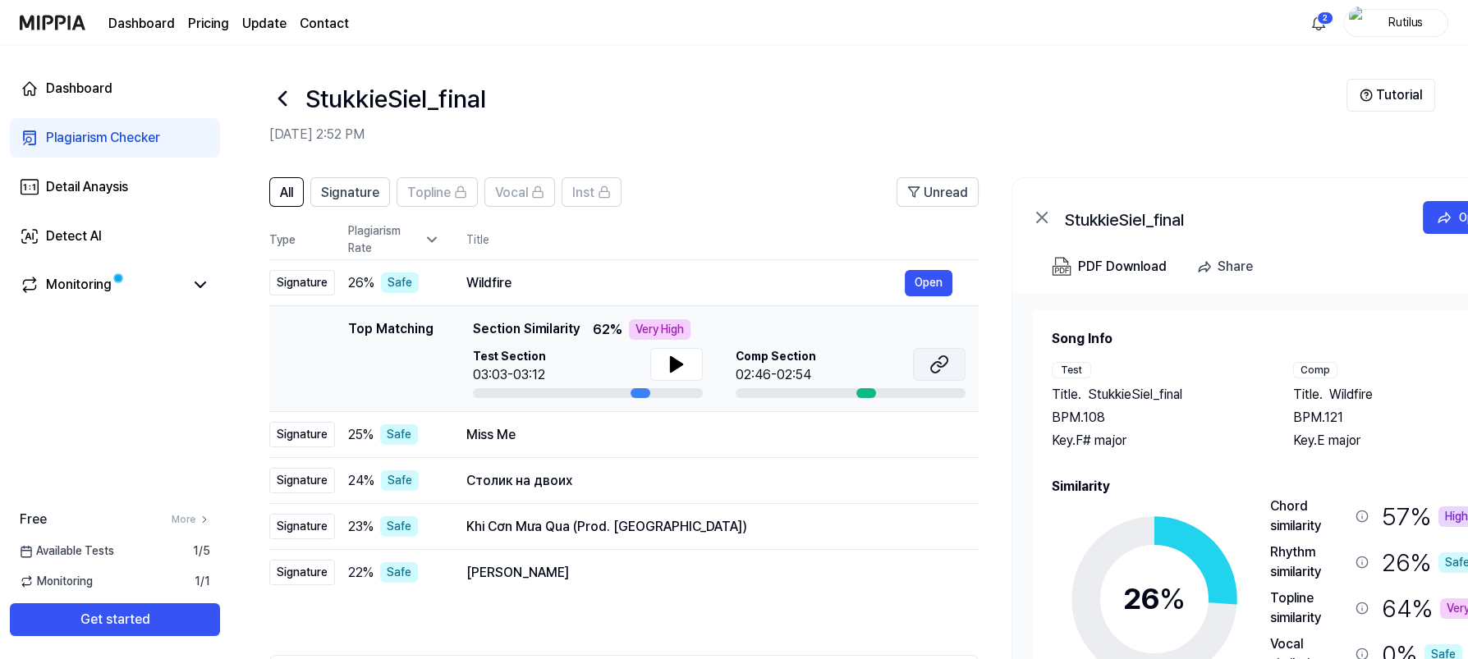
click at [940, 362] on icon at bounding box center [936, 367] width 10 height 11
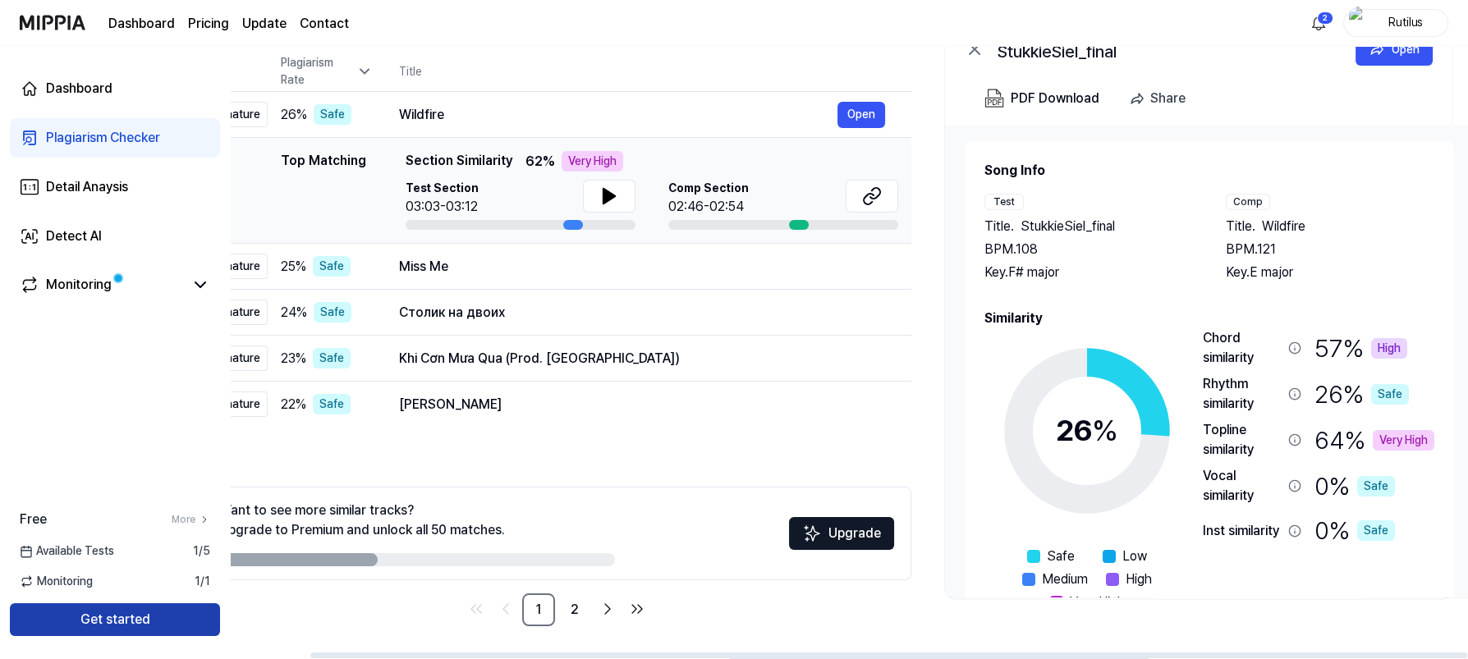
scroll to position [0, 85]
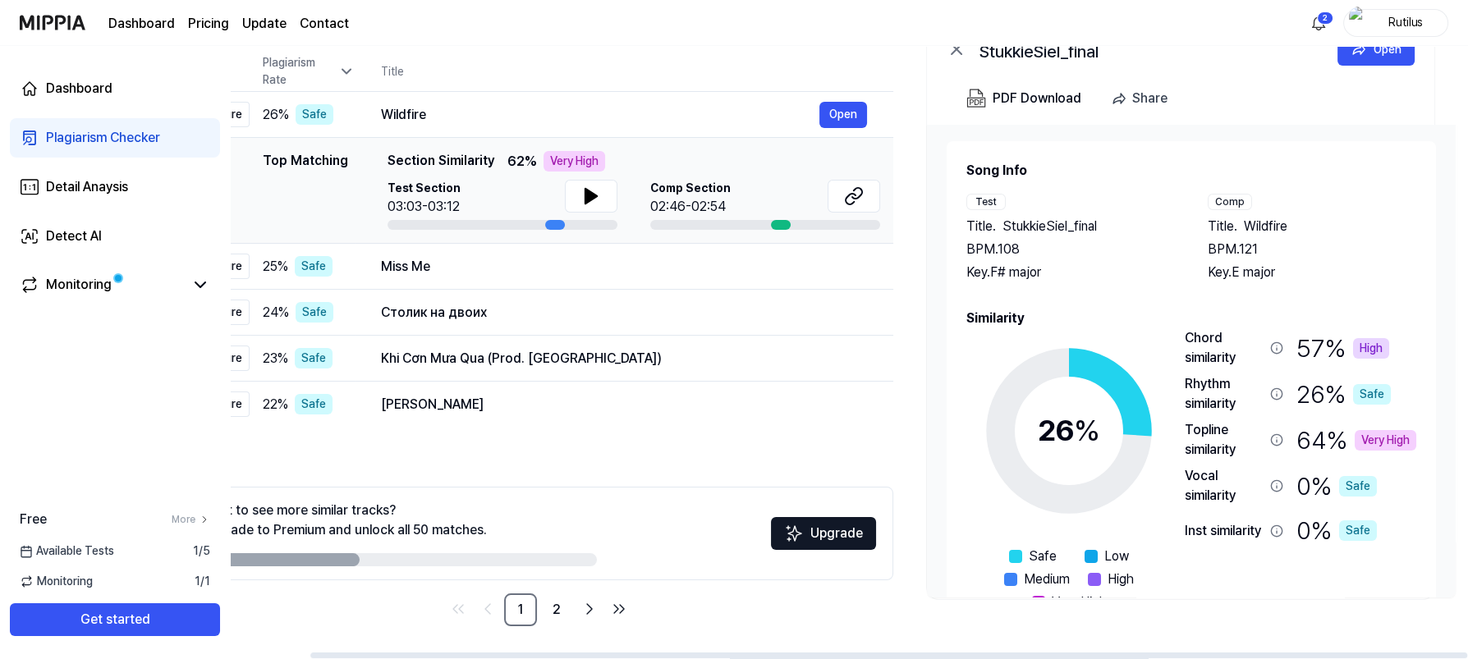
drag, startPoint x: 403, startPoint y: 632, endPoint x: 36, endPoint y: 587, distance: 369.8
click at [36, 491] on div "Dashboard Plagiarism Checker Detail Anaysis Detect AI Monitoring Free More Avai…" at bounding box center [734, 184] width 1468 height 613
drag, startPoint x: 1248, startPoint y: 599, endPoint x: 667, endPoint y: 598, distance: 580.5
click at [719, 526] on div "All Signature Topline Vocal Inst Unread All Signature Topline Vocal Inst Type P…" at bounding box center [805, 326] width 1323 height 667
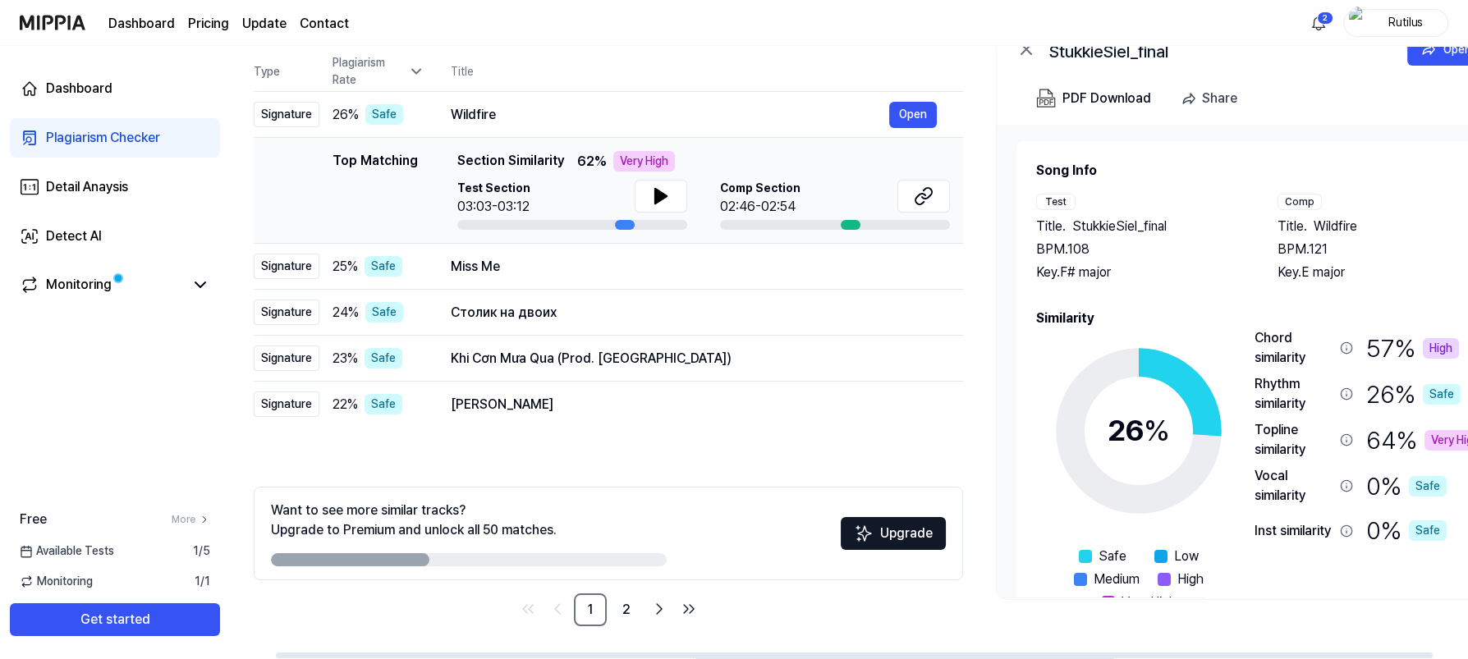
scroll to position [0, 0]
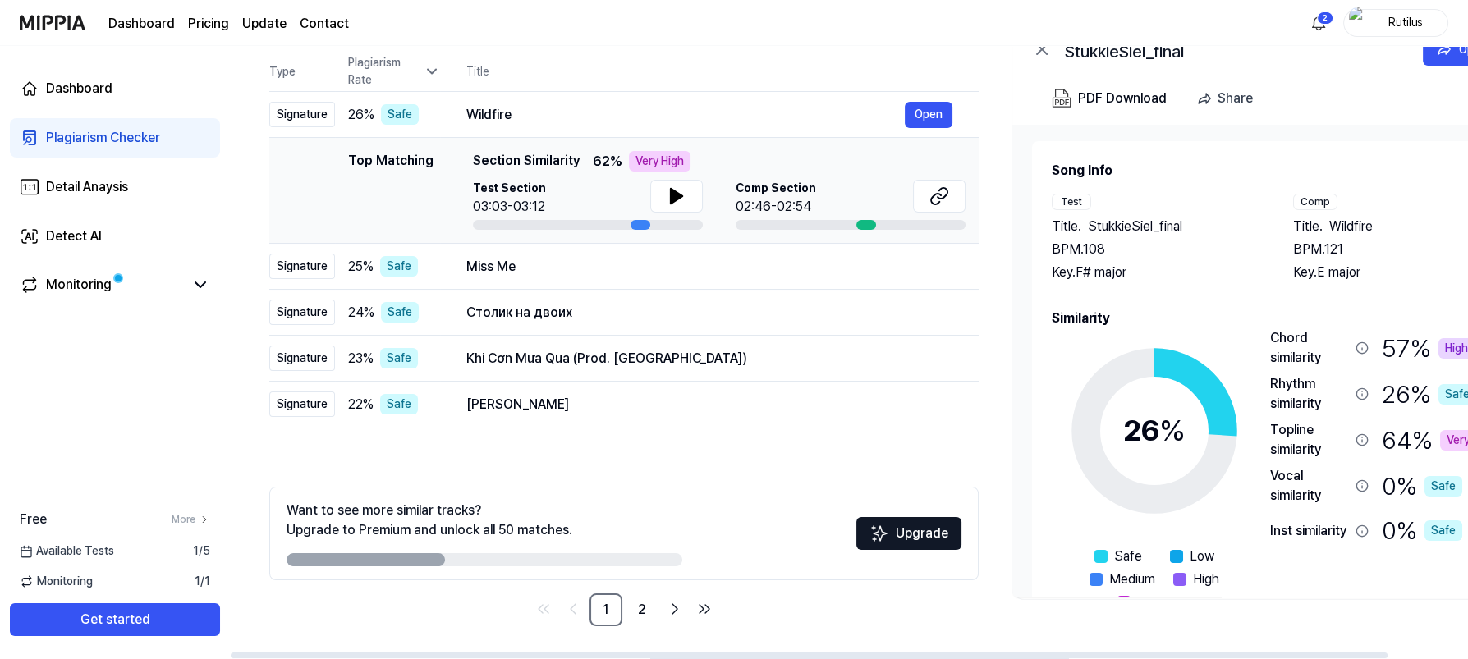
drag, startPoint x: 294, startPoint y: 555, endPoint x: 562, endPoint y: 557, distance: 268.5
click at [562, 526] on div at bounding box center [485, 559] width 396 height 13
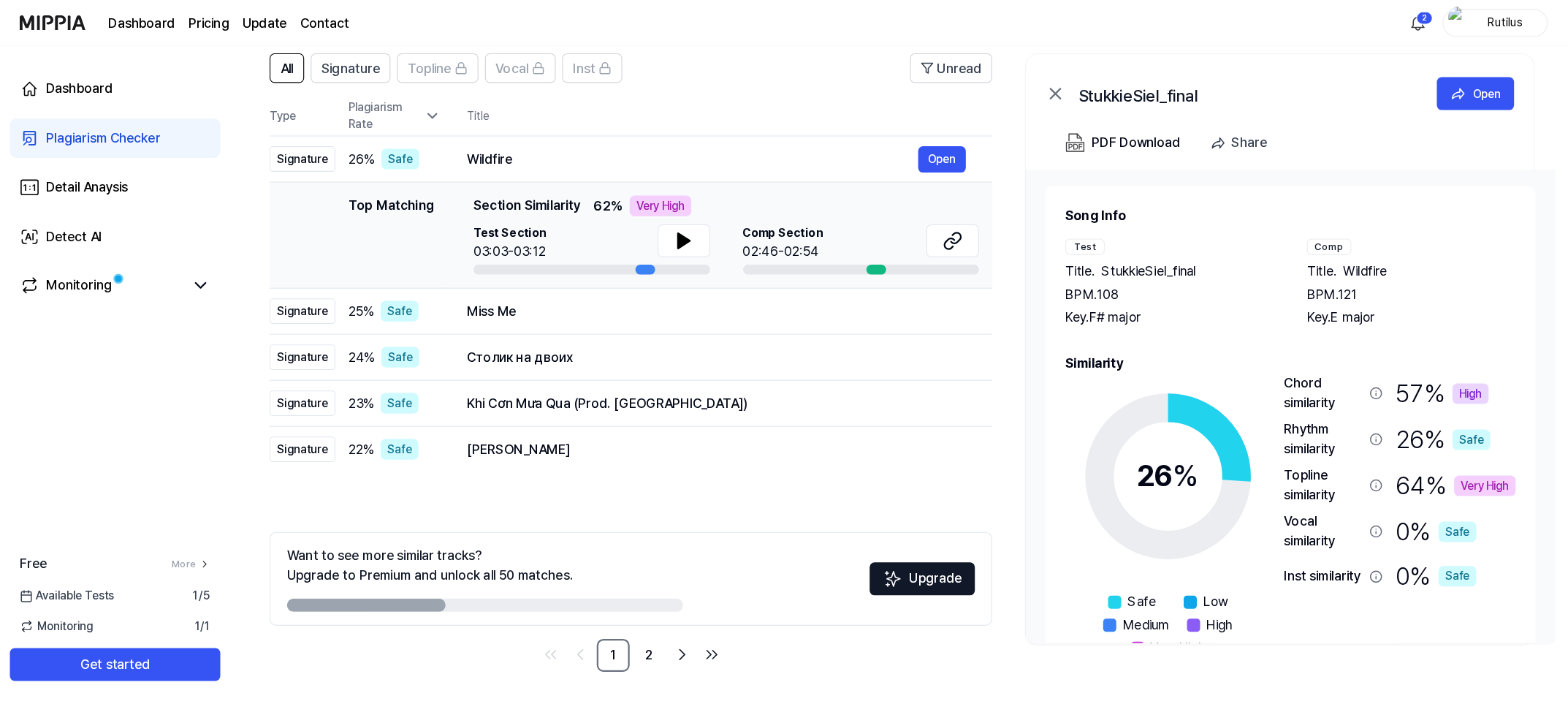
scroll to position [32, 0]
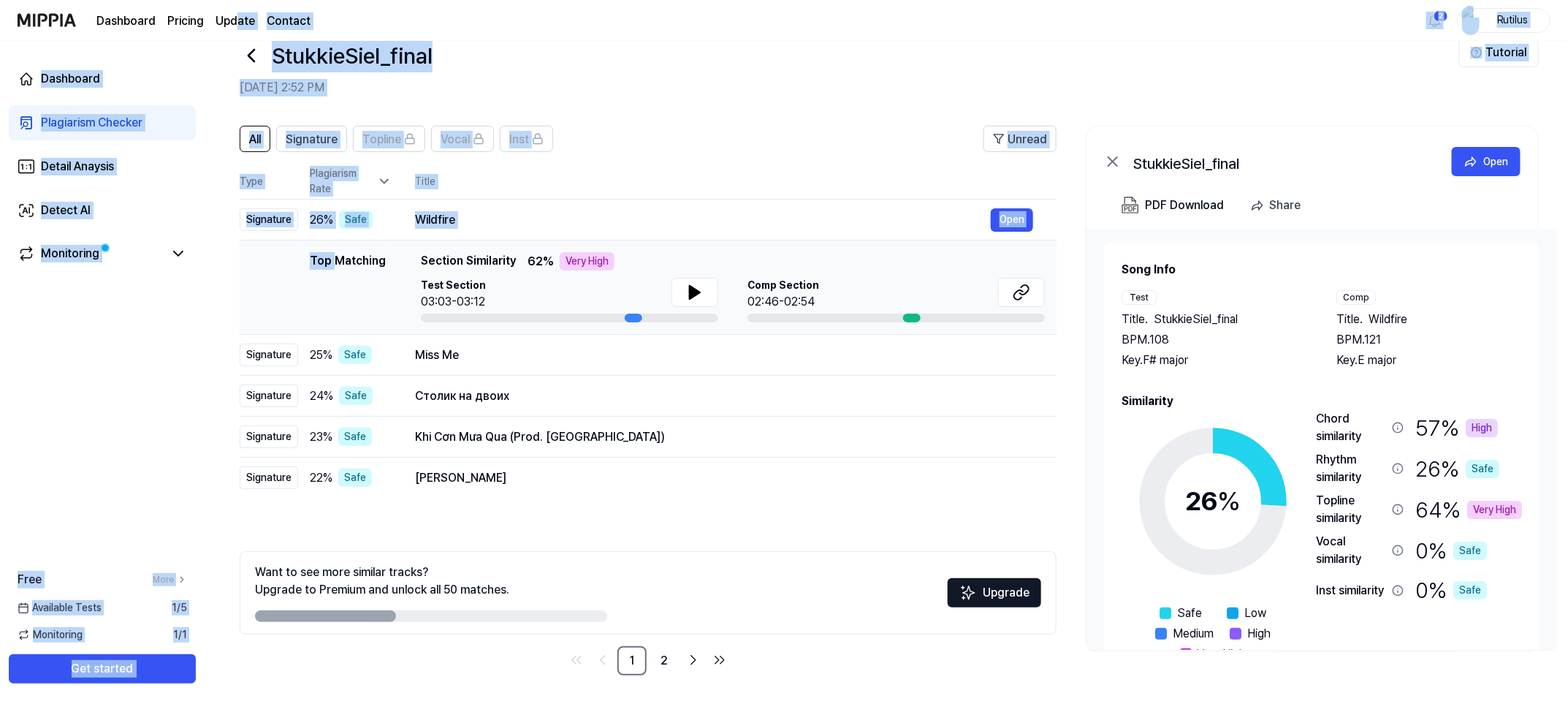
drag, startPoint x: 235, startPoint y: 35, endPoint x: 341, endPoint y: 257, distance: 246.0
click at [341, 257] on div "Dashboard Pricing Update Contact 2 Rutilus Dashboard Plagiarism Checker Detail …" at bounding box center [784, 320] width 1568 height 704
click at [715, 161] on header "All Signature Topline Vocal Inst Unread" at bounding box center [648, 144] width 817 height 38
click at [721, 142] on header "All Signature Topline Vocal Inst Unread" at bounding box center [648, 144] width 817 height 38
click at [132, 421] on div "Dashboard Plagiarism Checker Detail Anaysis Detect AI Monitoring Free More Avai…" at bounding box center [102, 372] width 205 height 663
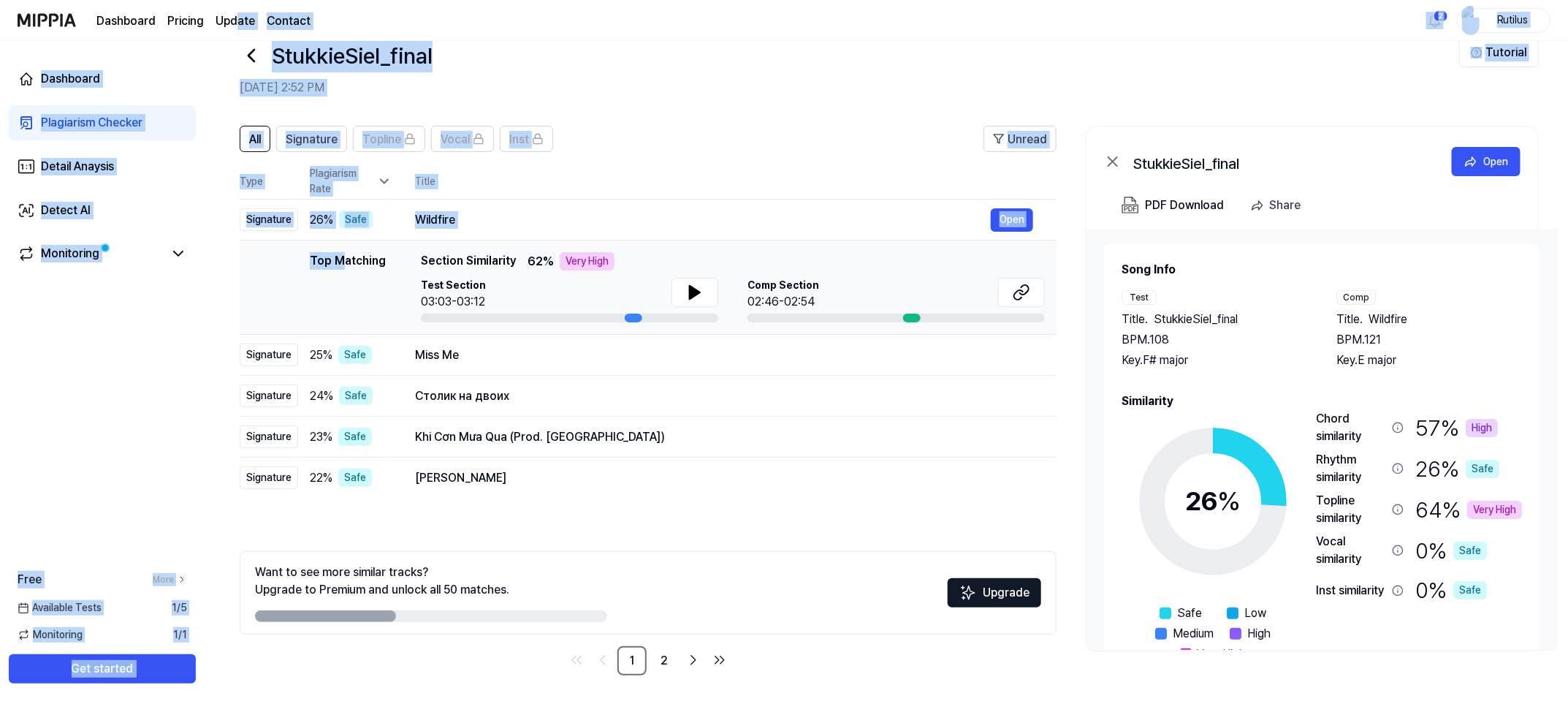
click at [129, 421] on div "Dashboard Plagiarism Checker Detail Anaysis Detect AI Monitoring Free More Avai…" at bounding box center [102, 372] width 205 height 663
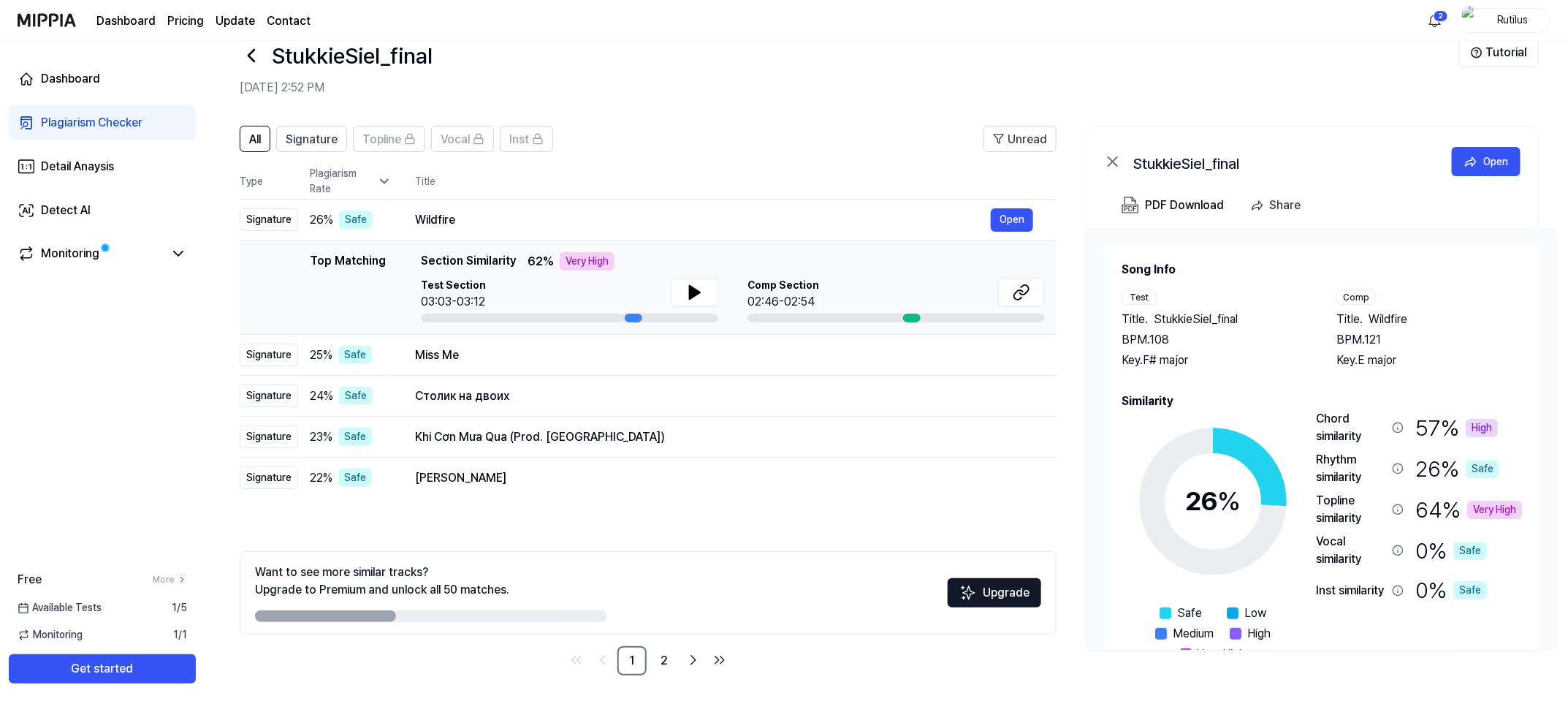
click at [126, 421] on div "Dashboard Plagiarism Checker Detail Anaysis Detect AI Monitoring Free More Avai…" at bounding box center [102, 372] width 205 height 663
click at [109, 433] on div "Dashboard Plagiarism Checker Detail Anaysis Detect AI Monitoring Free More Avai…" at bounding box center [102, 372] width 205 height 663
click at [1016, 301] on button at bounding box center [1022, 292] width 47 height 29
drag, startPoint x: 1068, startPoint y: 674, endPoint x: 833, endPoint y: 678, distance: 235.0
click at [827, 468] on div "All Signature Topline Vocal Inst Unread All Signature Topline Vocal Inst Type P…" at bounding box center [886, 408] width 1363 height 594
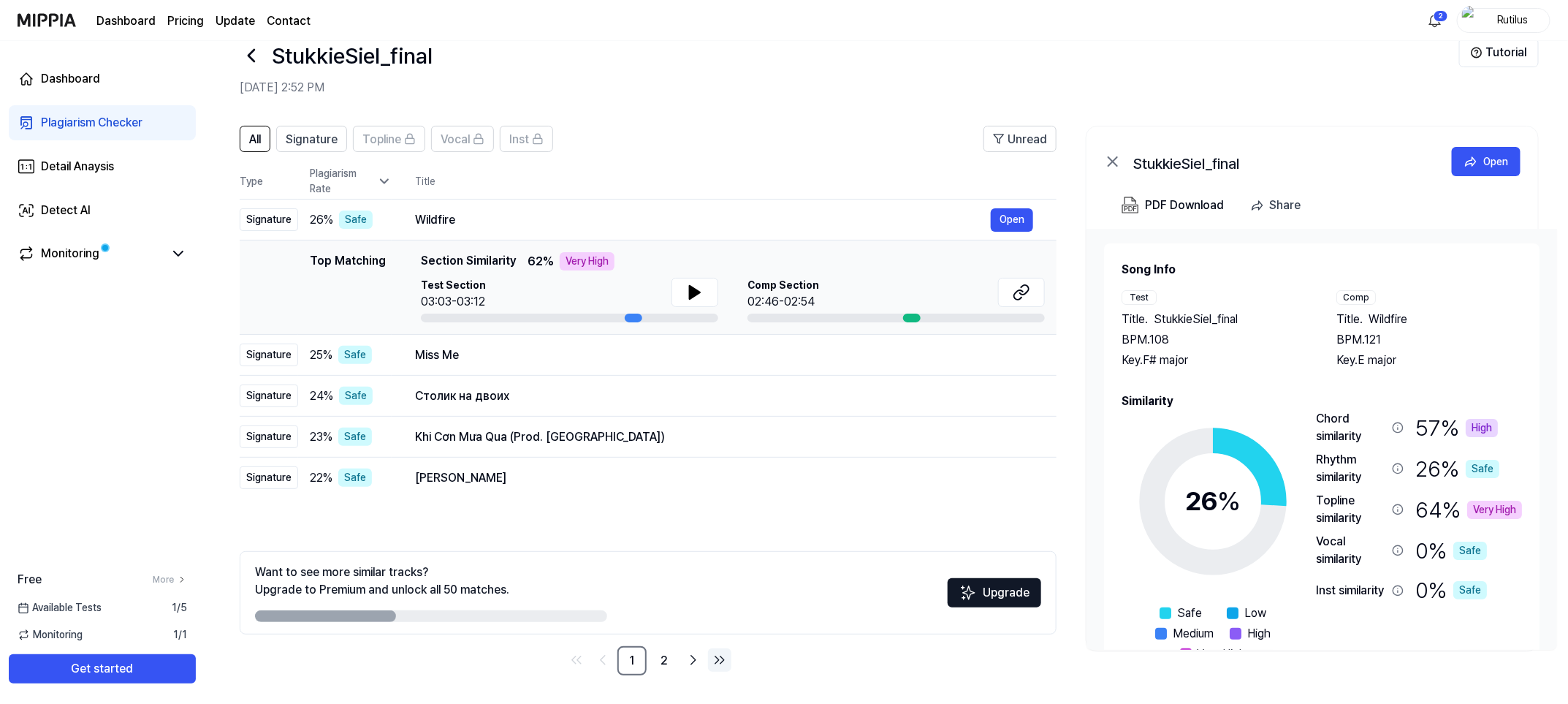
drag, startPoint x: 852, startPoint y: 659, endPoint x: 723, endPoint y: 662, distance: 129.0
click at [723, 468] on nav "1 2" at bounding box center [648, 660] width 817 height 29
drag, startPoint x: 710, startPoint y: 509, endPoint x: 740, endPoint y: 513, distance: 30.3
click at [729, 468] on div "All Signature Topline Vocal Inst Unread All Signature Topline Vocal Inst Type P…" at bounding box center [648, 400] width 817 height 549
drag, startPoint x: 843, startPoint y: 533, endPoint x: 568, endPoint y: 520, distance: 275.3
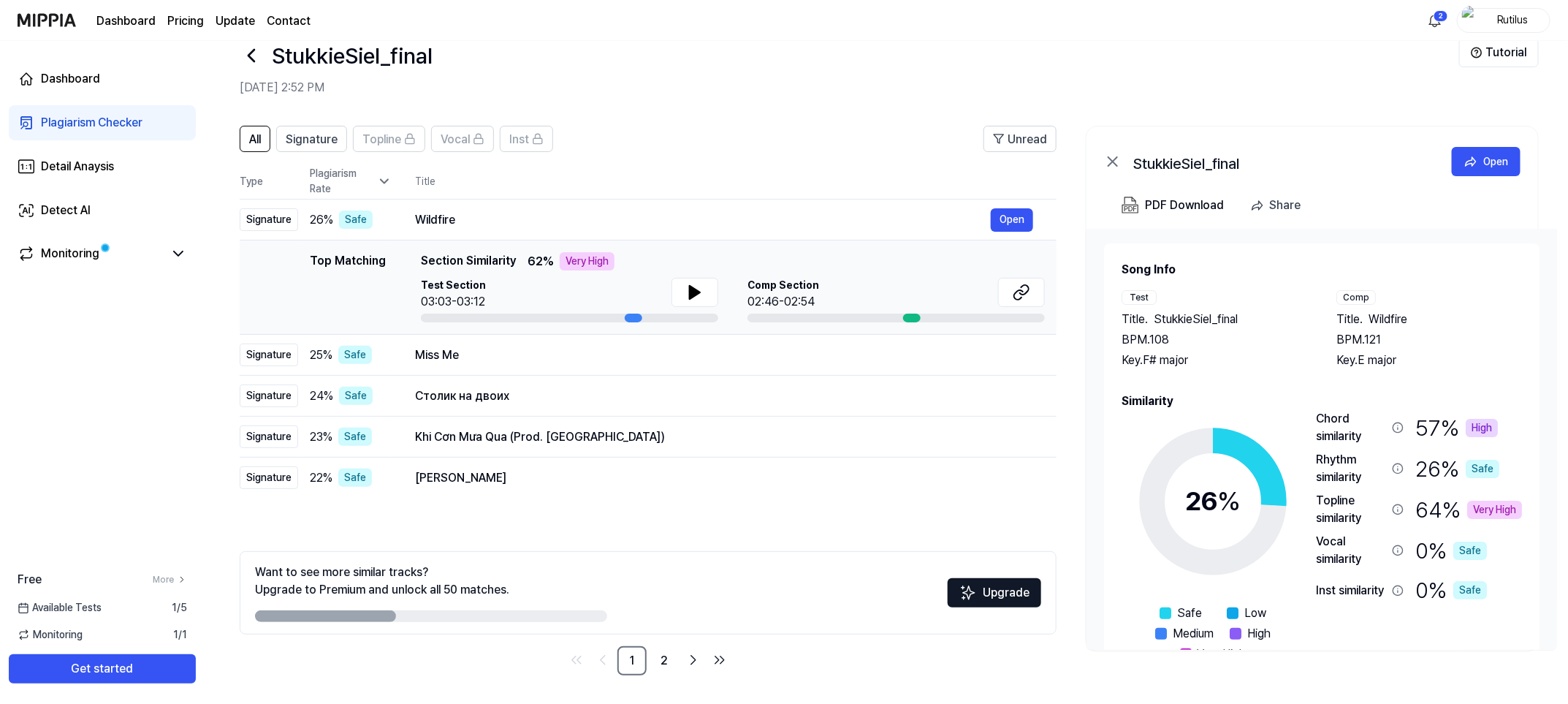
click at [568, 468] on div "All Signature Topline Vocal Inst Unread All Signature Topline Vocal Inst Type P…" at bounding box center [648, 400] width 817 height 549
drag, startPoint x: 1073, startPoint y: 675, endPoint x: 879, endPoint y: 679, distance: 194.0
click at [879, 468] on div "All Signature Topline Vocal Inst Unread All Signature Topline Vocal Inst Type P…" at bounding box center [886, 408] width 1363 height 594
click at [953, 468] on div "All Signature Topline Vocal Inst Unread All Signature Topline Vocal Inst Type P…" at bounding box center [886, 408] width 1363 height 594
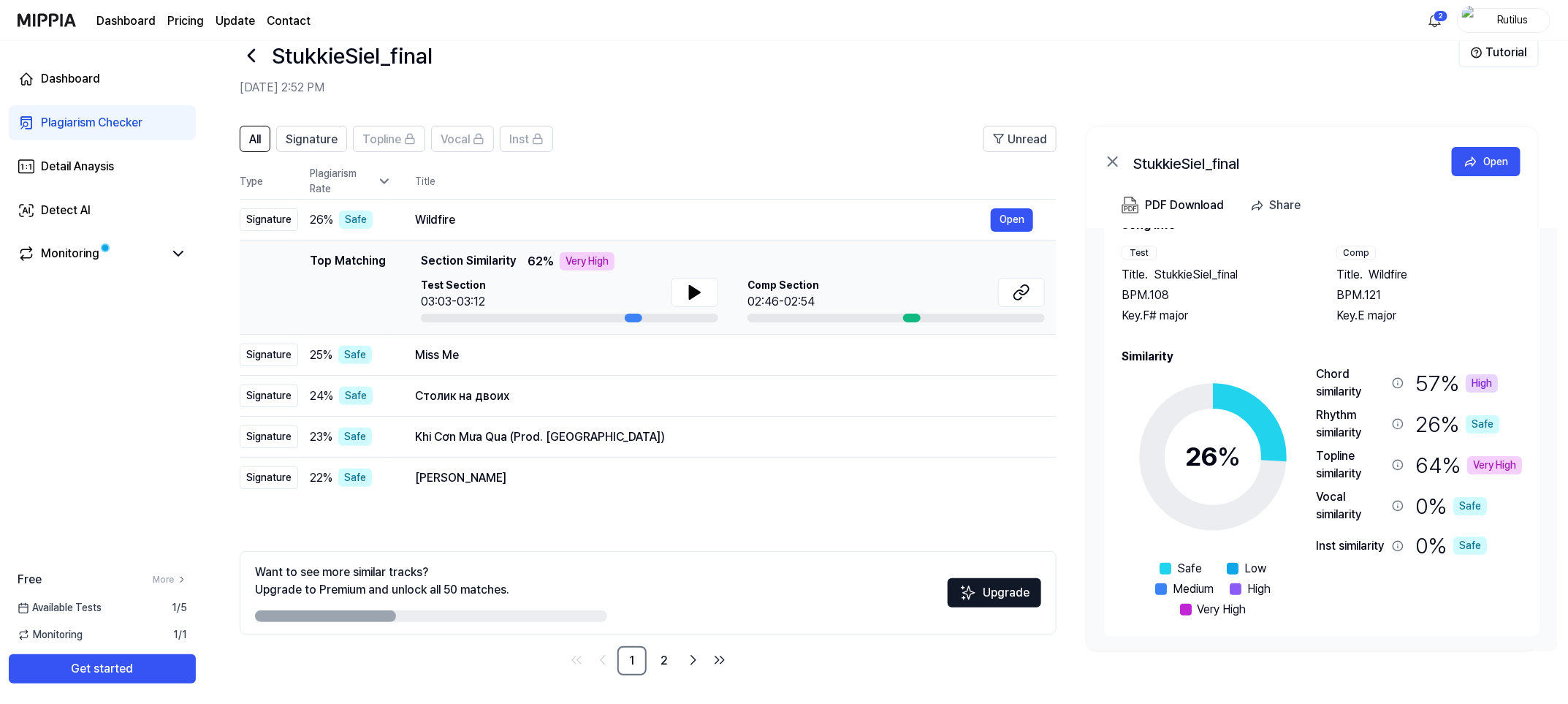
click at [734, 95] on h2 "[DATE] 2:52 PM" at bounding box center [849, 88] width 1219 height 18
drag, startPoint x: 745, startPoint y: 159, endPoint x: 756, endPoint y: 51, distance: 108.6
click at [747, 49] on div "StukkieSiel_final [DATE] 2:52 PM Tutorial All Signature Topline Vocal Inst Unre…" at bounding box center [886, 340] width 1363 height 663
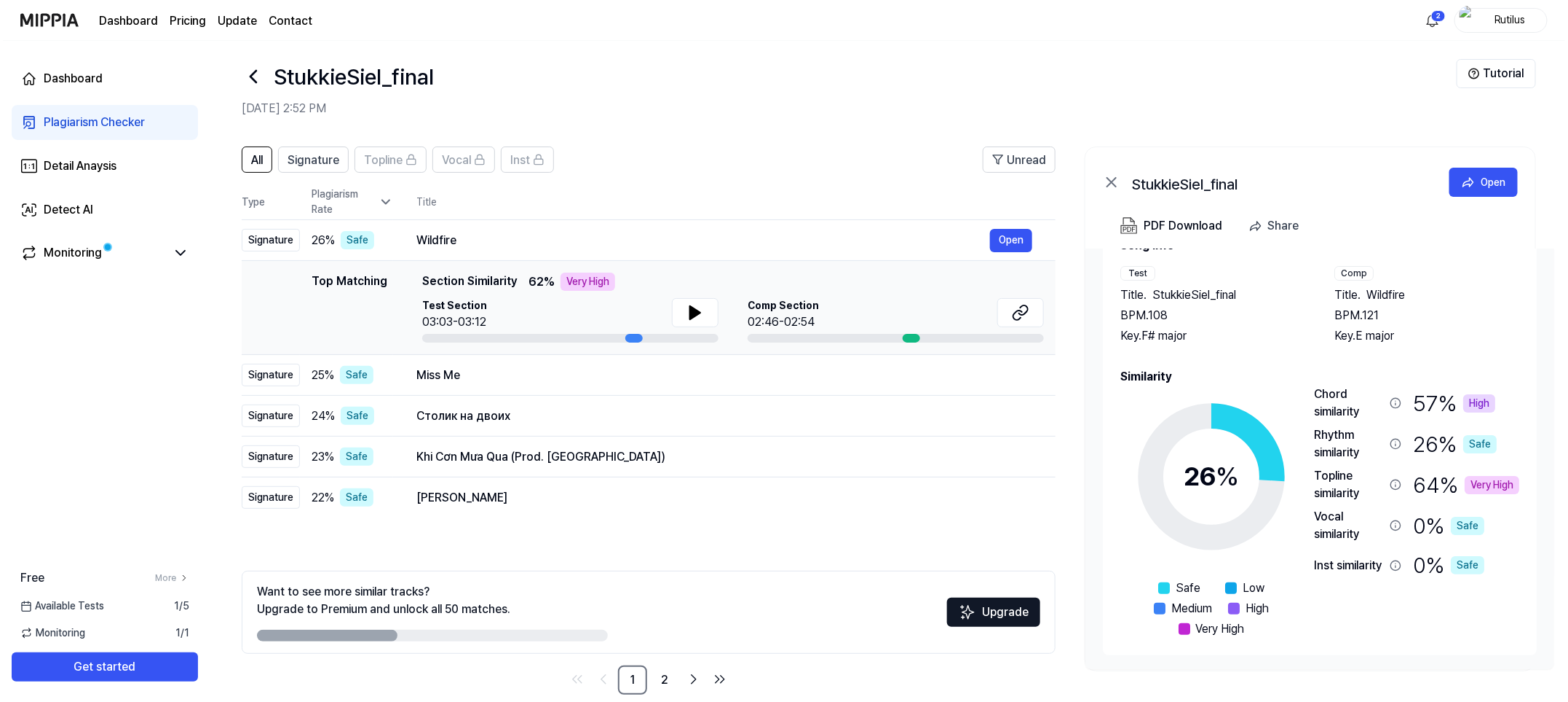
scroll to position [0, 0]
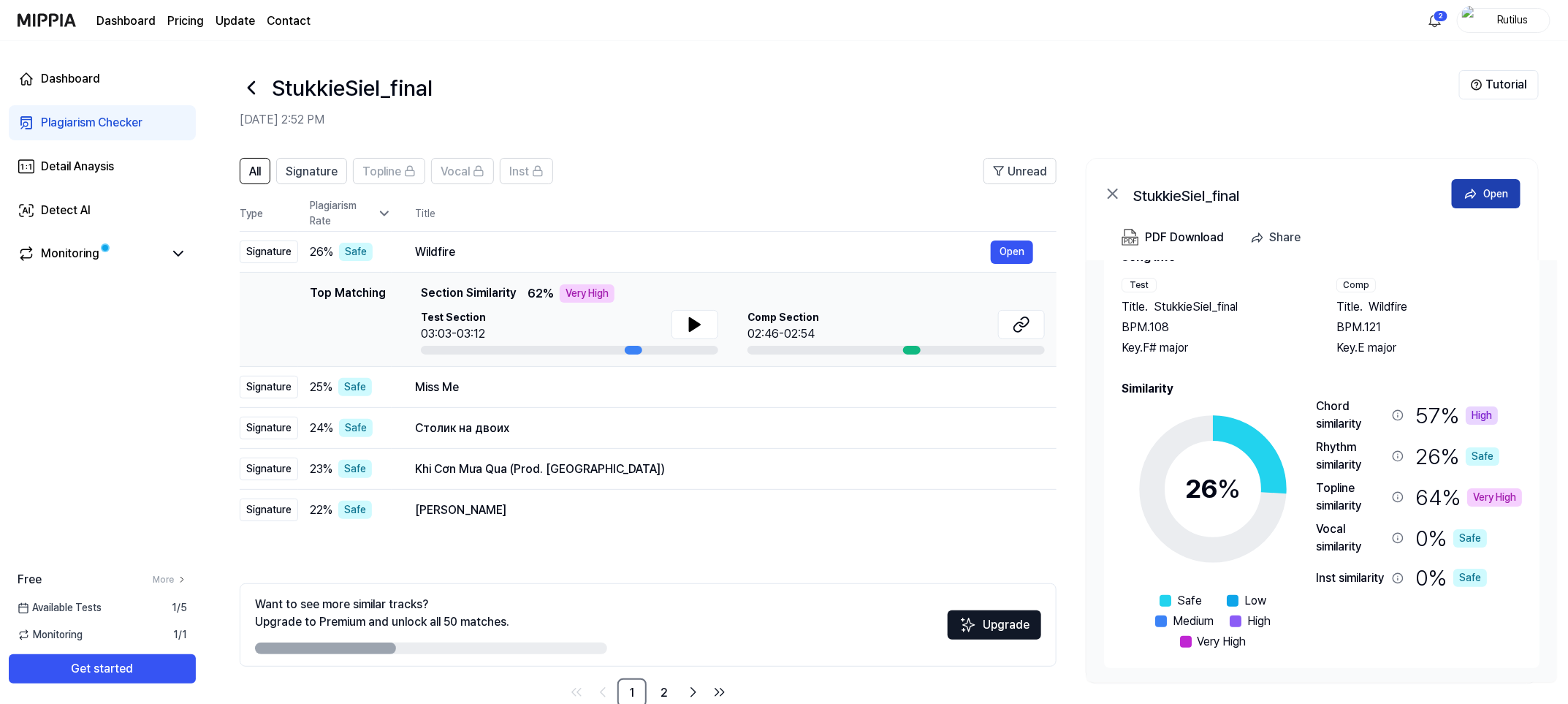
click at [1043, 190] on button "Open" at bounding box center [1485, 193] width 69 height 29
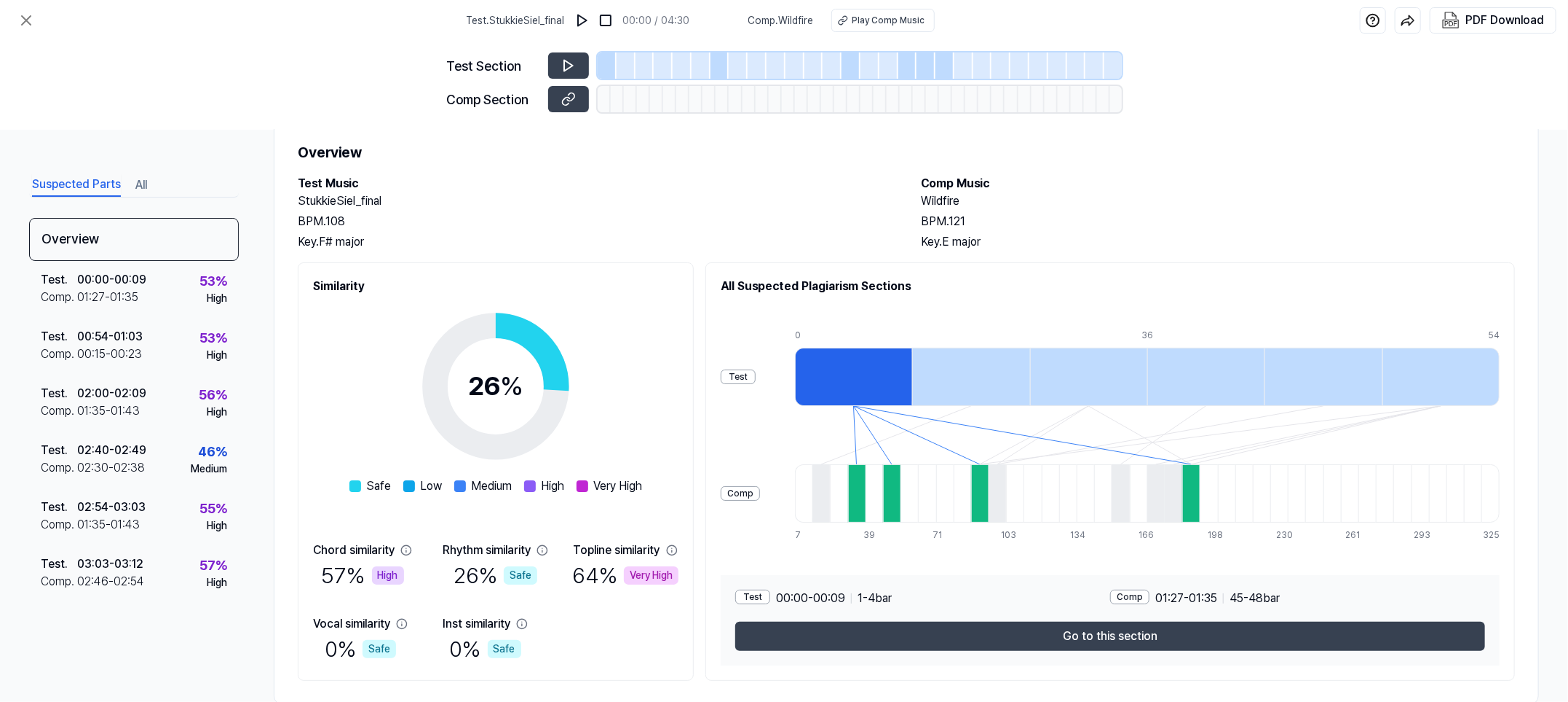
scroll to position [36, 0]
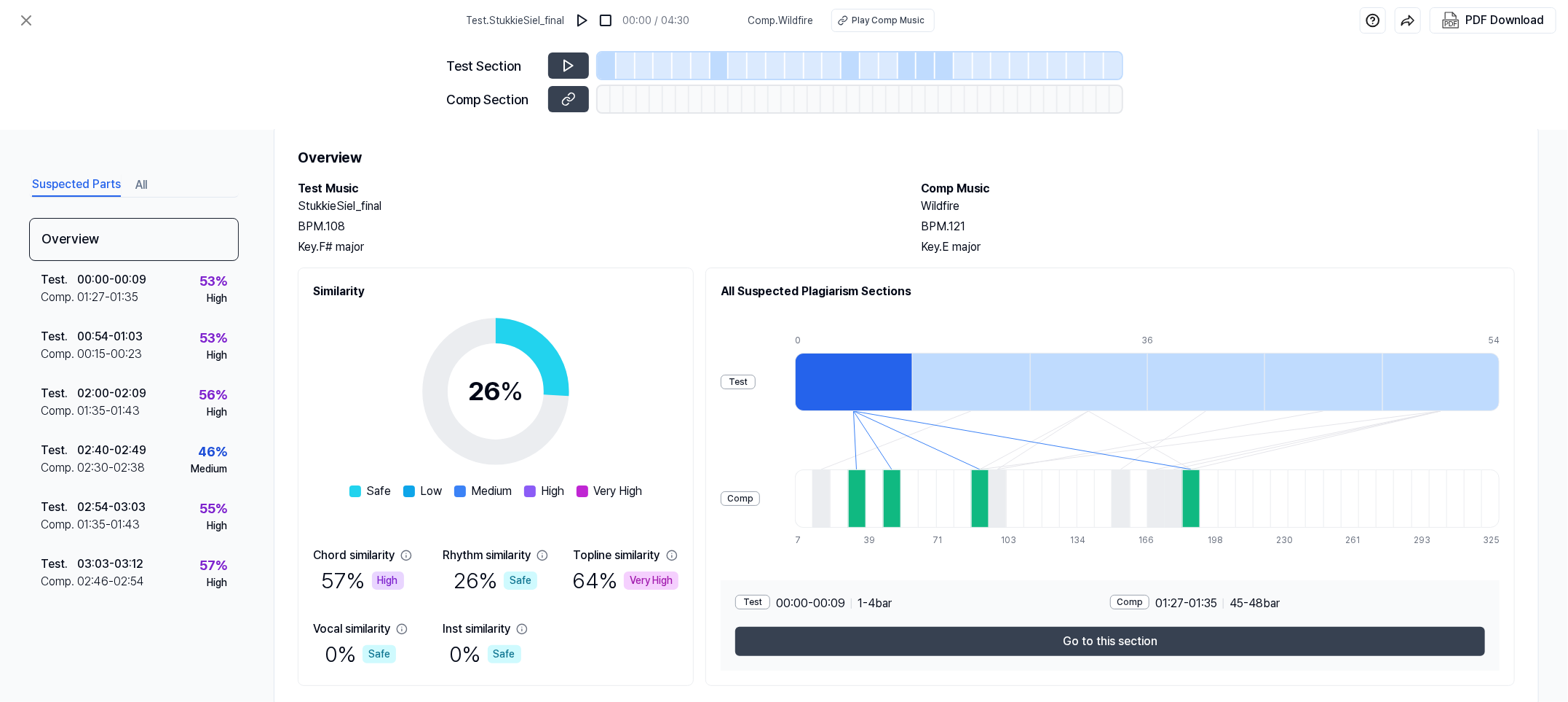
click at [1039, 125] on div "Test Section Comp Section" at bounding box center [784, 85] width 1568 height 89
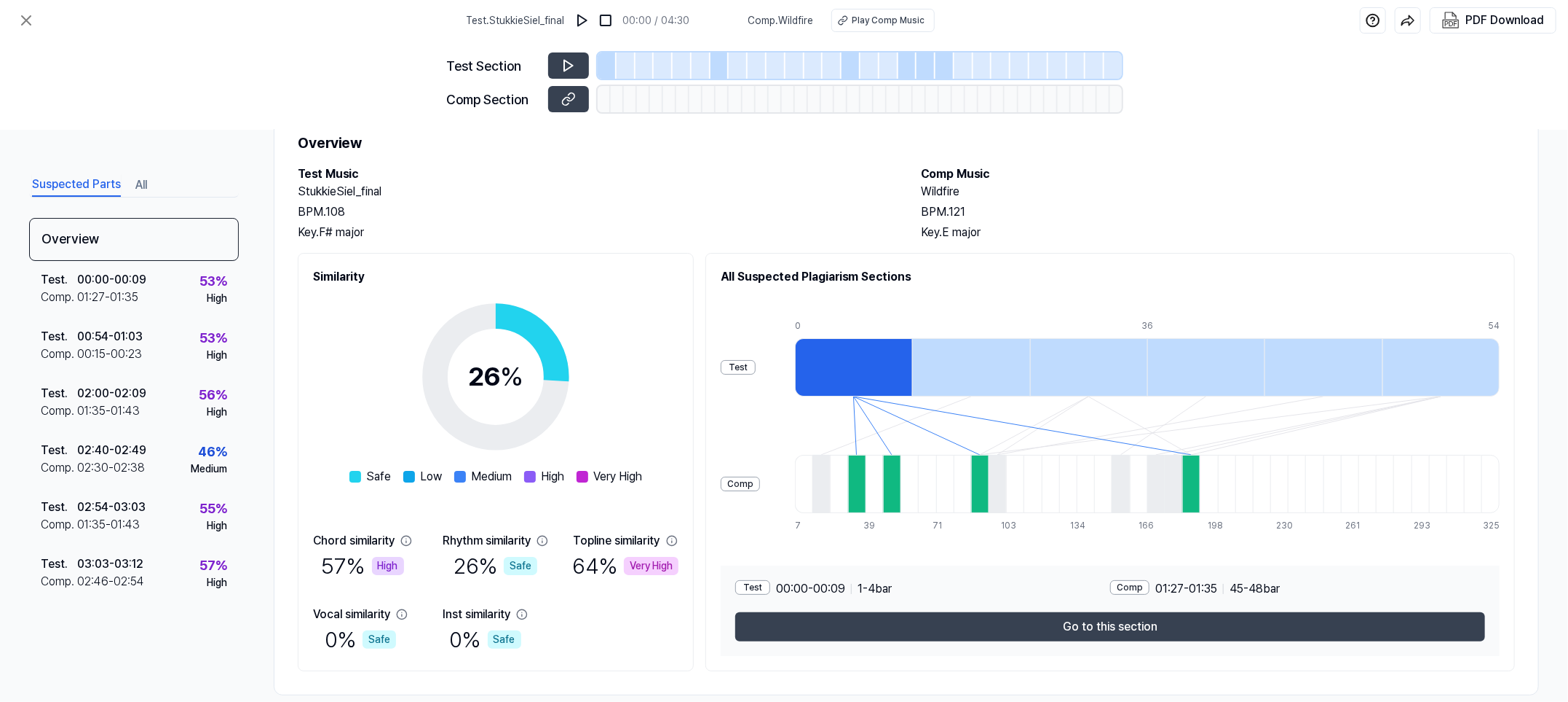
scroll to position [73, 0]
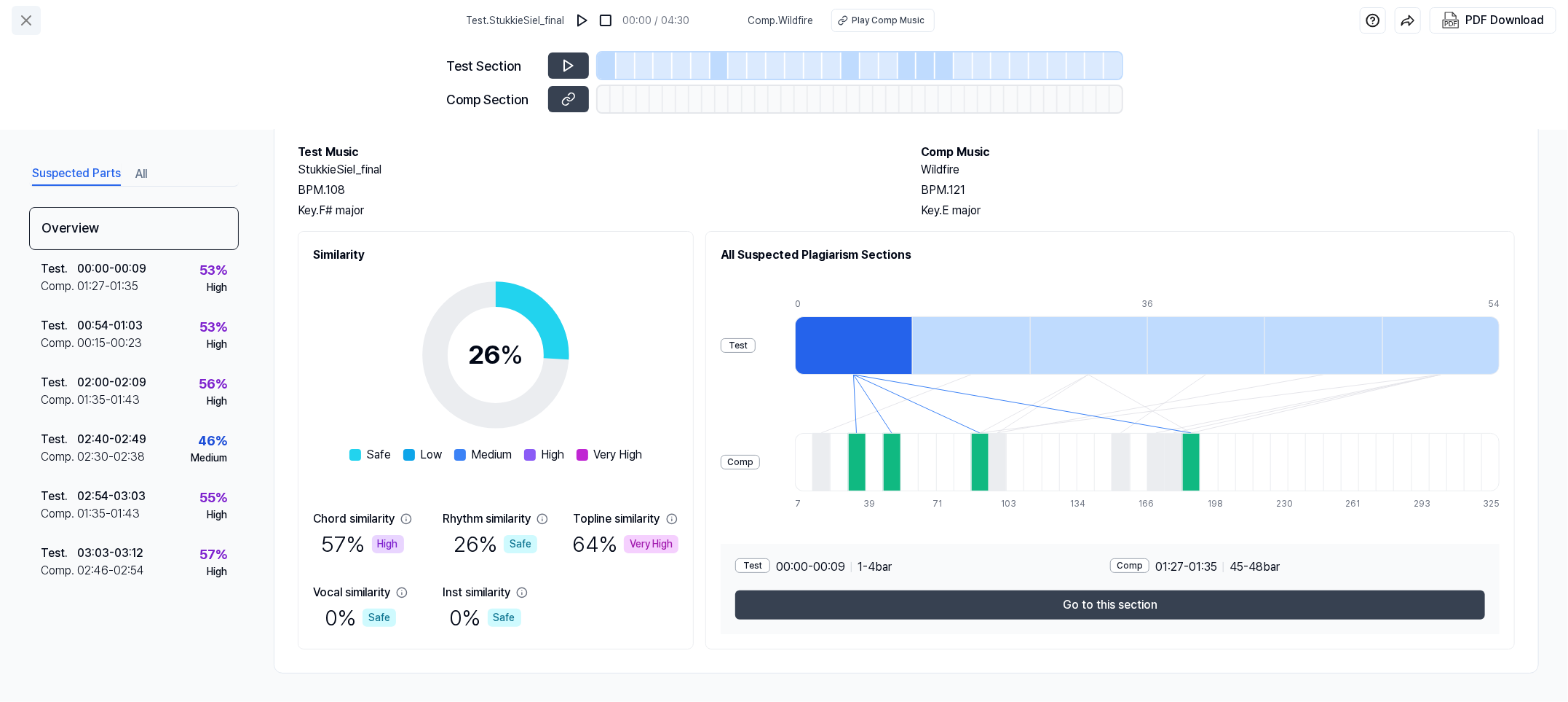
click at [22, 22] on icon at bounding box center [27, 20] width 18 height 18
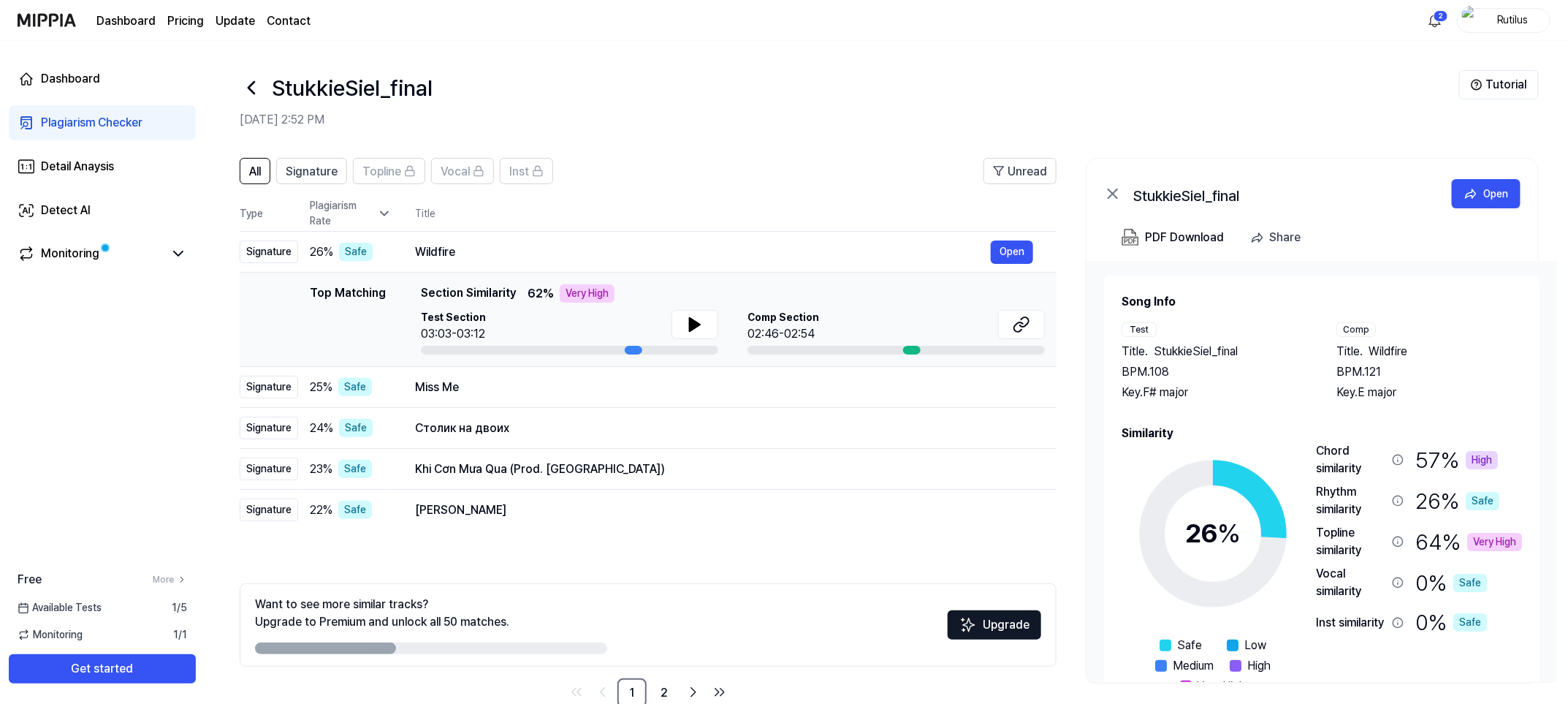
click at [88, 125] on div "Plagiarism Checker" at bounding box center [92, 123] width 101 height 18
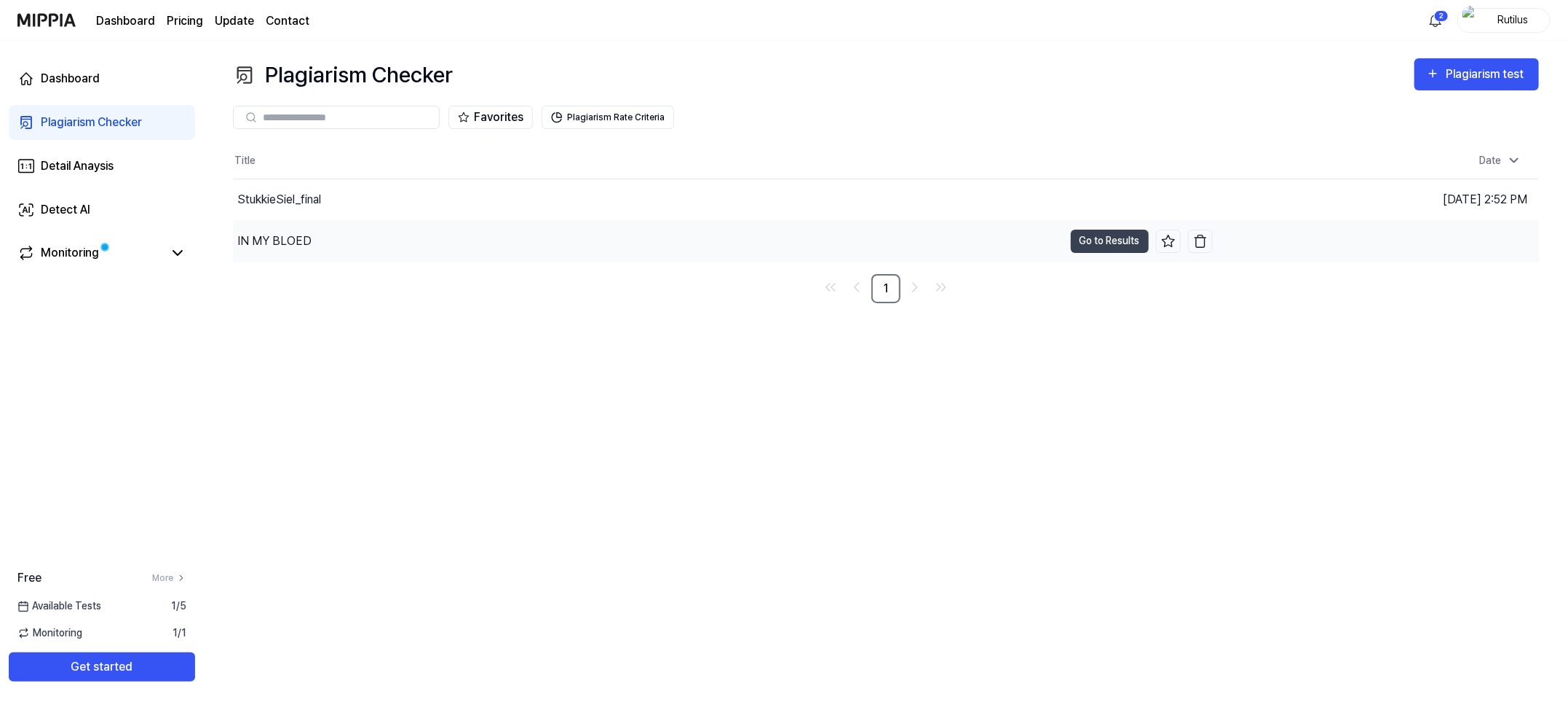
click at [300, 245] on div "IN MY BLOED" at bounding box center [275, 241] width 74 height 18
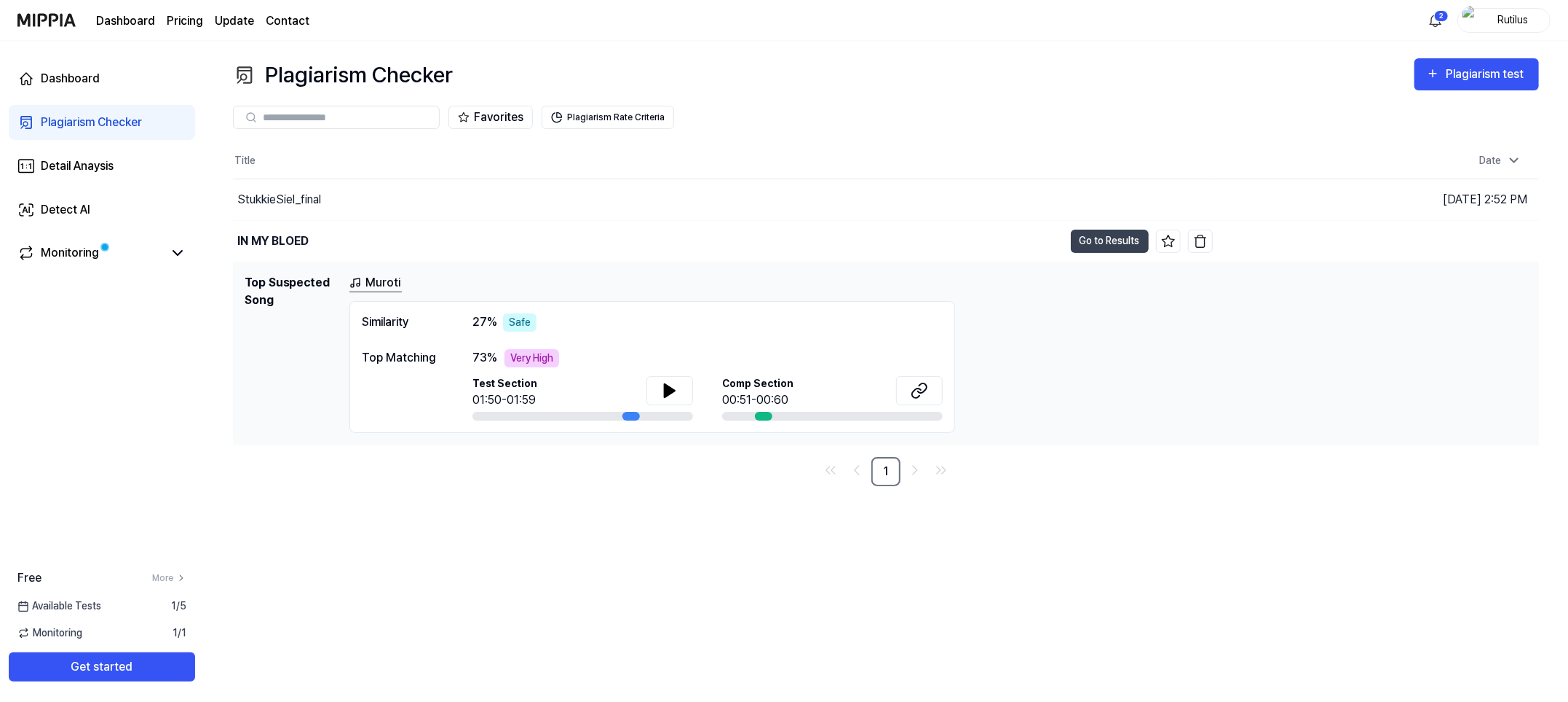
click at [763, 323] on div "Similarity 27 % Safe" at bounding box center [652, 322] width 581 height 19
click at [748, 287] on div "Muroti" at bounding box center [938, 283] width 1178 height 19
click at [1039, 241] on button "Go to Results" at bounding box center [1110, 241] width 78 height 23
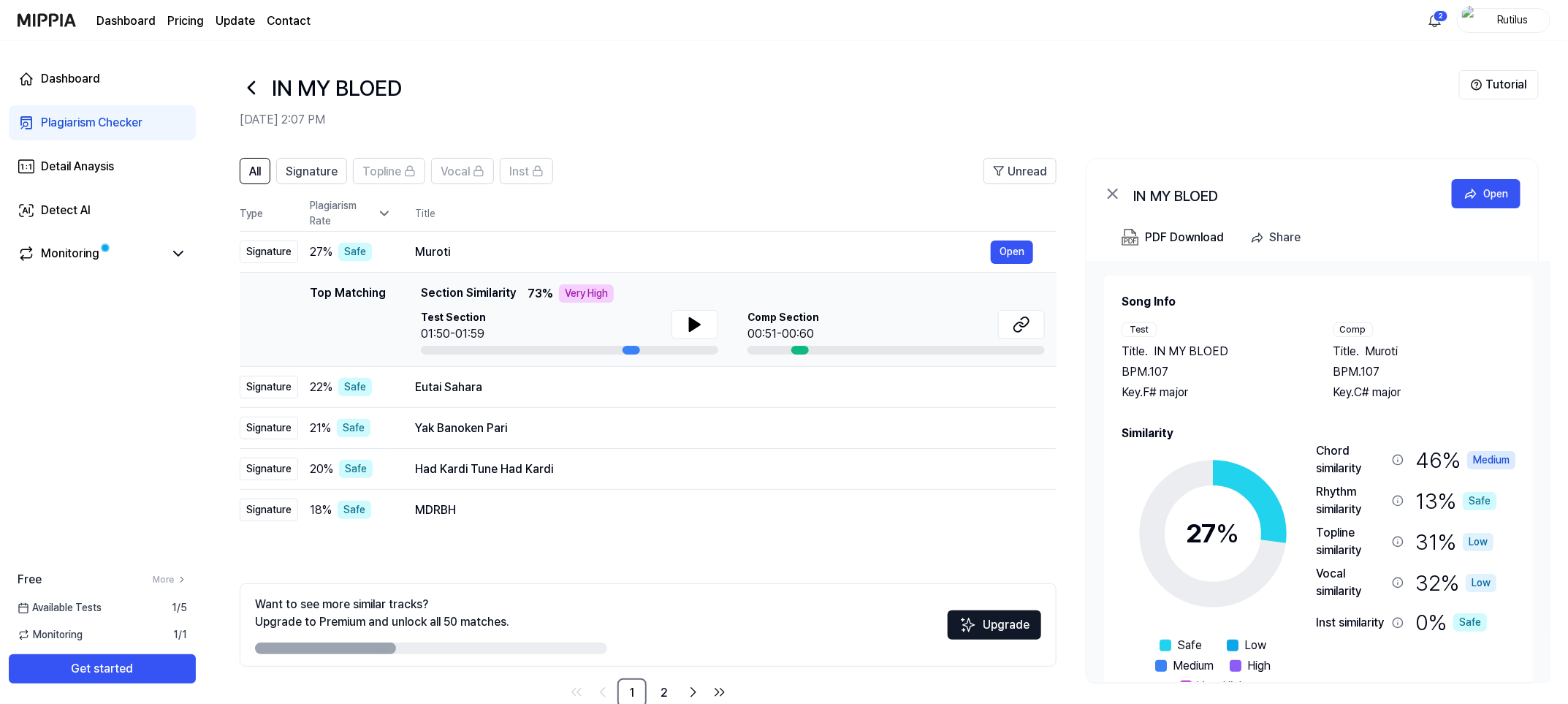
drag, startPoint x: 1565, startPoint y: 260, endPoint x: 1565, endPoint y: 299, distance: 39.0
click at [1043, 299] on div "All Signature Topline Vocal Inst Unread All Signature Topline Vocal Inst Type P…" at bounding box center [886, 440] width 1363 height 594
click at [132, 445] on div "Dashboard Plagiarism Checker Detail Anaysis Detect AI Monitoring Free More Avai…" at bounding box center [102, 372] width 205 height 663
click at [1022, 251] on button "Open" at bounding box center [1012, 252] width 43 height 23
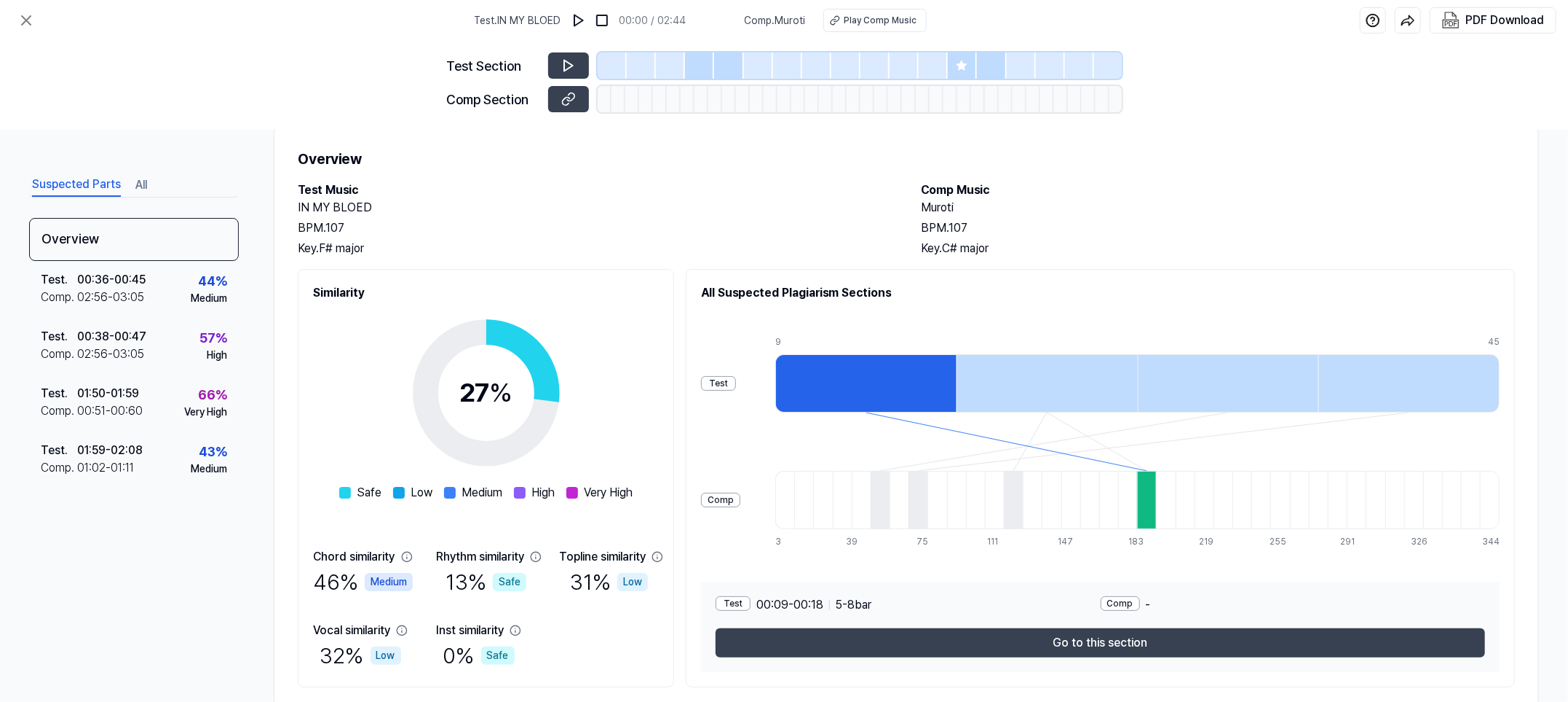
scroll to position [36, 0]
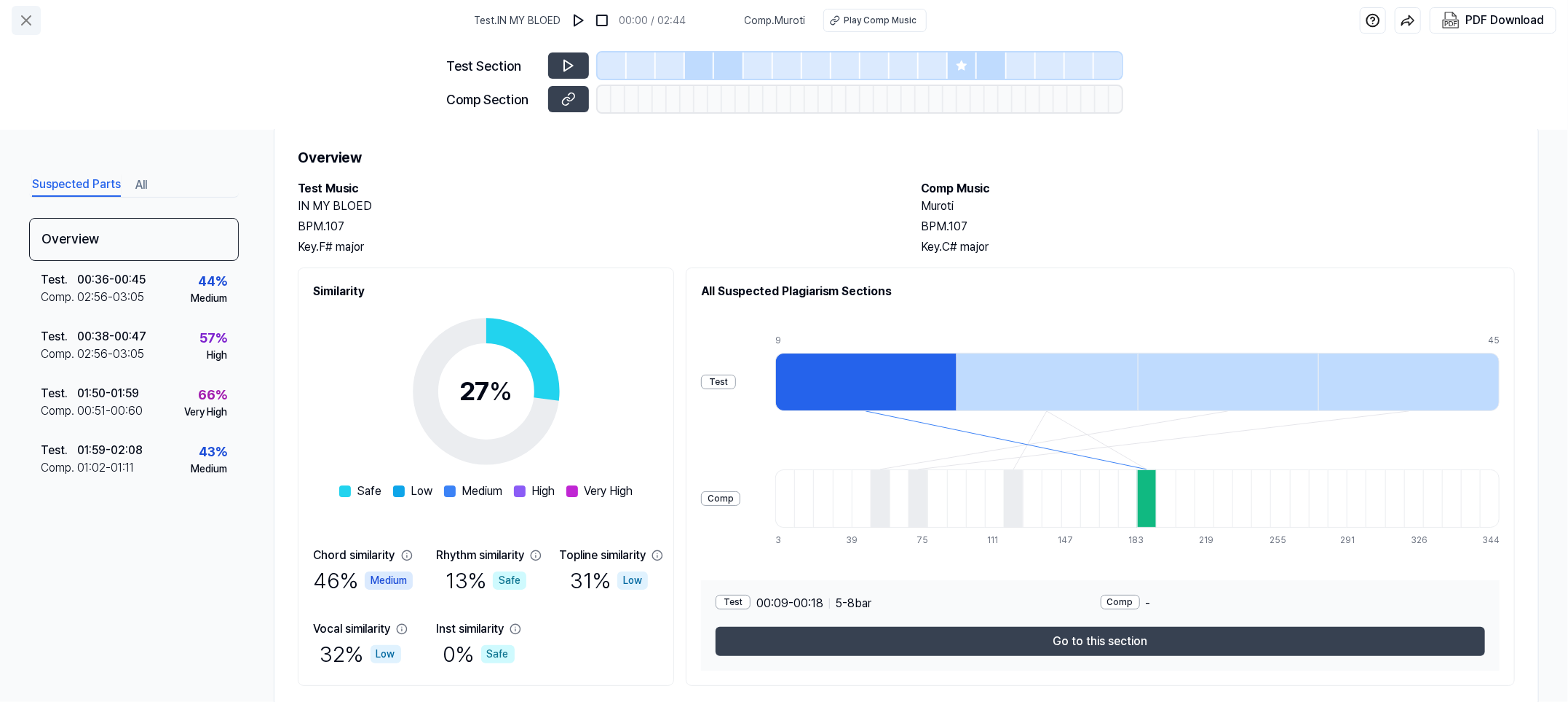
click at [35, 20] on button at bounding box center [26, 20] width 29 height 29
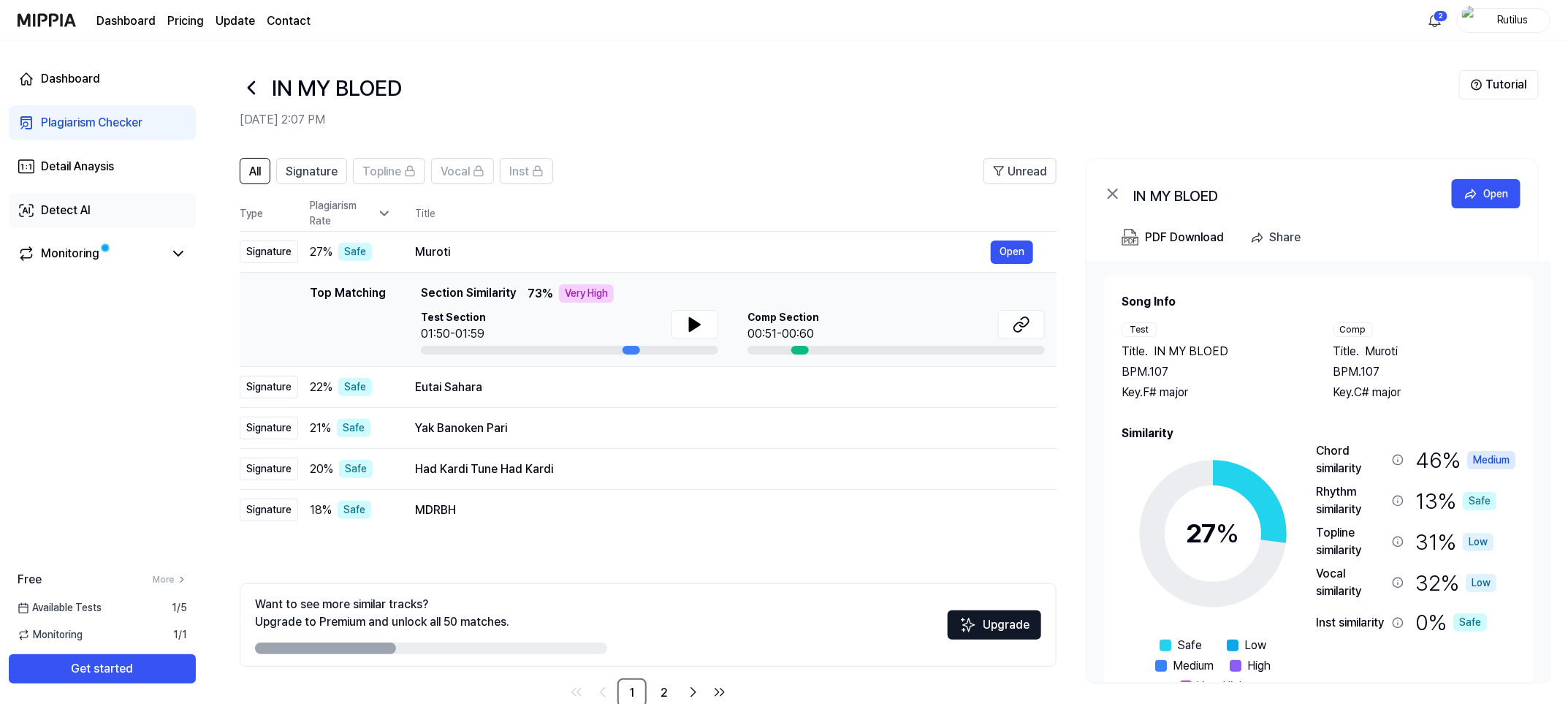
click at [87, 215] on div "Detect AI" at bounding box center [66, 211] width 50 height 18
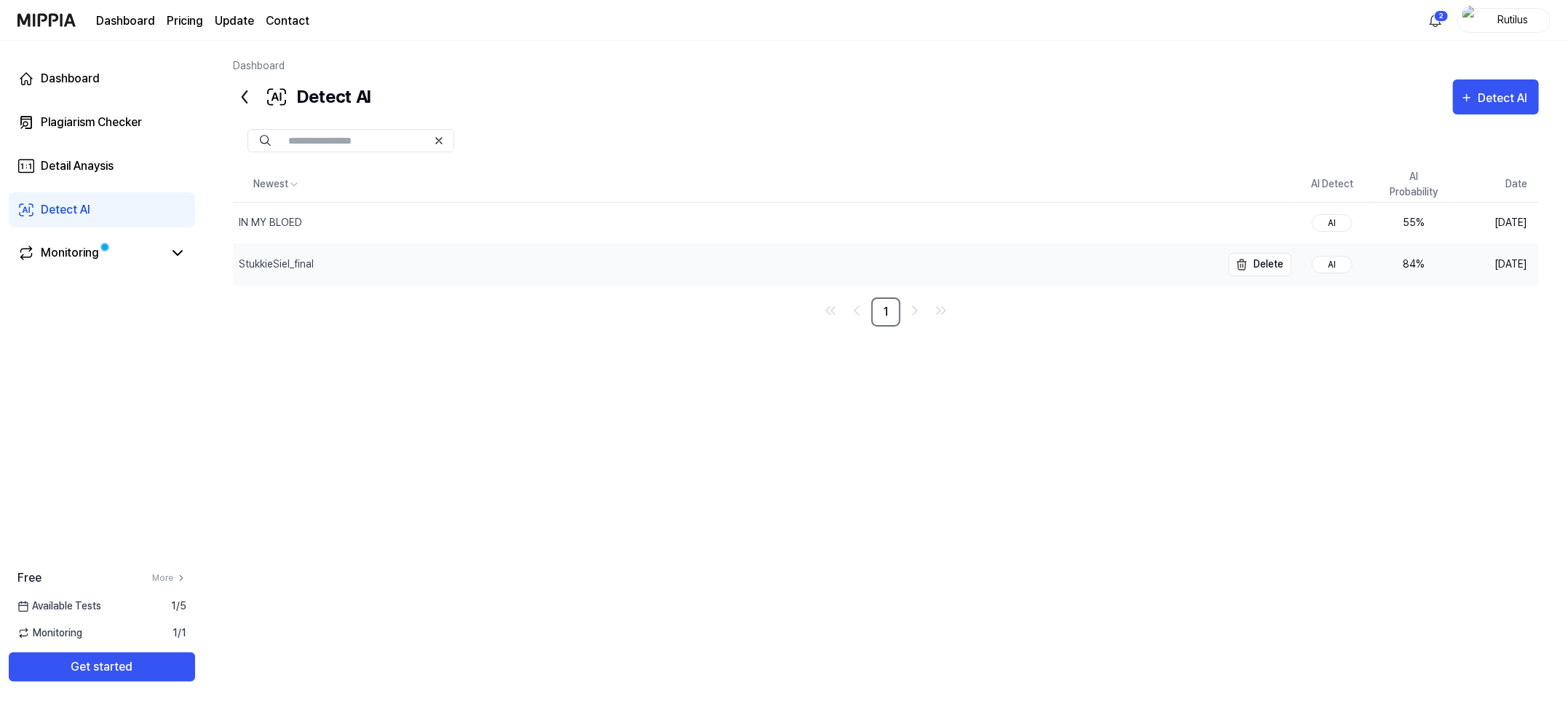
click at [1031, 266] on div "StukkieSiel_final" at bounding box center [727, 264] width 989 height 41
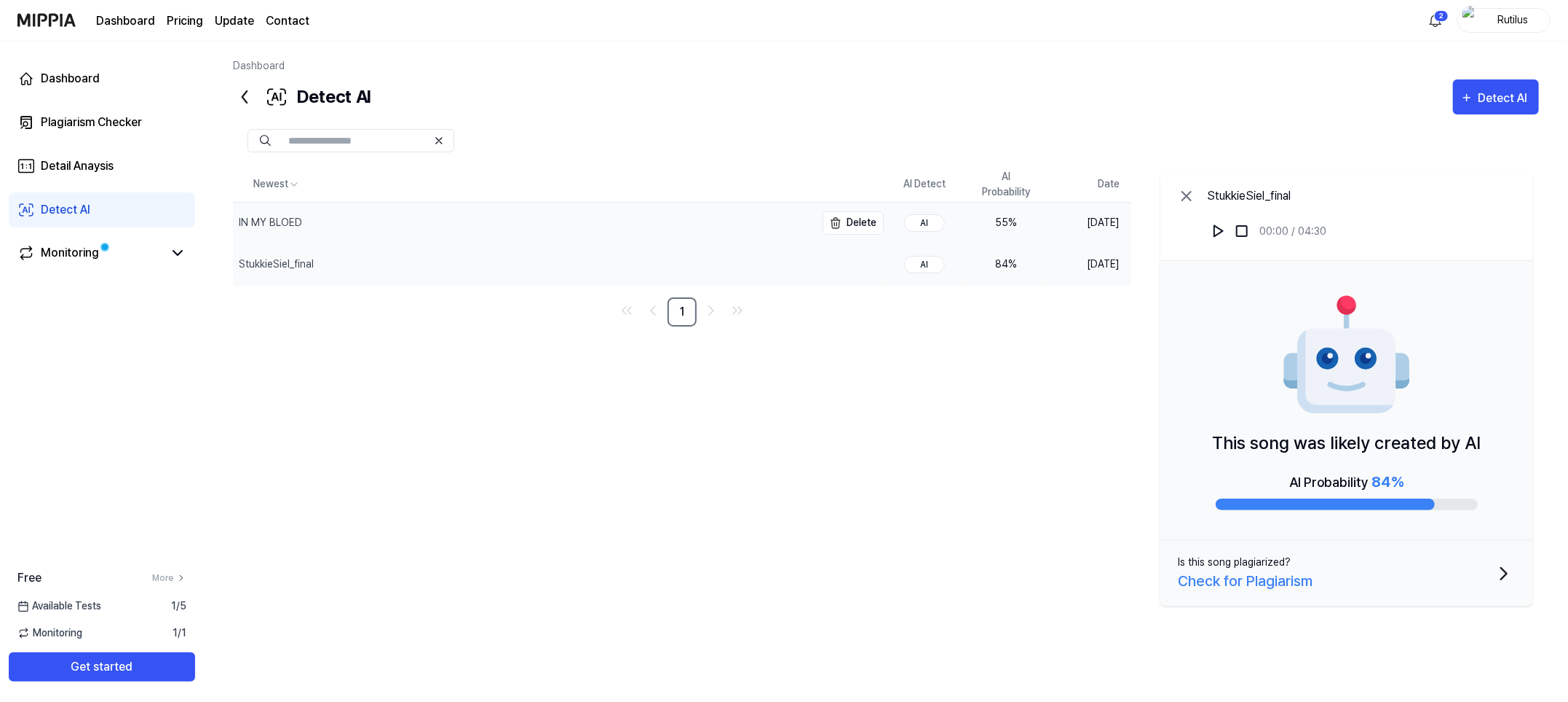
click at [748, 222] on div "IN MY BLOED" at bounding box center [524, 223] width 583 height 41
click at [270, 257] on div "StukkieSiel_final" at bounding box center [276, 264] width 75 height 15
click at [430, 467] on div "Newest AI Detect AI Probability Date IN MY BLOED Delete AI 55 % [DATE] StukkieS…" at bounding box center [886, 408] width 1306 height 588
